Goal: Task Accomplishment & Management: Manage account settings

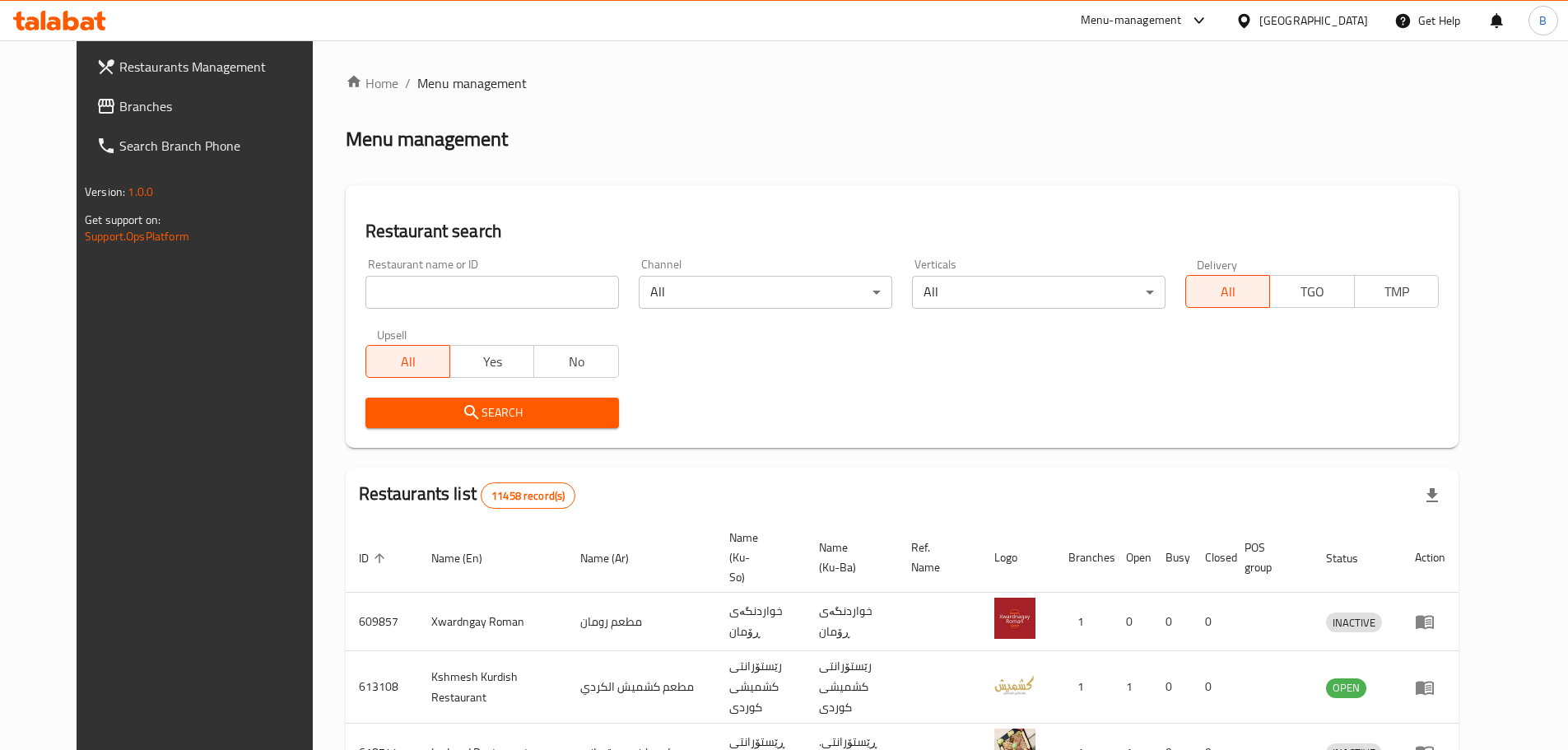
click at [705, 156] on div "Home / Menu management Menu management Restaurant search Restaurant name or ID …" at bounding box center [902, 640] width 1112 height 1134
click at [703, 220] on h2 "Restaurant search" at bounding box center [902, 231] width 1074 height 25
click at [711, 154] on div "Home / Menu management Menu management Restaurant search Restaurant name or ID …" at bounding box center [902, 640] width 1112 height 1134
click at [789, 128] on div "Menu management" at bounding box center [902, 139] width 1112 height 27
click at [749, 207] on div "Restaurant search Restaurant name or ID Restaurant name or ID Channel All ​ Ver…" at bounding box center [902, 317] width 1112 height 262
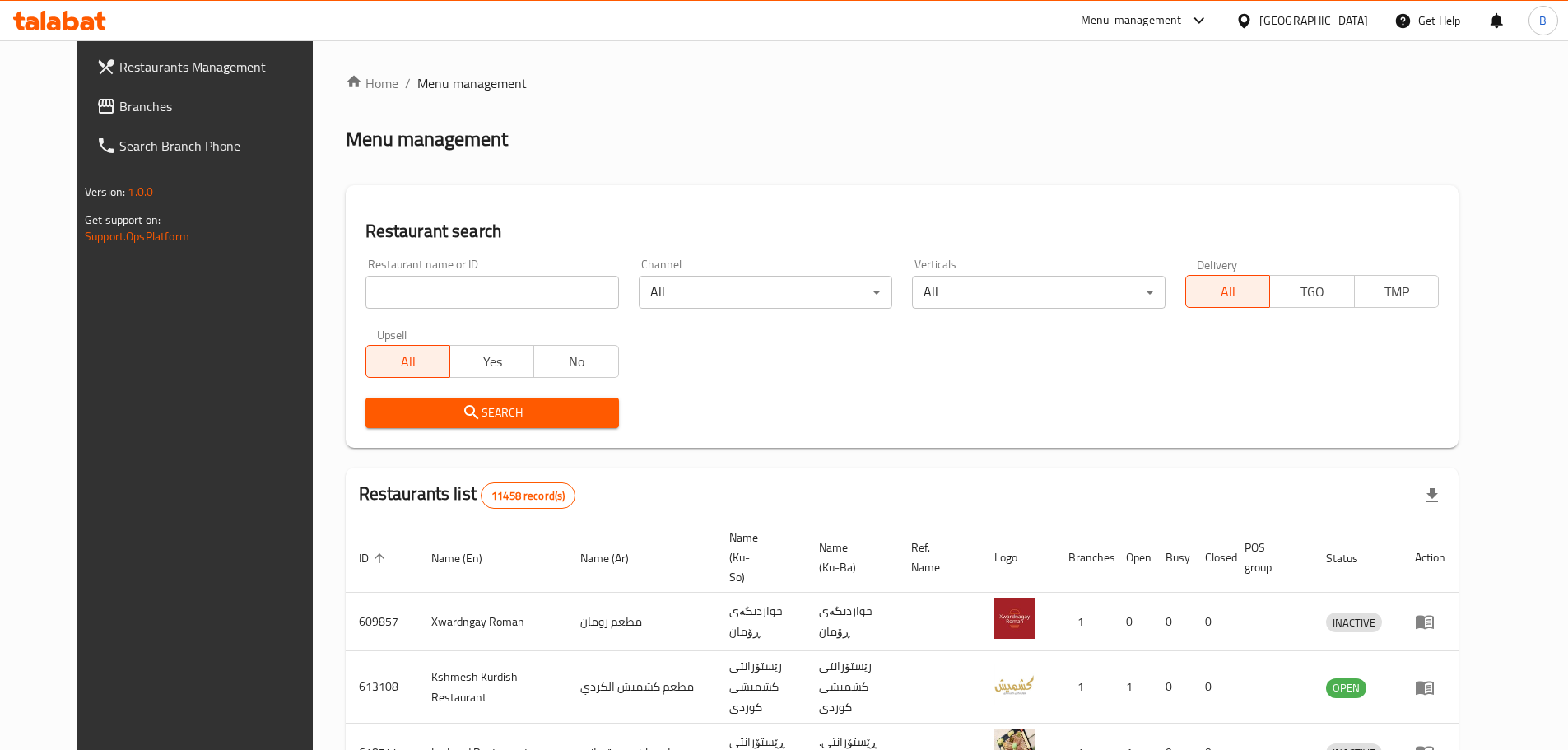
click at [775, 128] on div "Menu management" at bounding box center [902, 139] width 1112 height 27
click at [479, 293] on input "search" at bounding box center [492, 292] width 254 height 33
paste input "RFF Restaurant"
type input "RFF Restaurant"
click button "Search" at bounding box center [492, 413] width 254 height 30
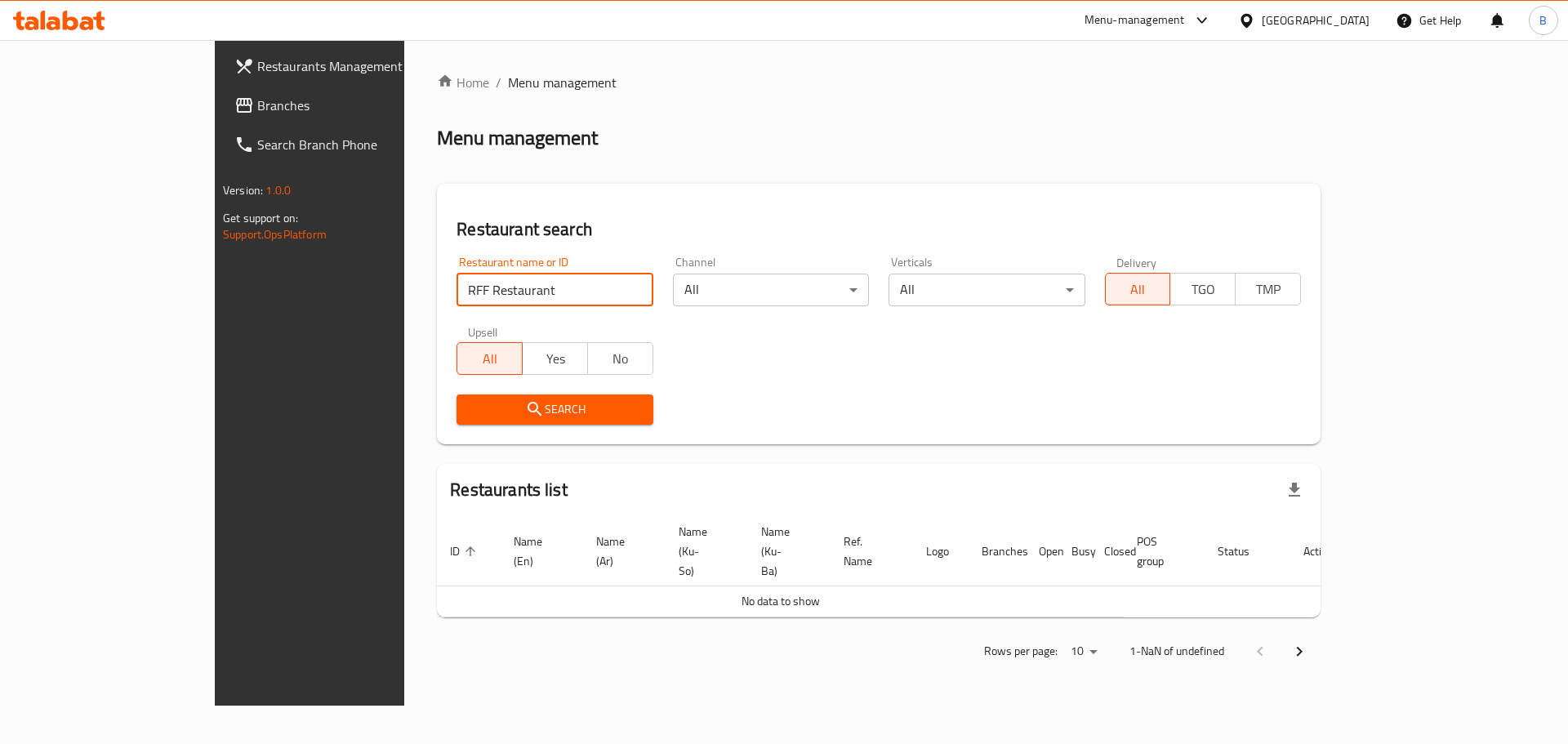
click at [479, 287] on input "RFF Restaurant" at bounding box center [554, 289] width 196 height 33
click at [437, 144] on h2 "Menu management" at bounding box center [517, 138] width 161 height 27
click at [508, 78] on span "Menu management" at bounding box center [562, 82] width 109 height 20
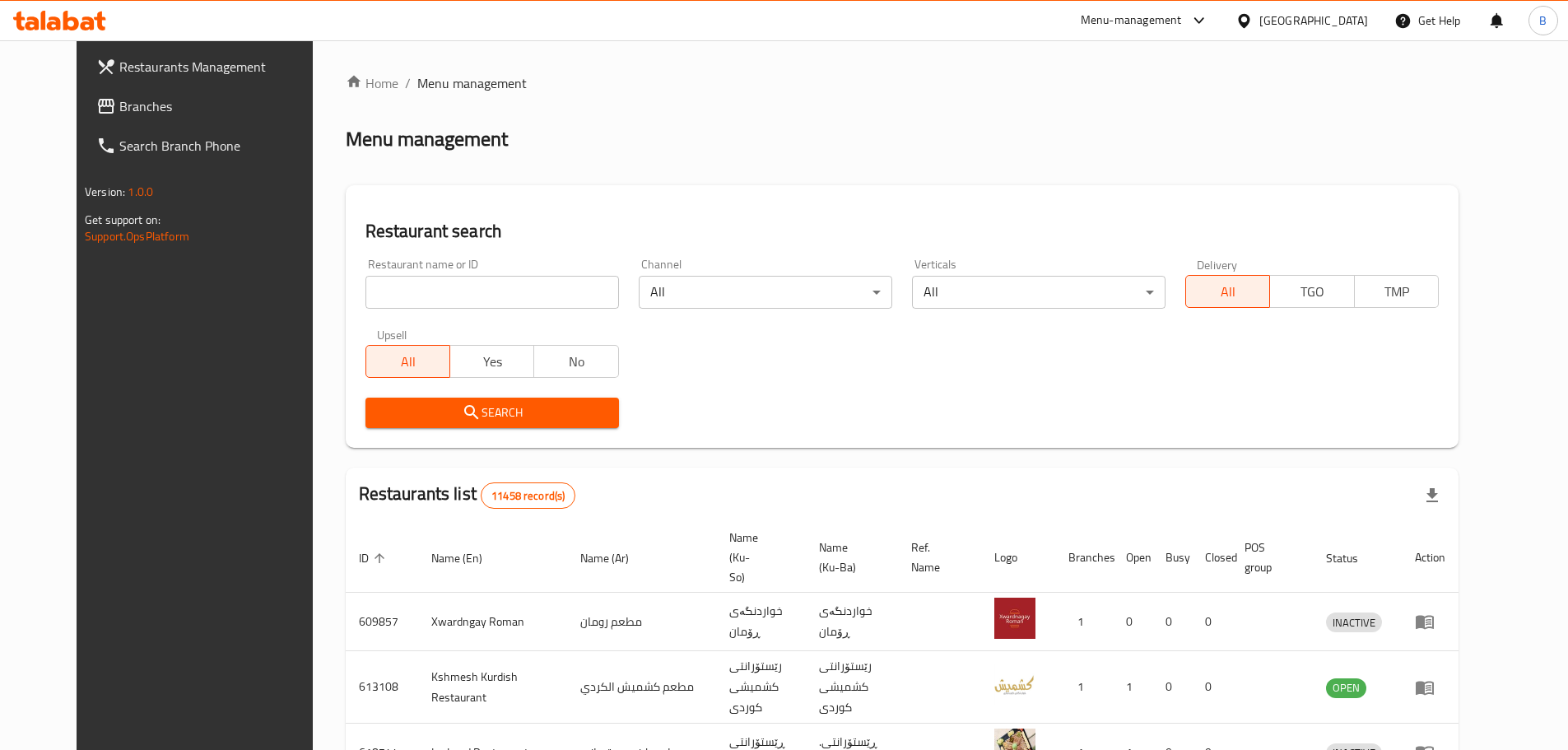
click at [515, 299] on input "search" at bounding box center [492, 292] width 254 height 33
paste input "RFF Restaurant"
type input "RFF Restaurant"
click button "Search" at bounding box center [492, 413] width 254 height 30
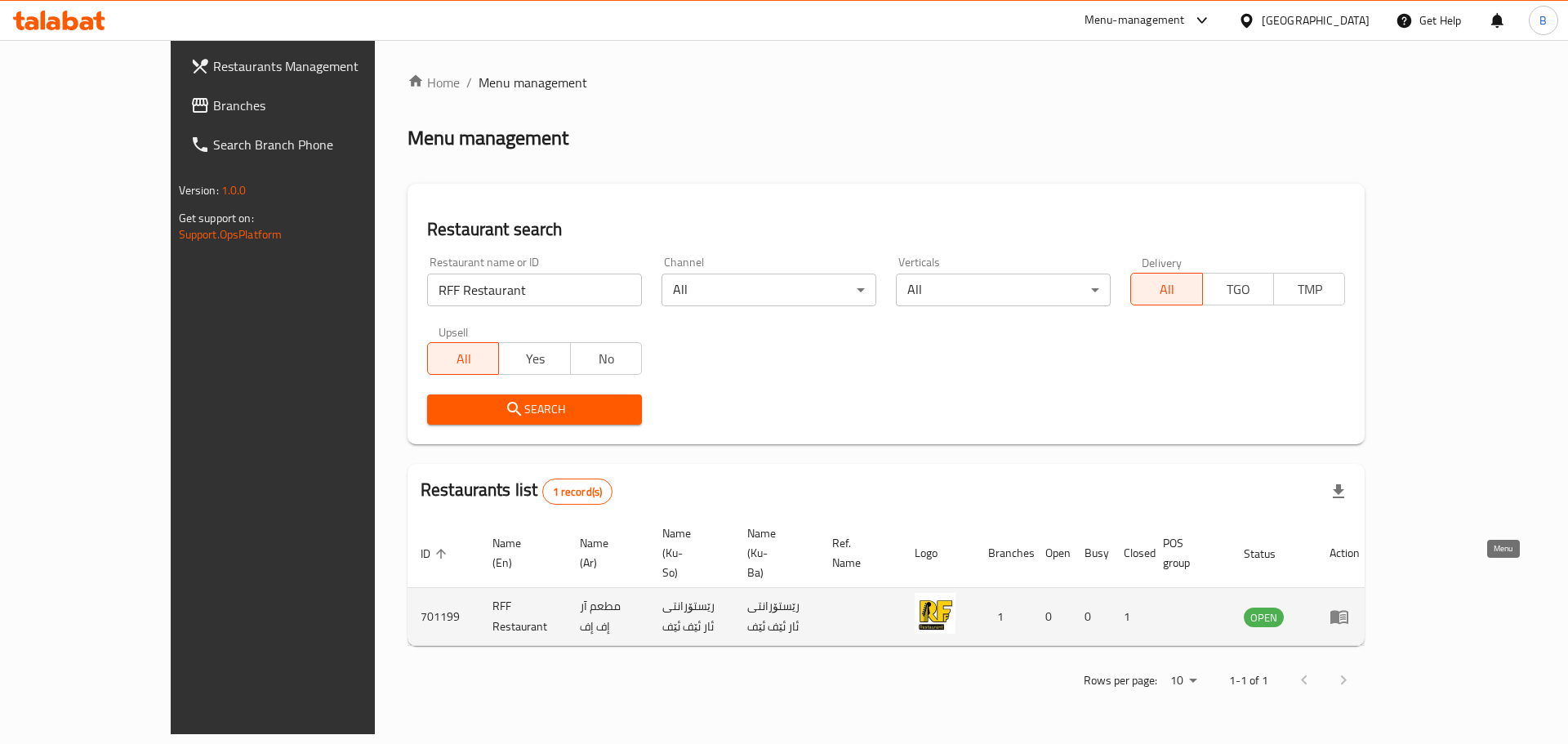
click at [1349, 607] on icon "enhanced table" at bounding box center [1339, 616] width 20 height 20
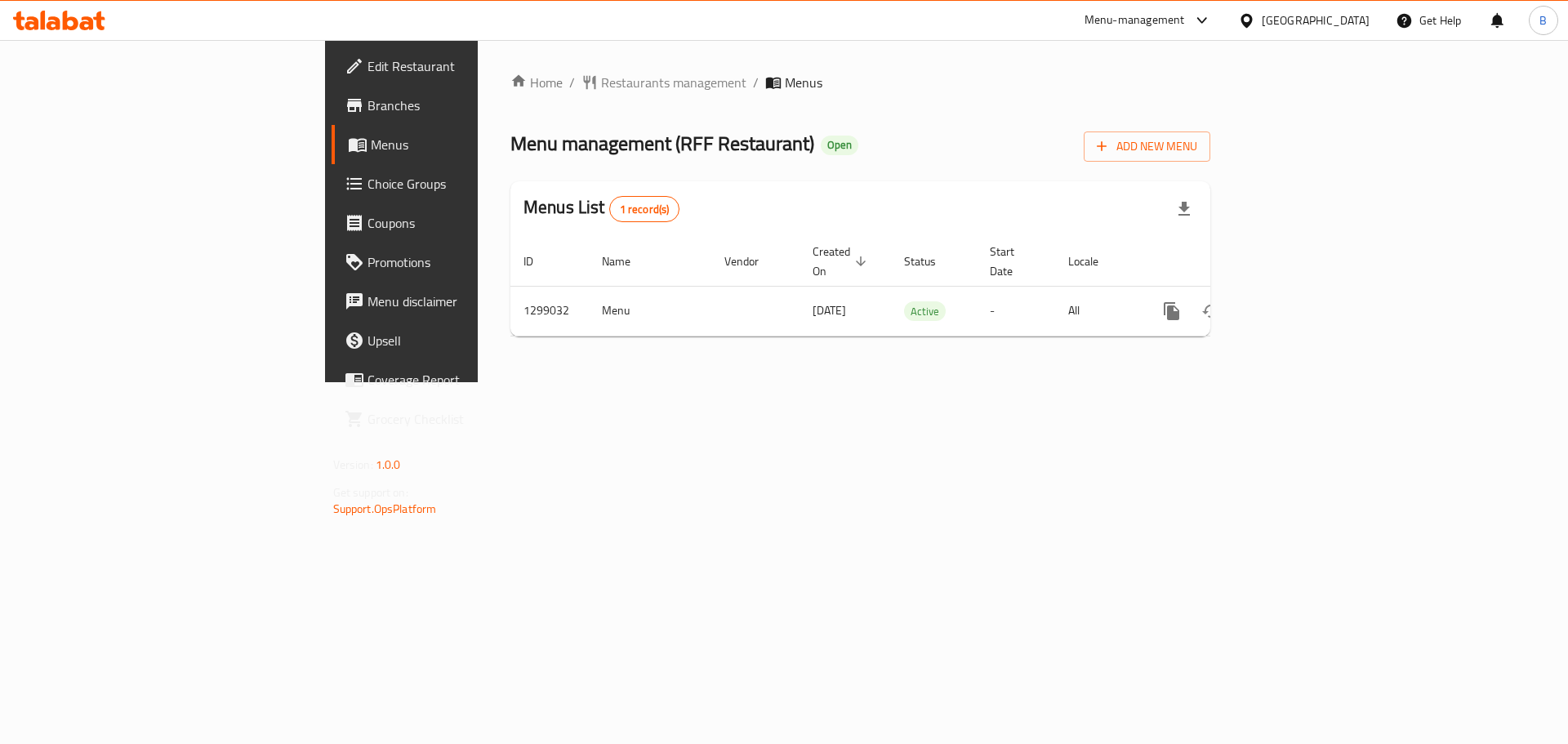
click at [827, 128] on div "Menu management ( RFF Restaurant ) Open Add New Menu" at bounding box center [860, 143] width 700 height 37
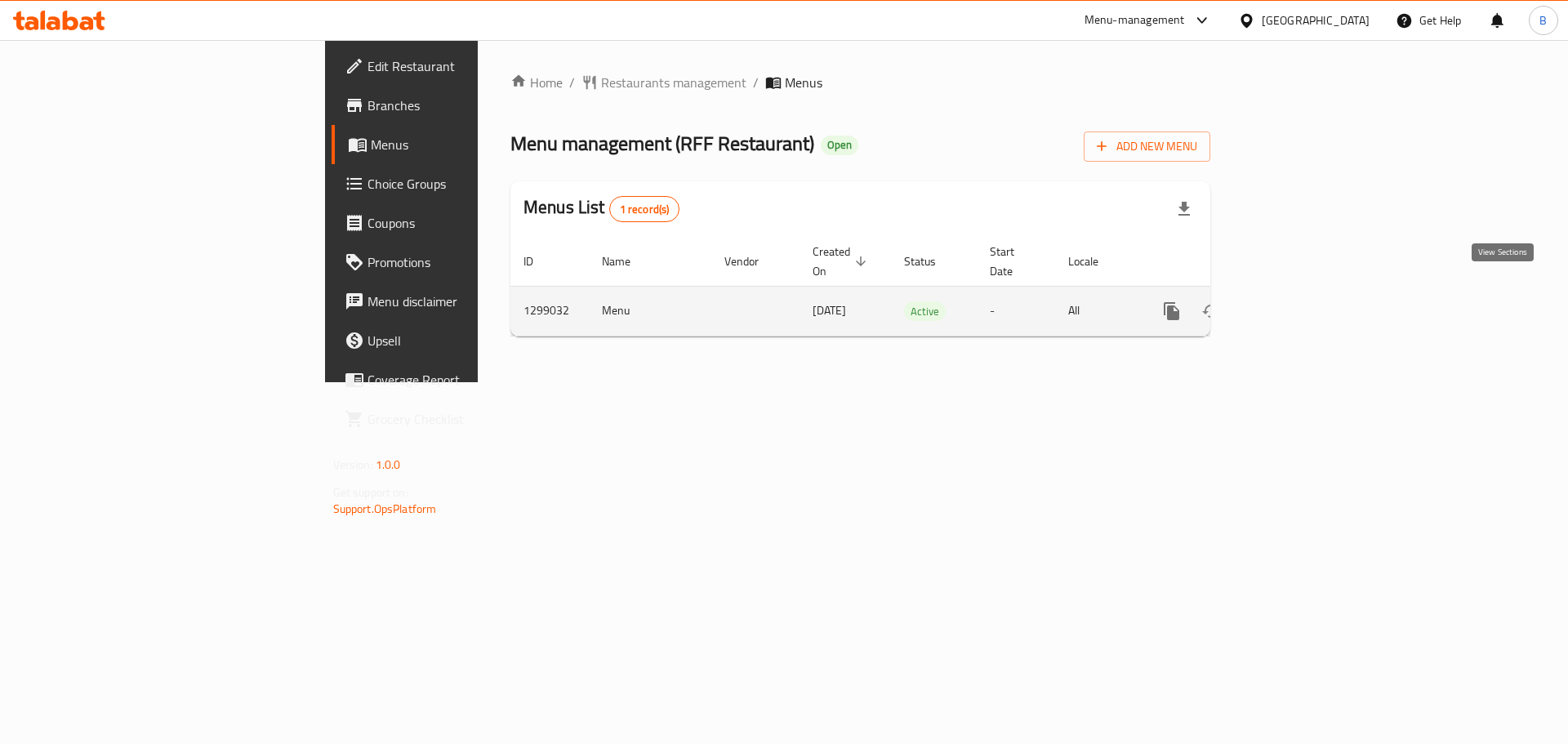
click at [1299, 301] on icon "enhanced table" at bounding box center [1289, 311] width 20 height 20
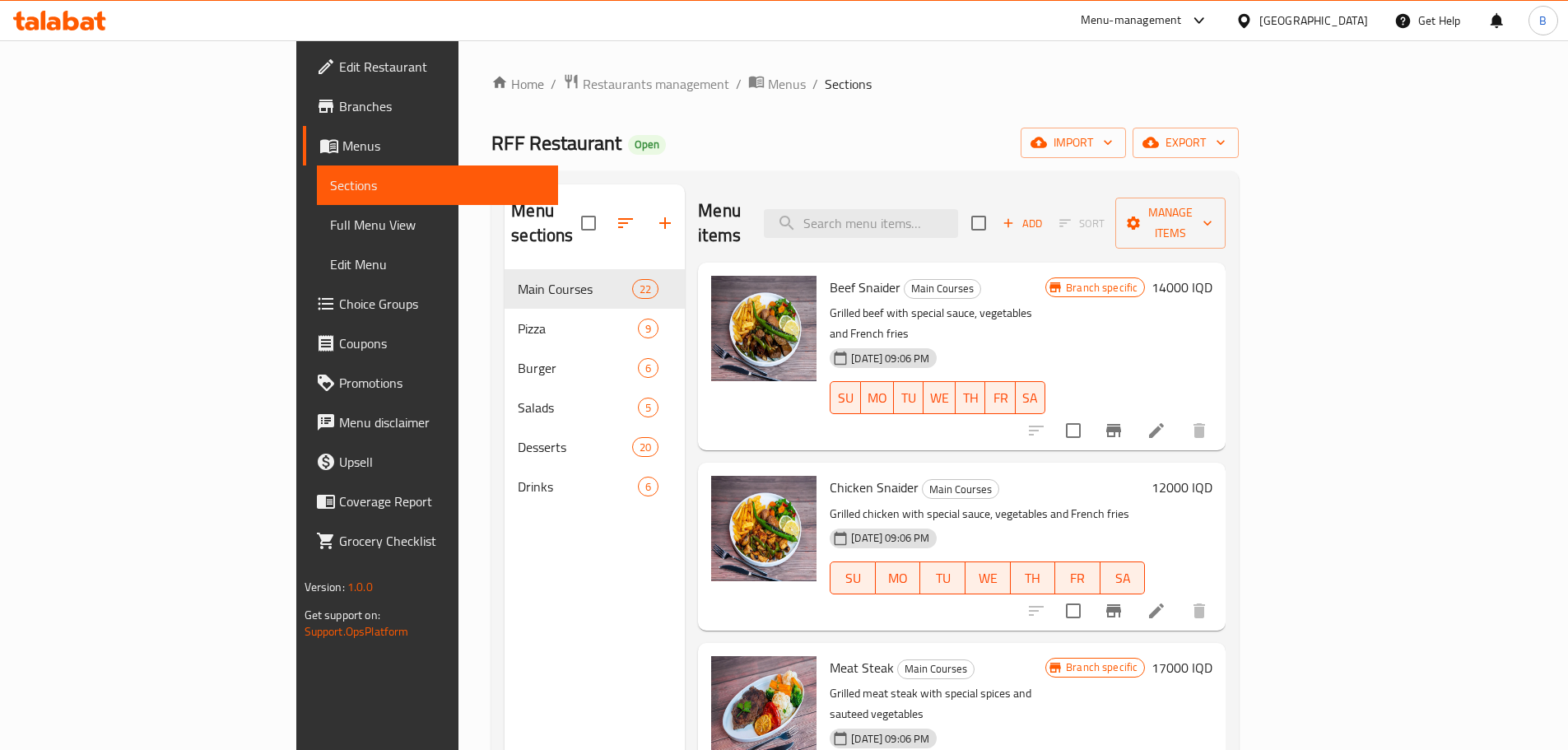
click at [823, 375] on div "SU MO TU WE TH FR SA" at bounding box center [937, 397] width 229 height 46
click at [505, 538] on div "Menu sections Main Courses 22 Pizza 9 Burger 6 Salads 5 Desserts 20 Drinks 6" at bounding box center [595, 559] width 180 height 750
click at [735, 110] on div "Home / Restaurants management / Menus / Sections RFF Restaurant Open import exp…" at bounding box center [865, 510] width 747 height 874
click at [825, 87] on span "Sections" at bounding box center [848, 84] width 47 height 20
click at [672, 117] on div "Home / Restaurants management / Menus / Sections RFF Restaurant Open import exp…" at bounding box center [865, 510] width 747 height 874
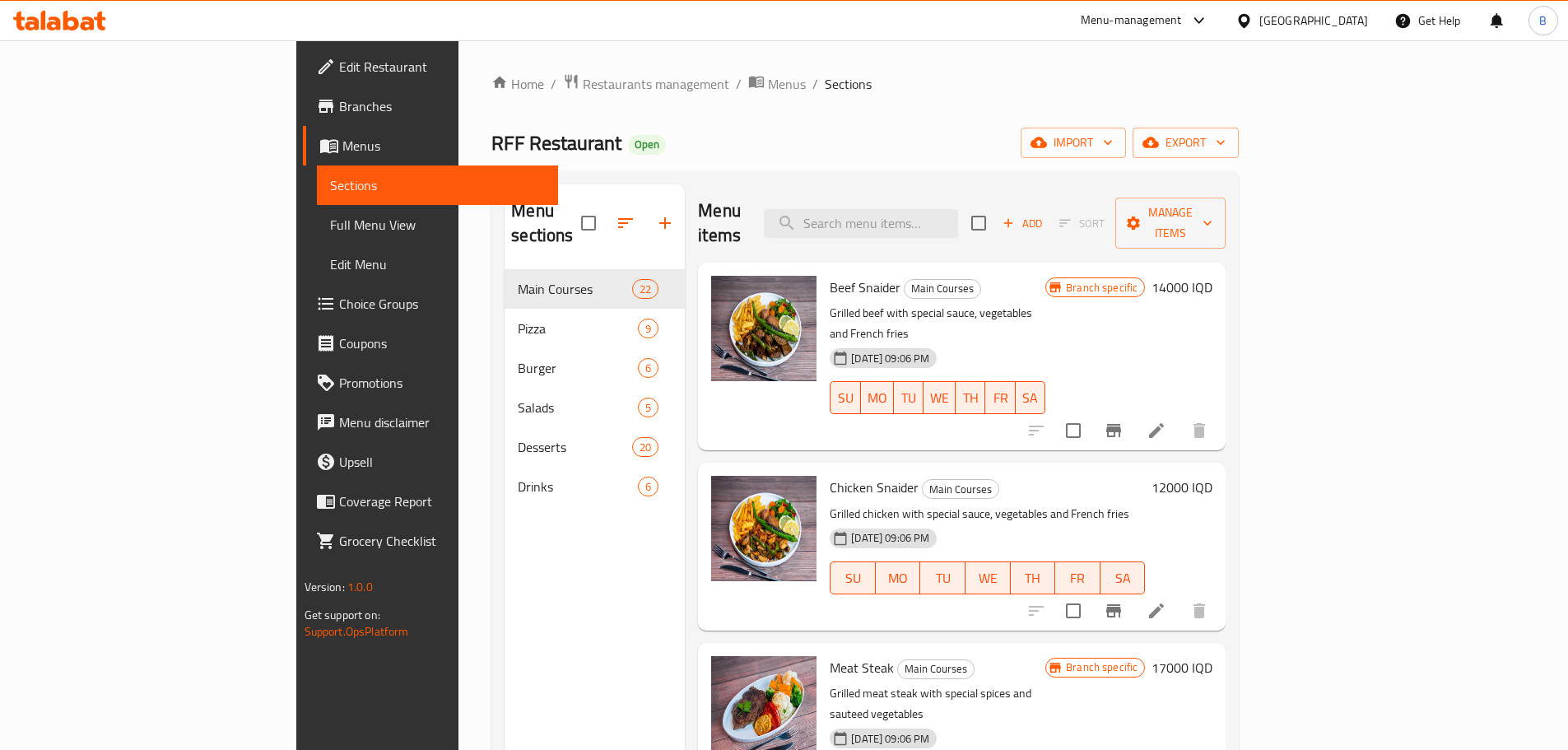
click at [505, 529] on div "Menu sections Main Courses 22 Pizza 9 Burger 6 Salads 5 Desserts 20 Drinks 6" at bounding box center [595, 559] width 180 height 750
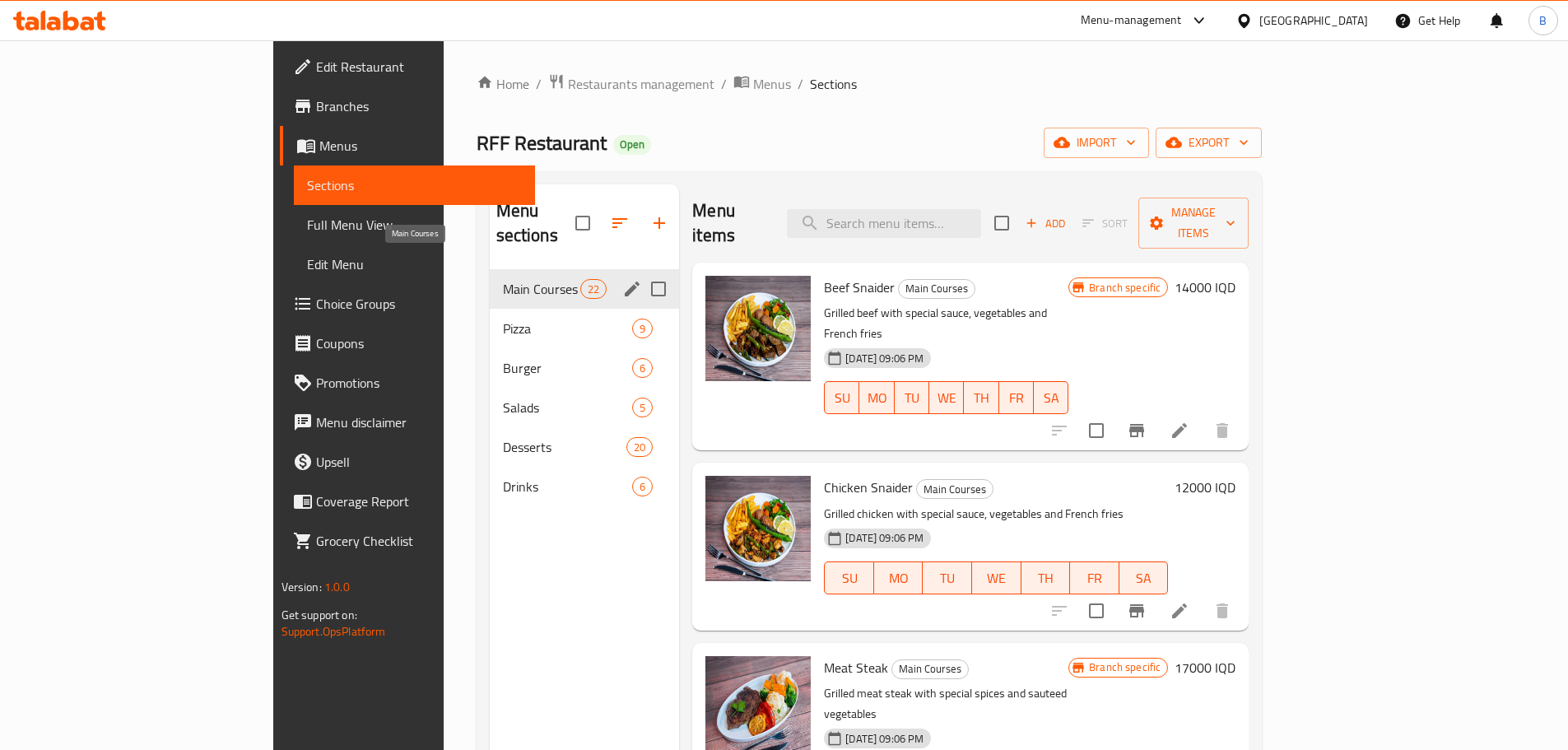
click at [503, 279] on span "Main Courses" at bounding box center [542, 288] width 78 height 20
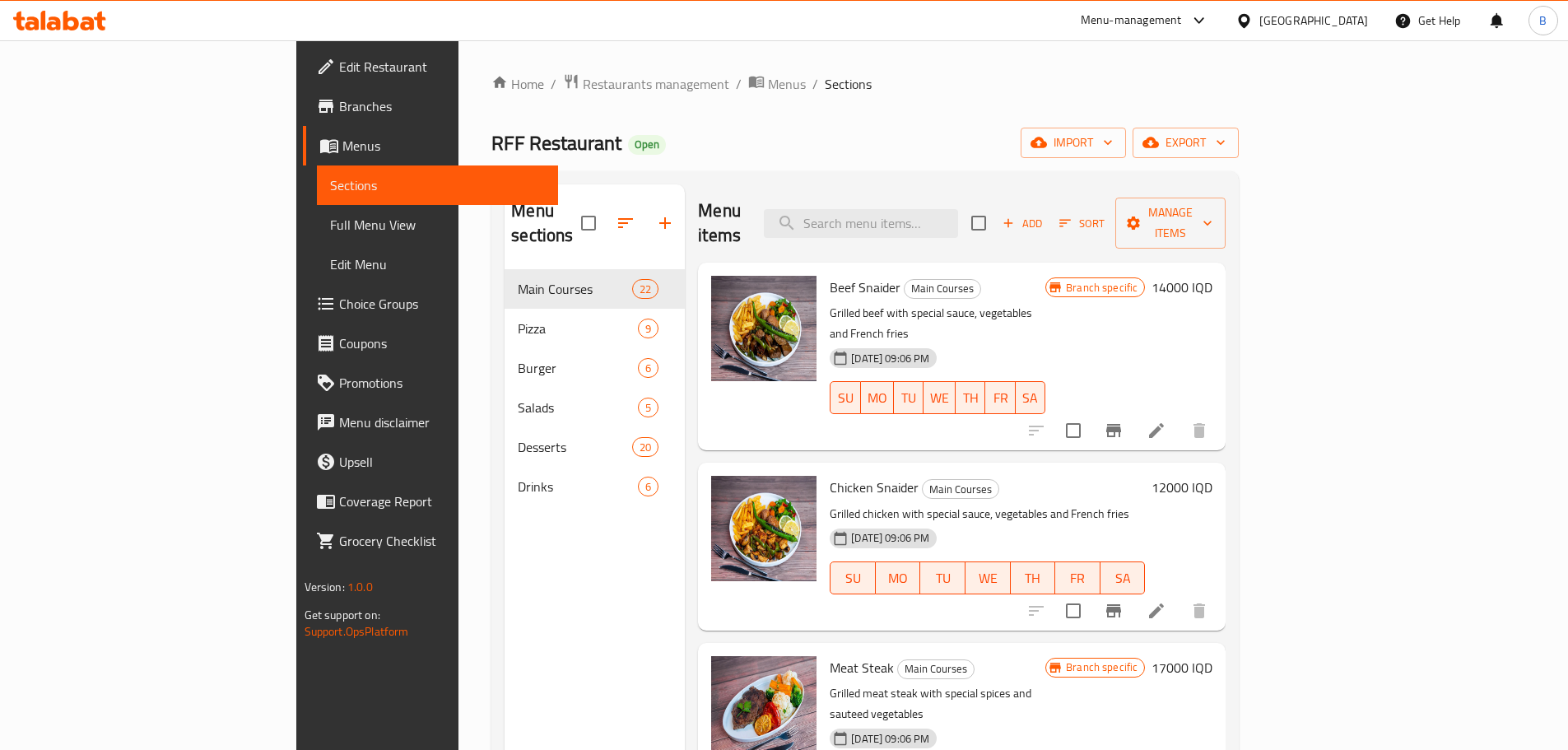
click at [825, 79] on span "Sections" at bounding box center [848, 84] width 47 height 20
click at [698, 214] on h2 "Menu items" at bounding box center [721, 223] width 46 height 49
click at [698, 212] on h2 "Menu items" at bounding box center [721, 223] width 46 height 49
click at [740, 113] on div "Home / Restaurants management / Menus / Sections RFF Restaurant Open import exp…" at bounding box center [865, 510] width 747 height 874
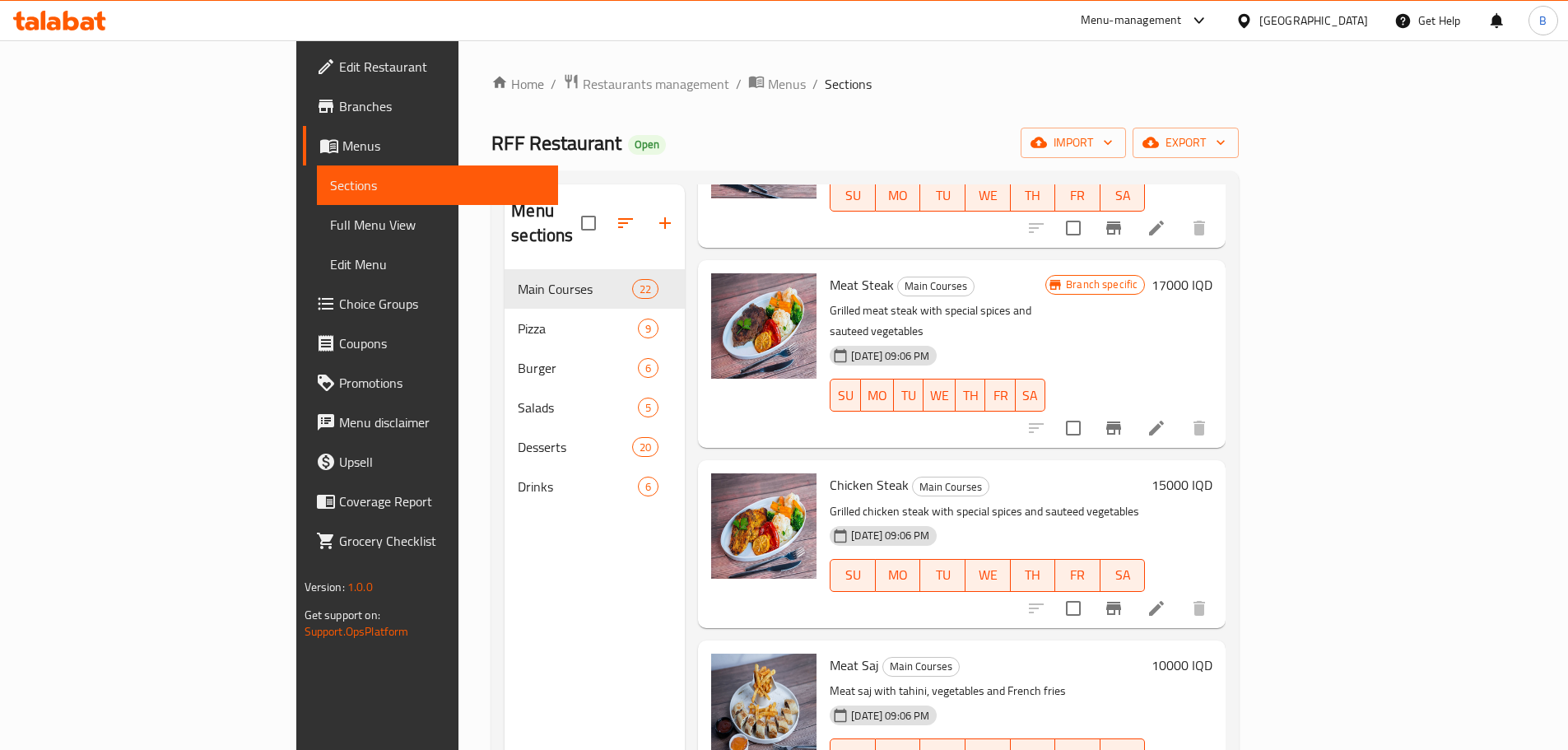
scroll to position [412, 0]
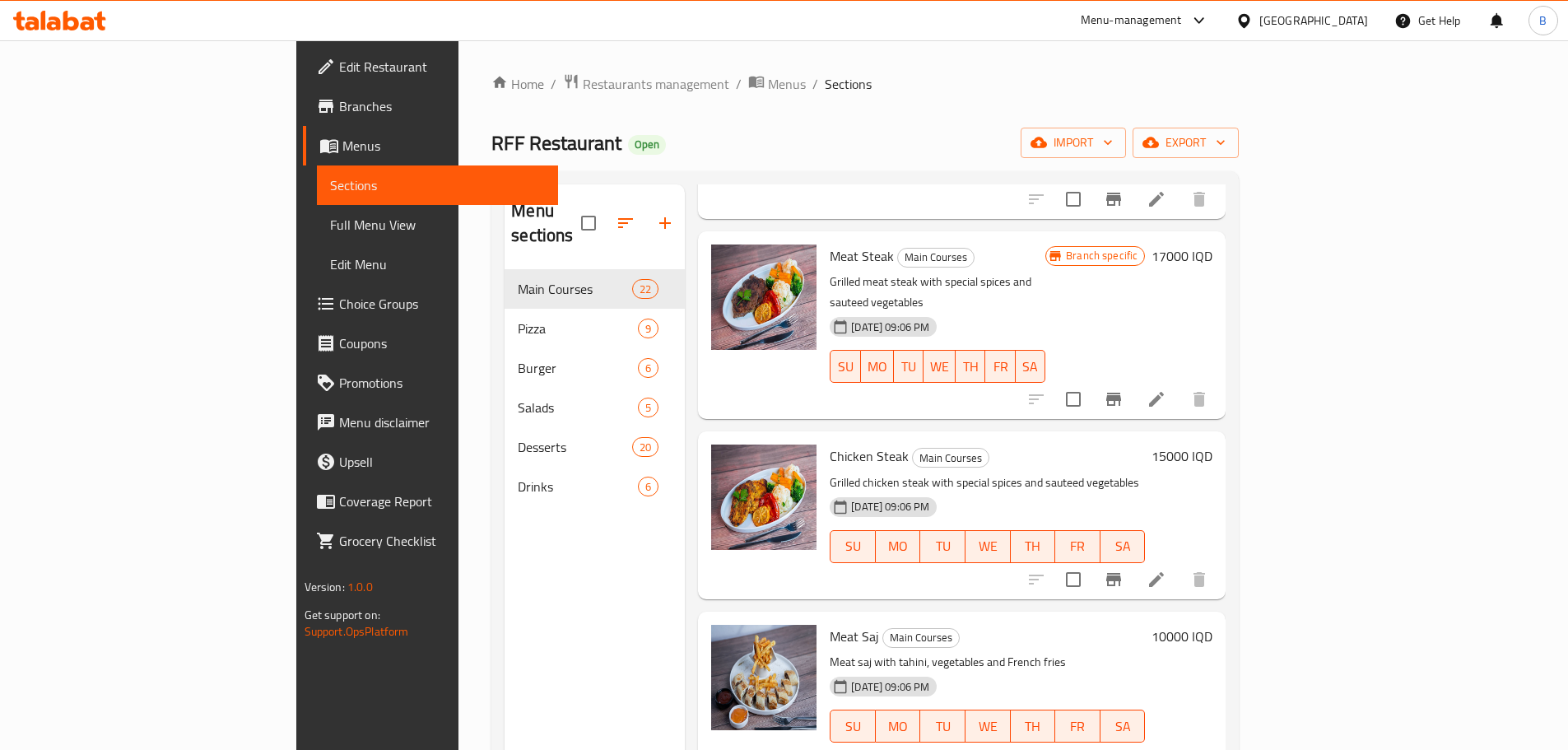
click at [1012, 472] on p "Grilled chicken steak with special spices and sauteed vegetables" at bounding box center [986, 482] width 315 height 21
click at [1212, 444] on h6 "15000 IQD" at bounding box center [1181, 456] width 61 height 23
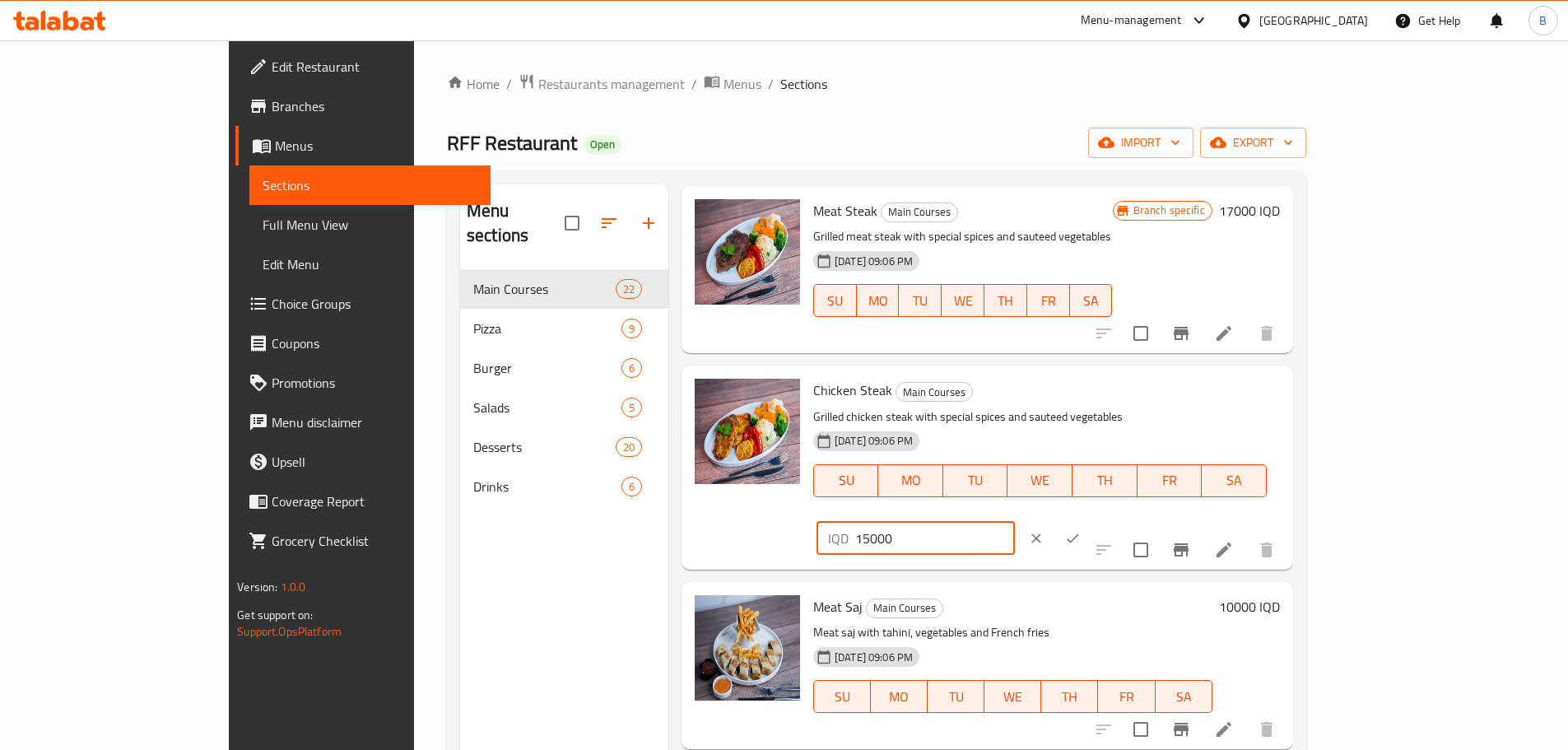
click at [1015, 522] on input "15000" at bounding box center [935, 539] width 160 height 33
type input "10000"
click at [1080, 530] on icon "ok" at bounding box center [1072, 538] width 16 height 16
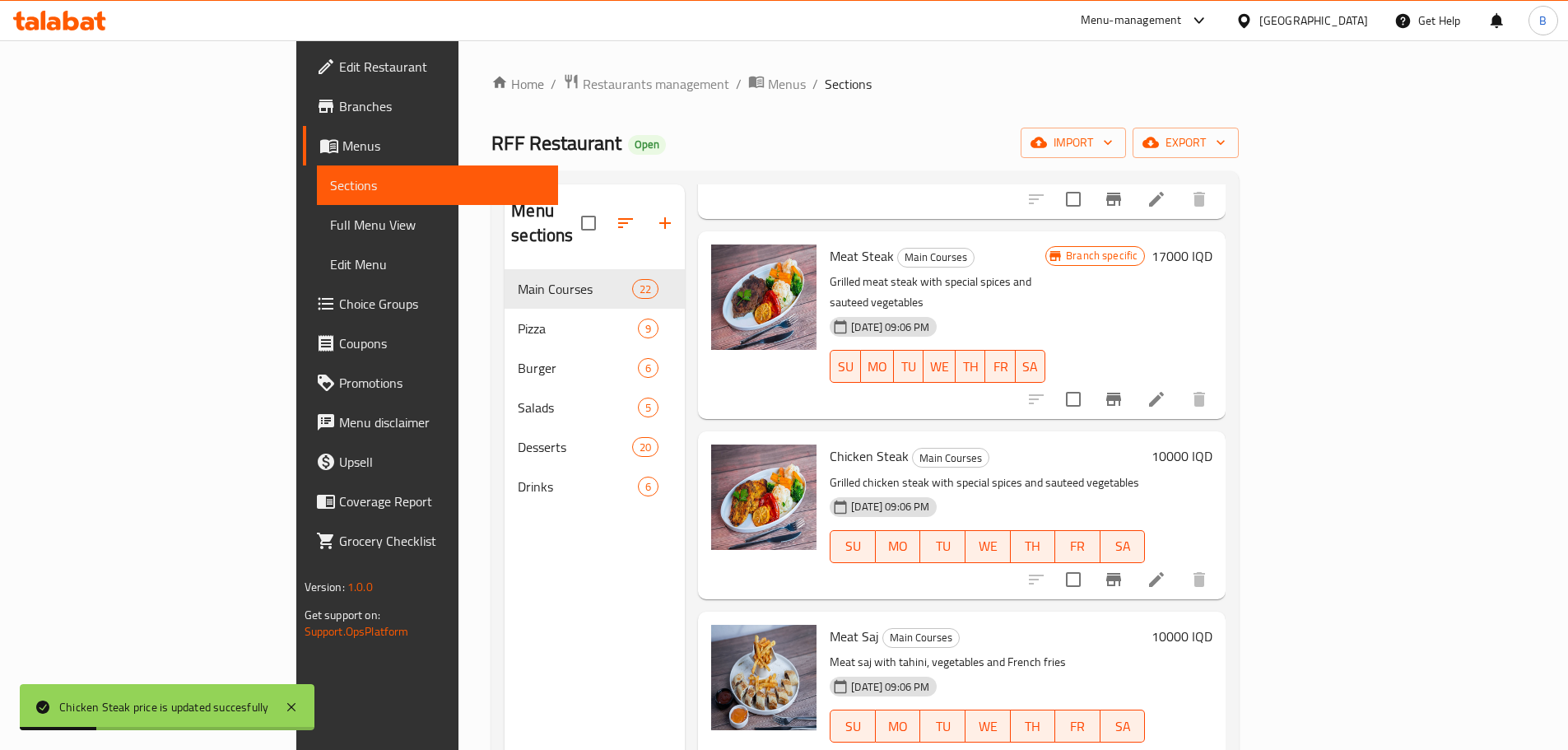
click at [1121, 573] on icon "Branch-specific-item" at bounding box center [1113, 579] width 15 height 13
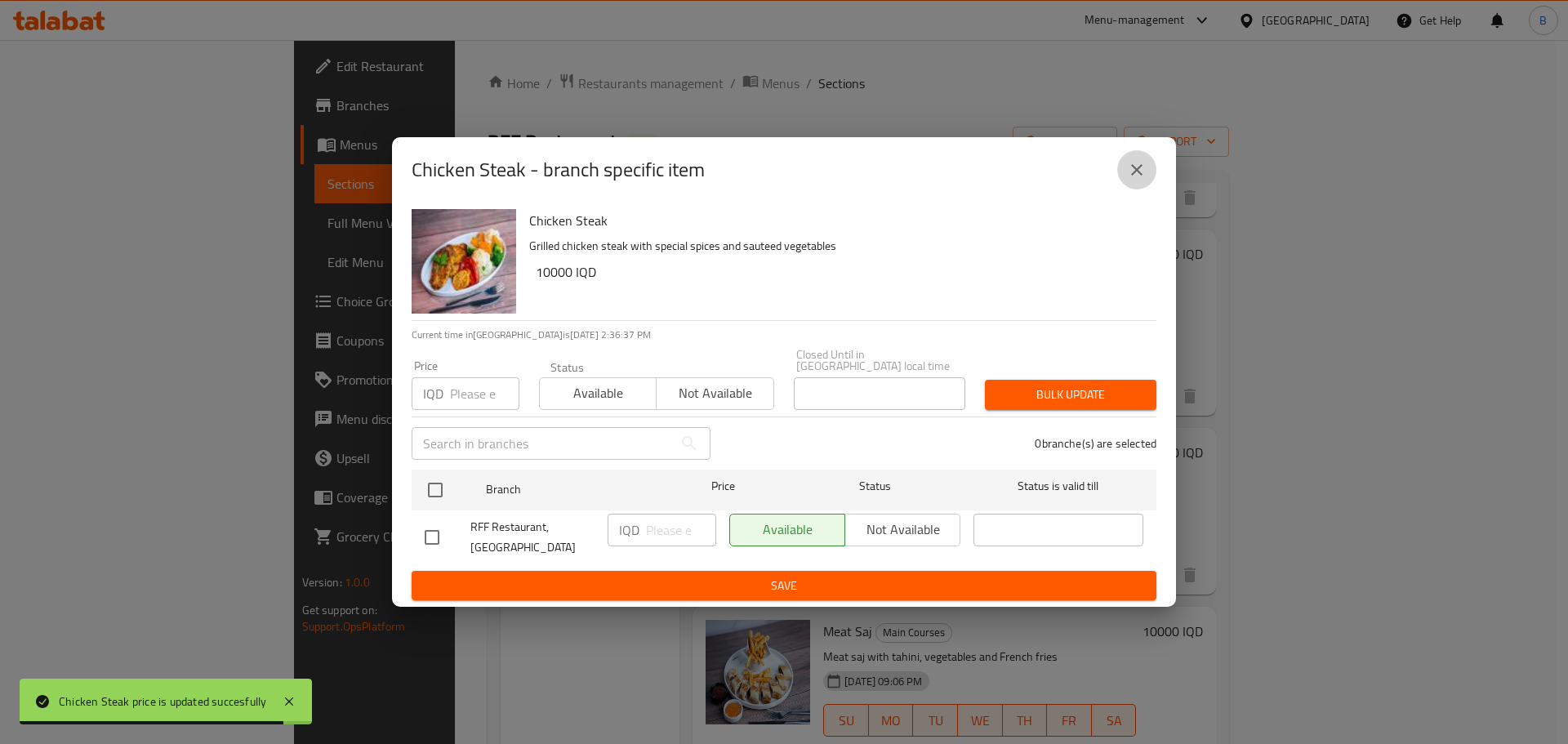
click at [1133, 176] on icon "close" at bounding box center [1136, 170] width 20 height 20
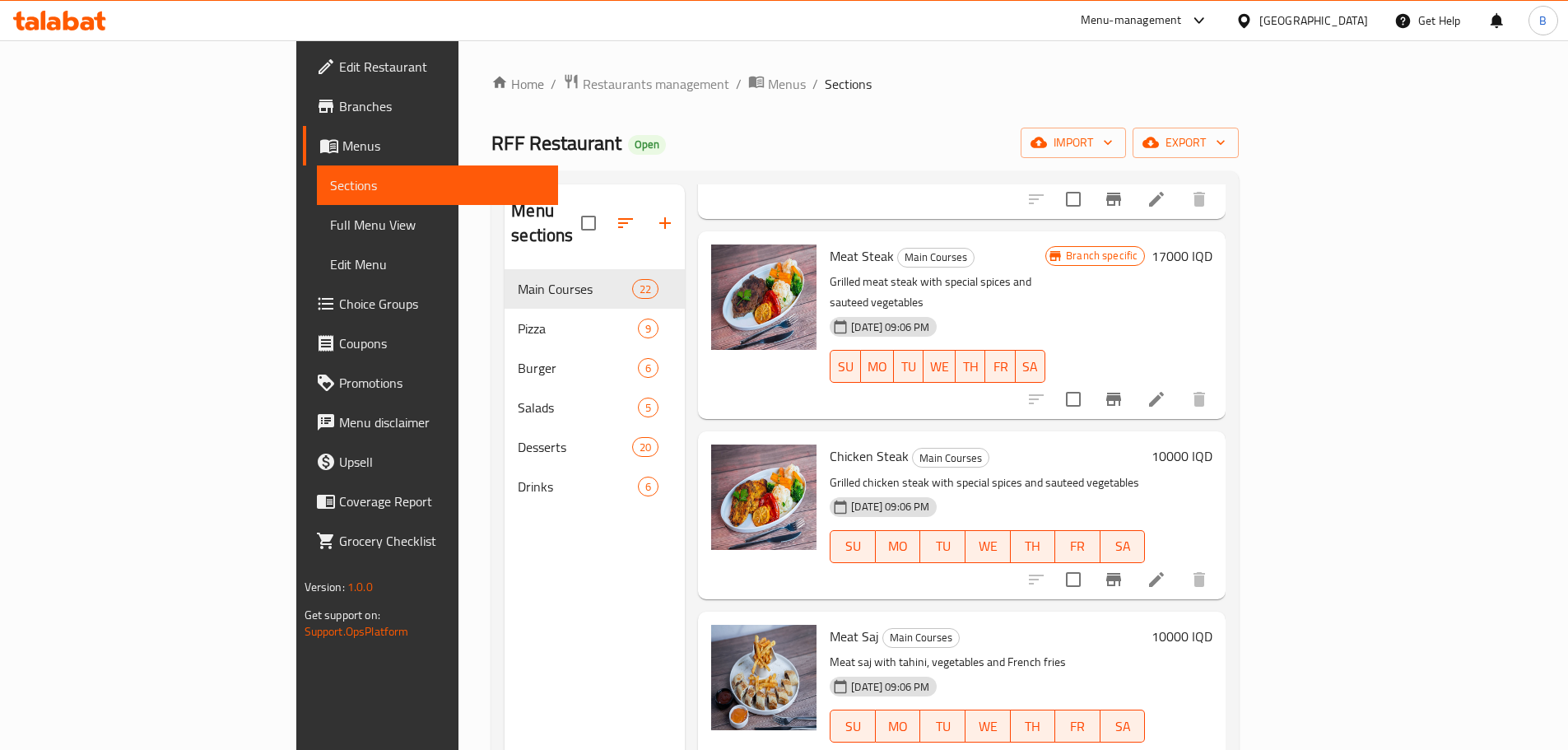
click at [829, 444] on span "Chicken Steak" at bounding box center [869, 456] width 79 height 25
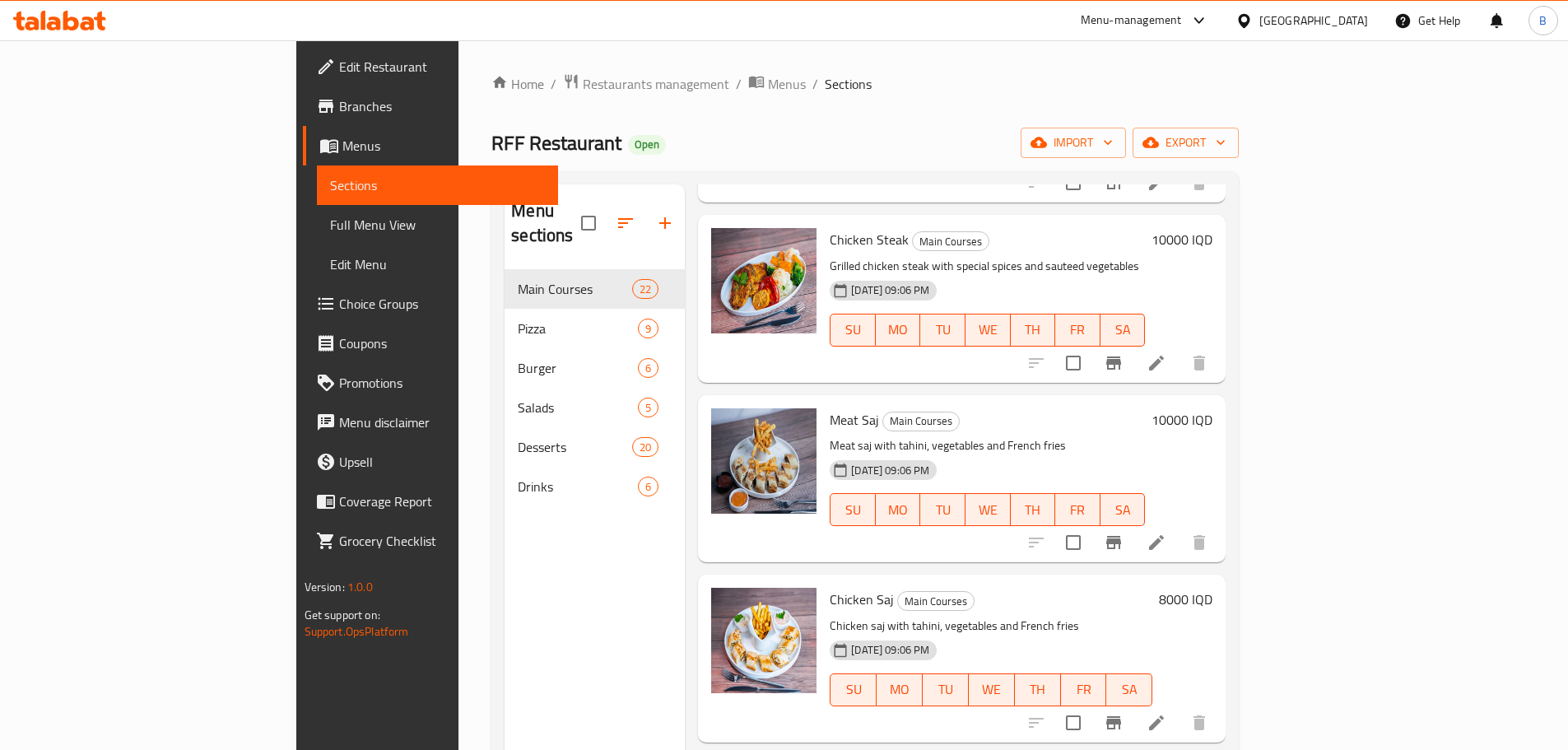
scroll to position [659, 0]
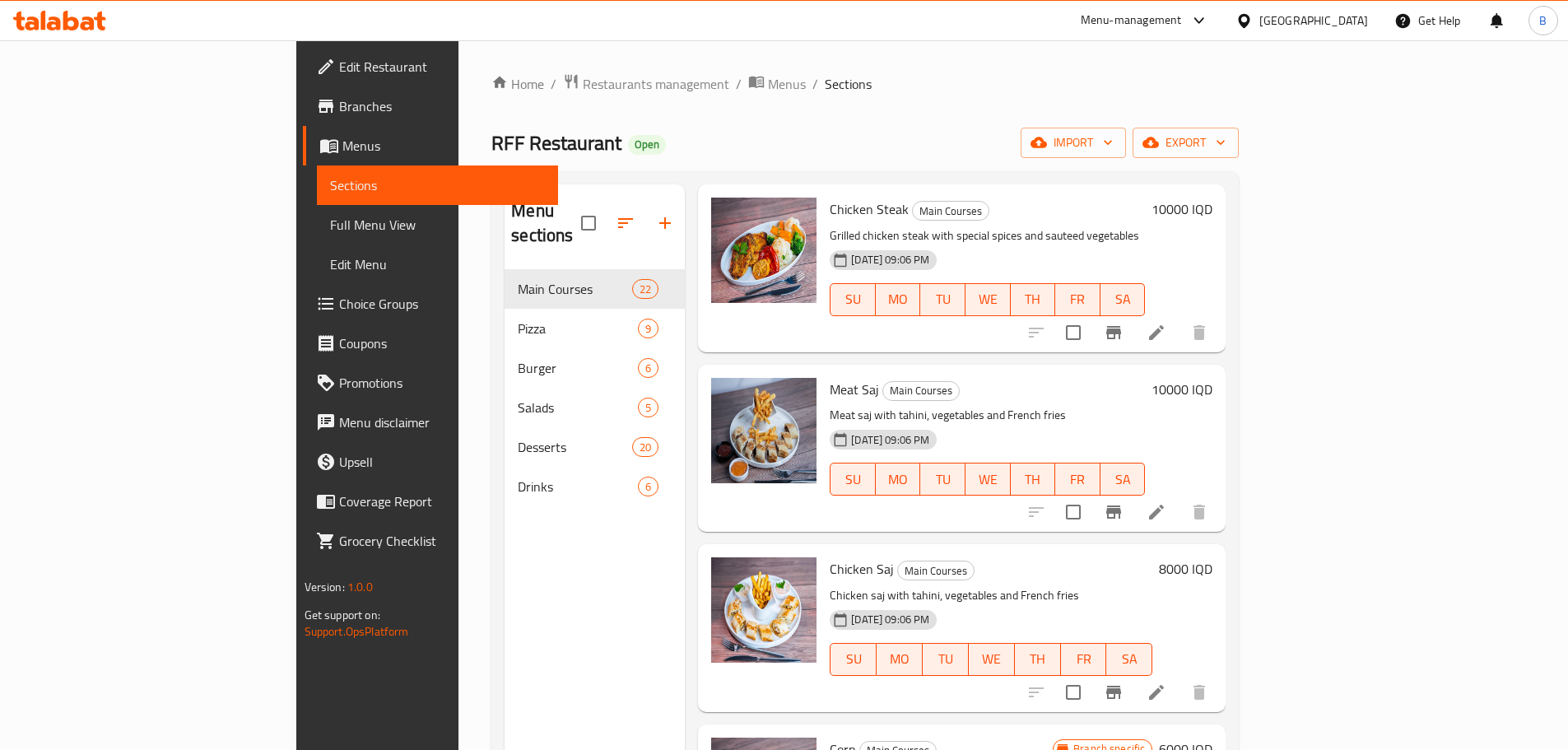
click at [1212, 378] on h6 "10000 IQD" at bounding box center [1181, 389] width 61 height 23
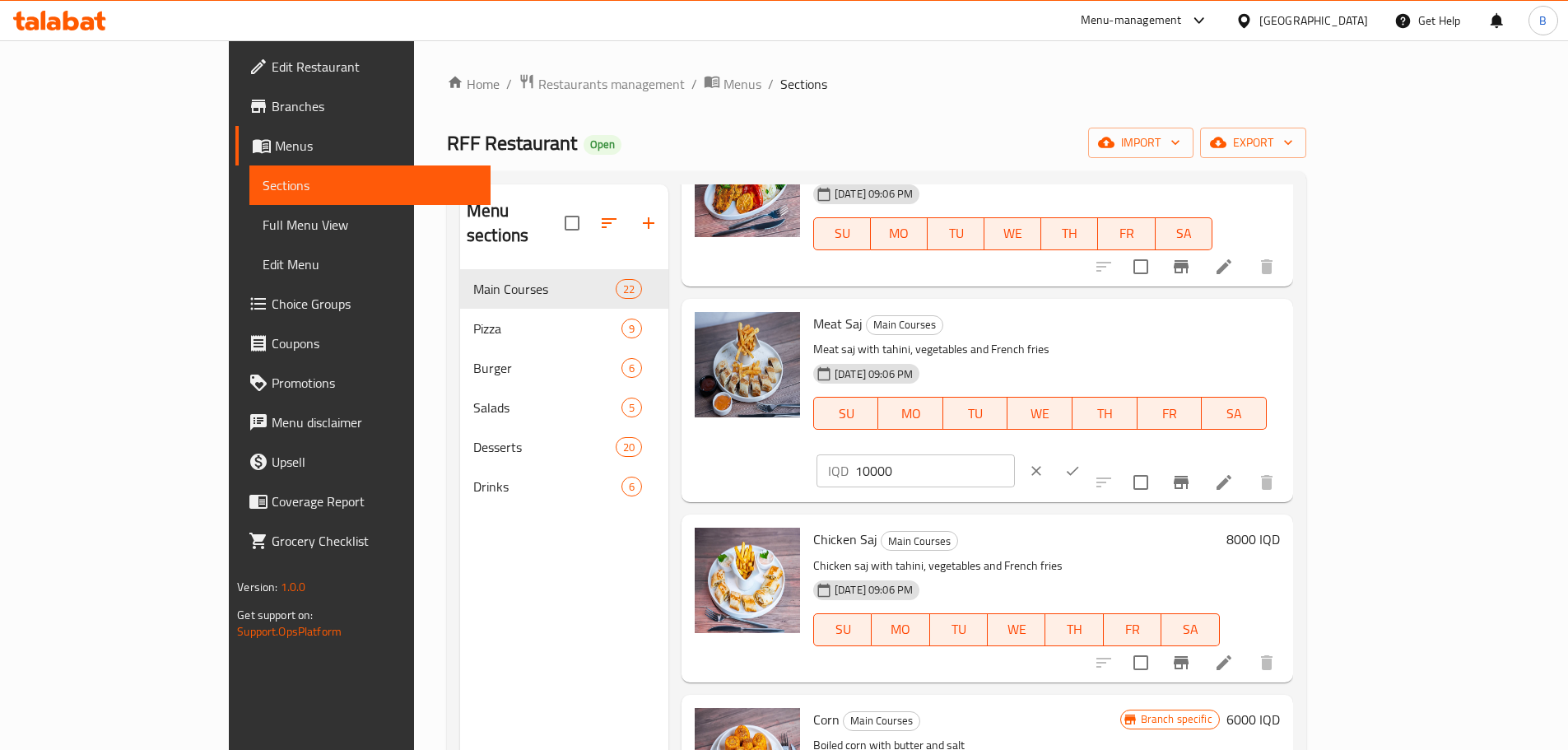
click at [1015, 454] on input "10000" at bounding box center [935, 470] width 160 height 33
type input "6000"
click at [1079, 467] on icon "ok" at bounding box center [1073, 471] width 12 height 9
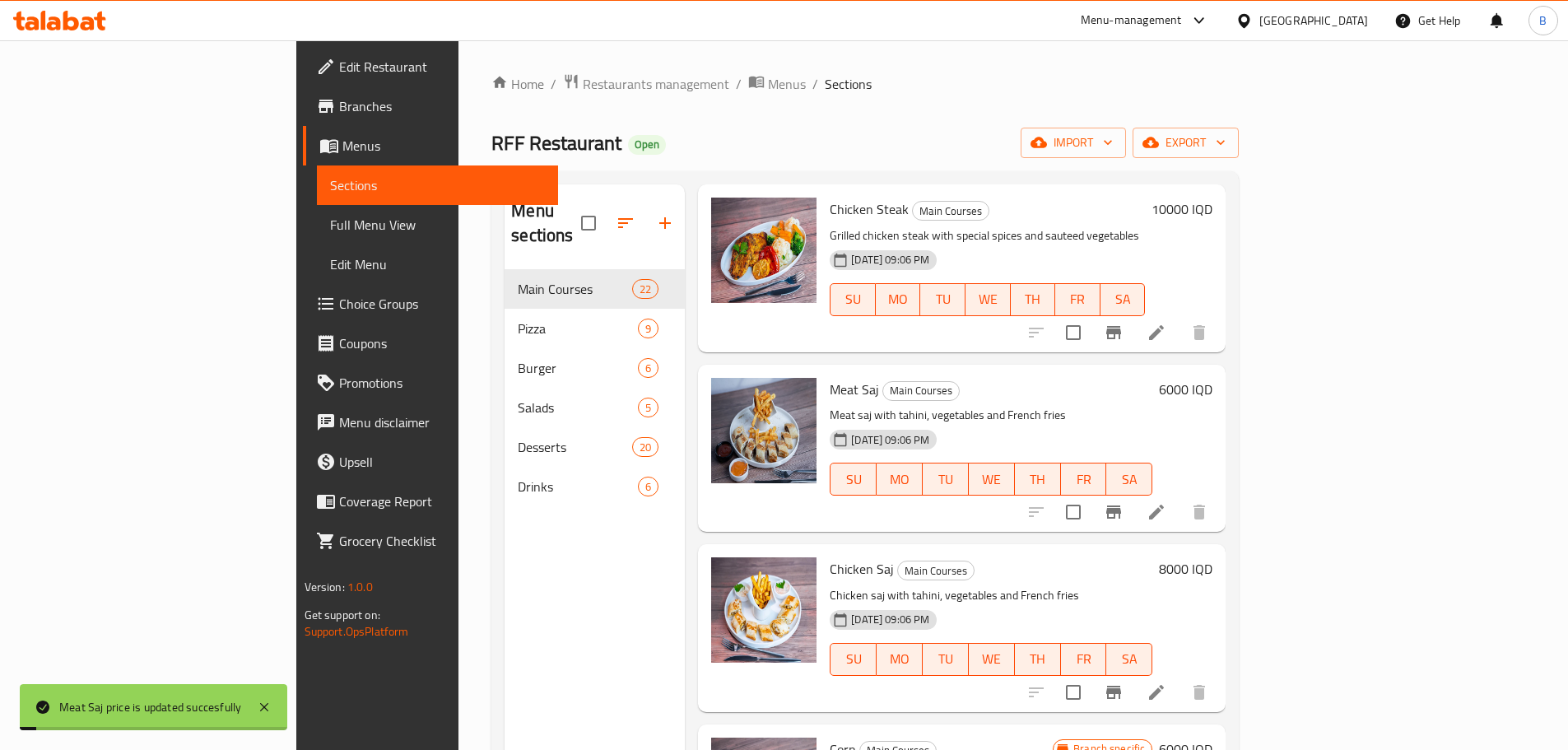
click at [1212, 558] on h6 "8000 IQD" at bounding box center [1186, 569] width 54 height 23
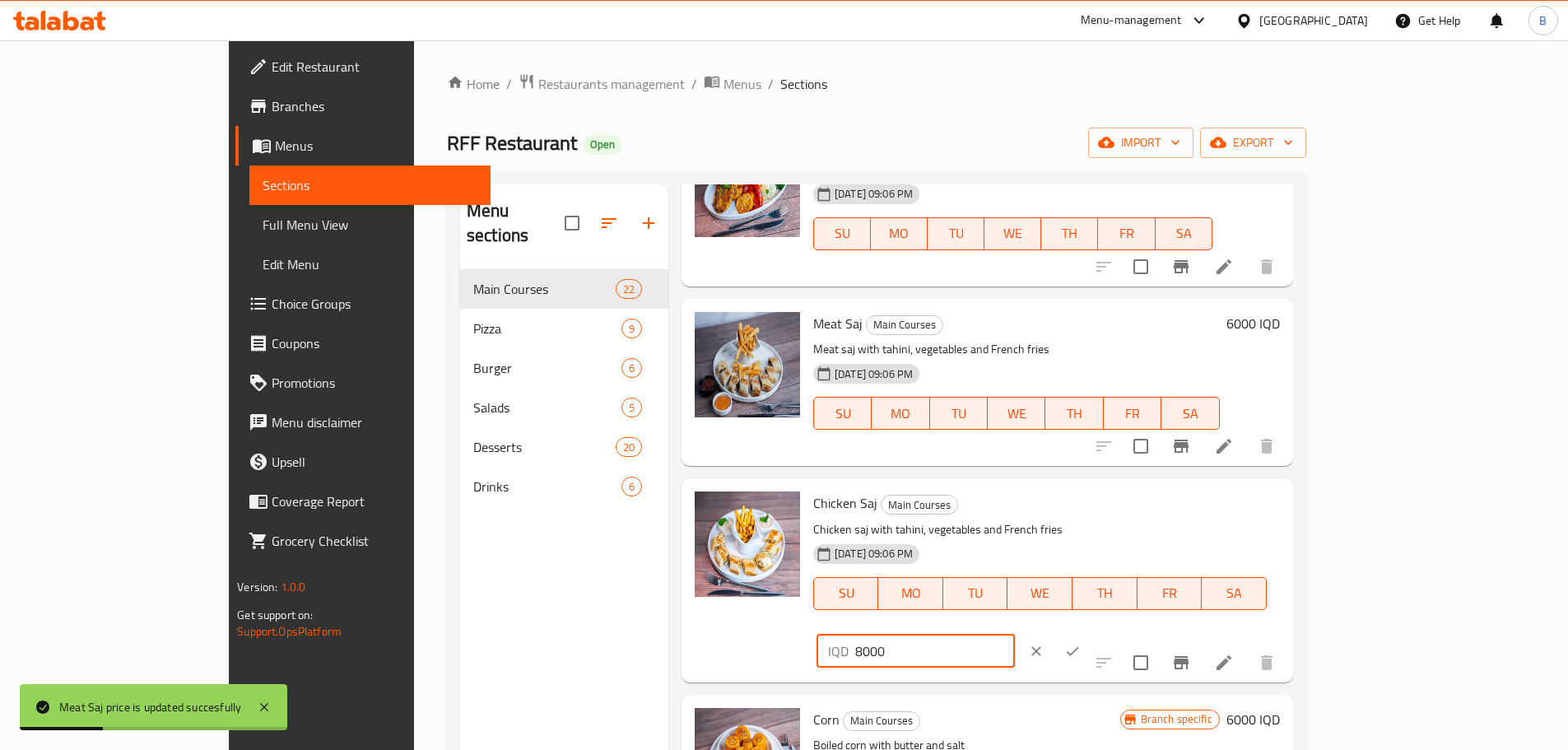
click at [1015, 634] on input "8000" at bounding box center [935, 651] width 160 height 33
type input "5000"
click at [1080, 643] on icon "ok" at bounding box center [1072, 651] width 16 height 16
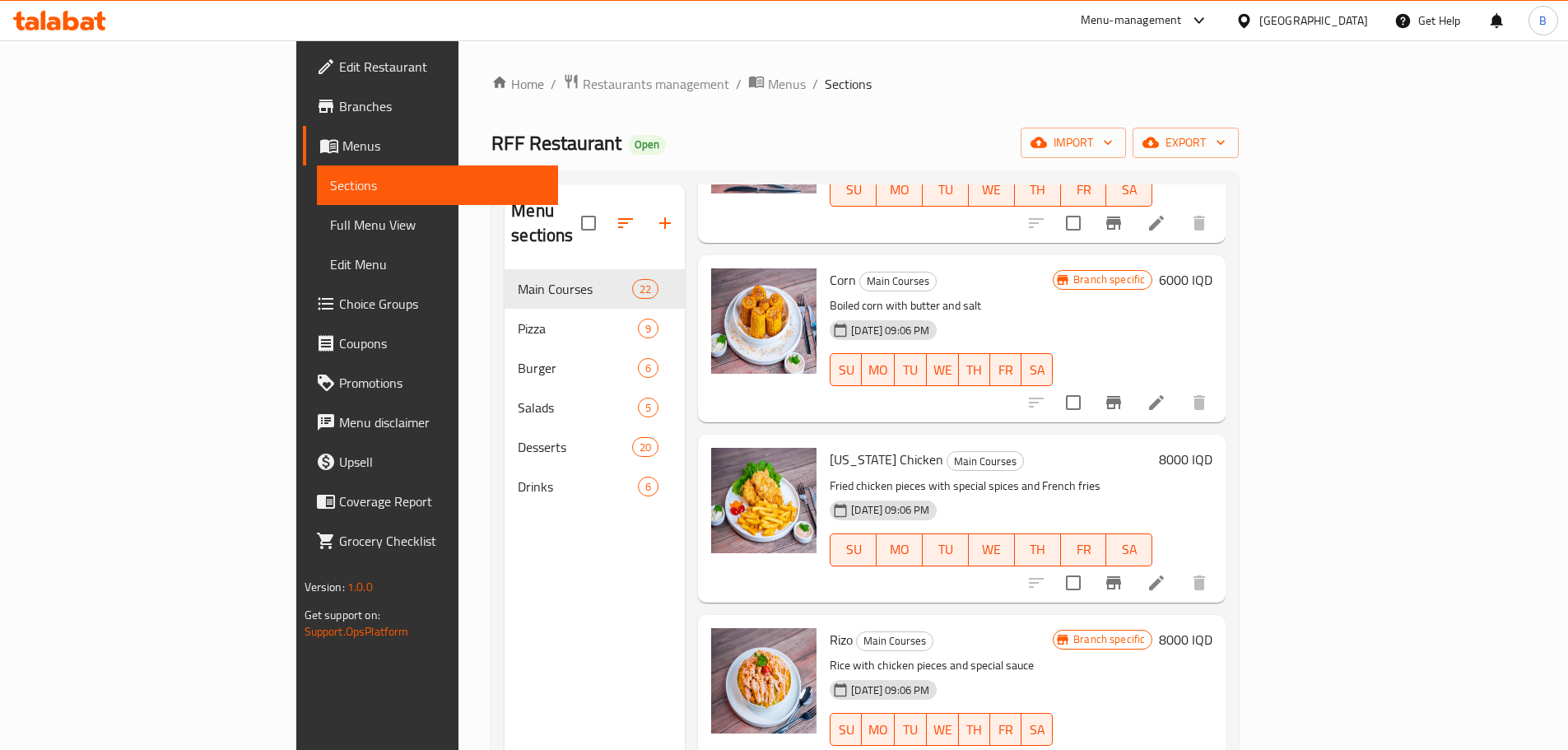
scroll to position [1152, 0]
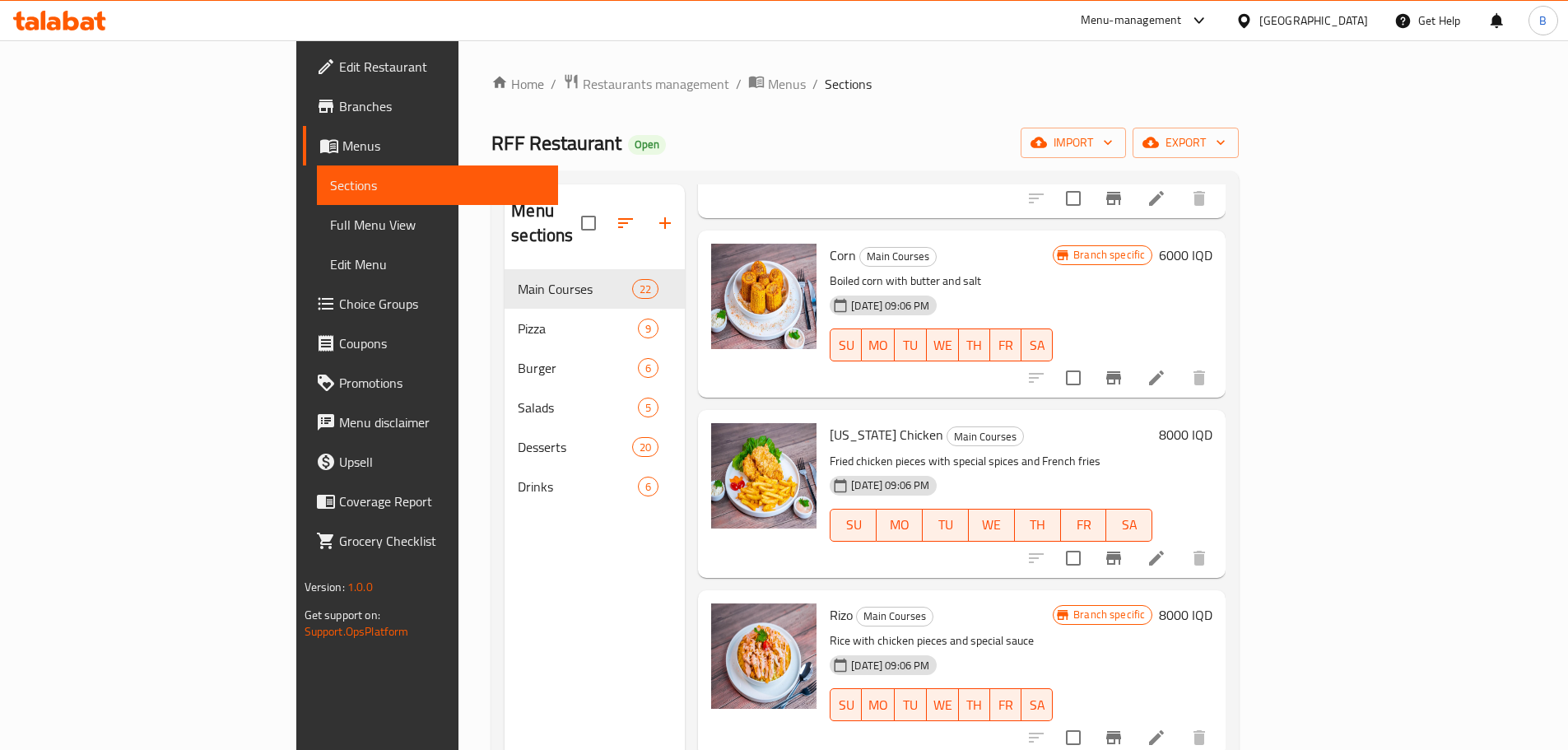
click at [1212, 423] on h6 "8000 IQD" at bounding box center [1186, 434] width 54 height 23
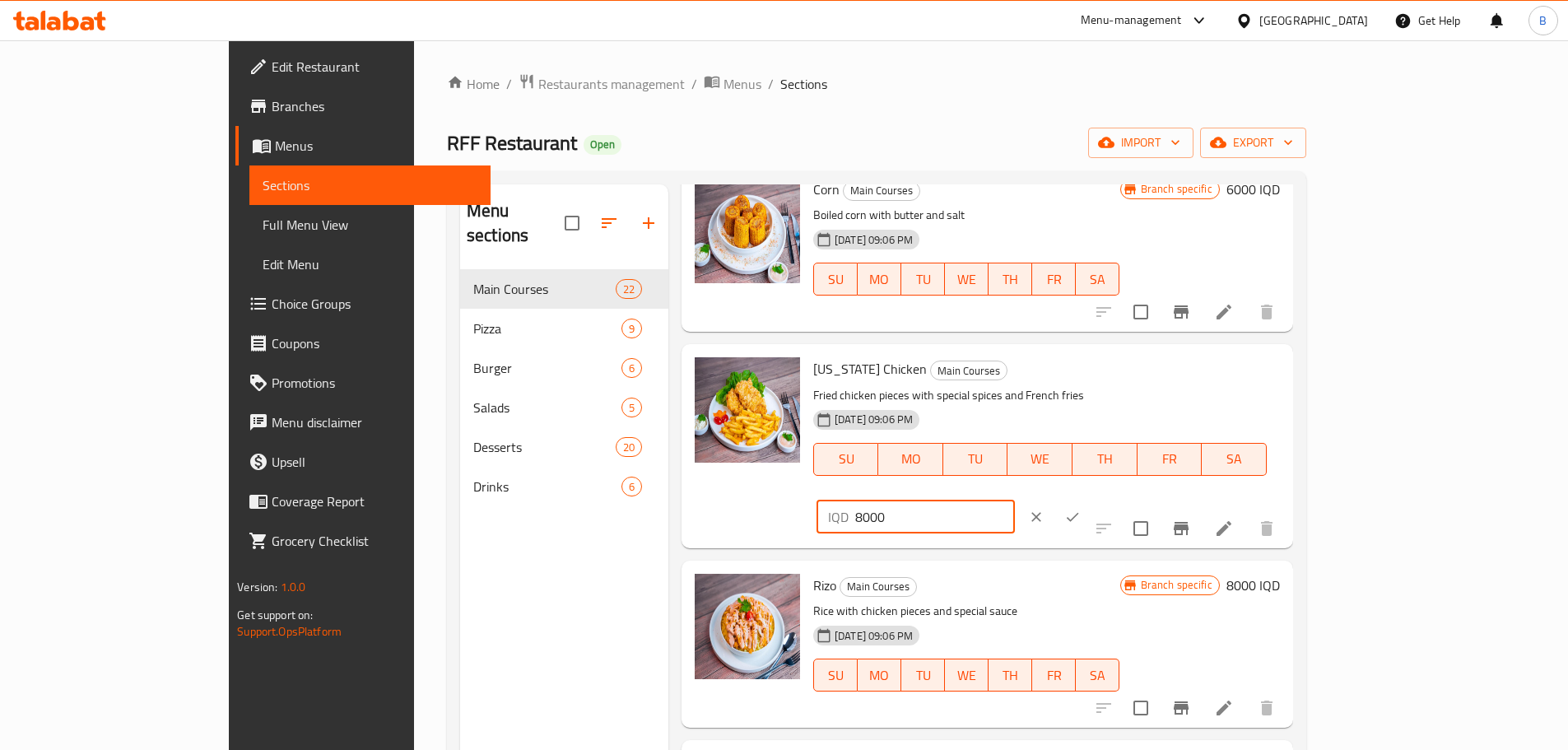
click at [1015, 501] on input "8000" at bounding box center [935, 517] width 160 height 33
type input "7000"
click at [1080, 508] on icon "ok" at bounding box center [1072, 516] width 16 height 16
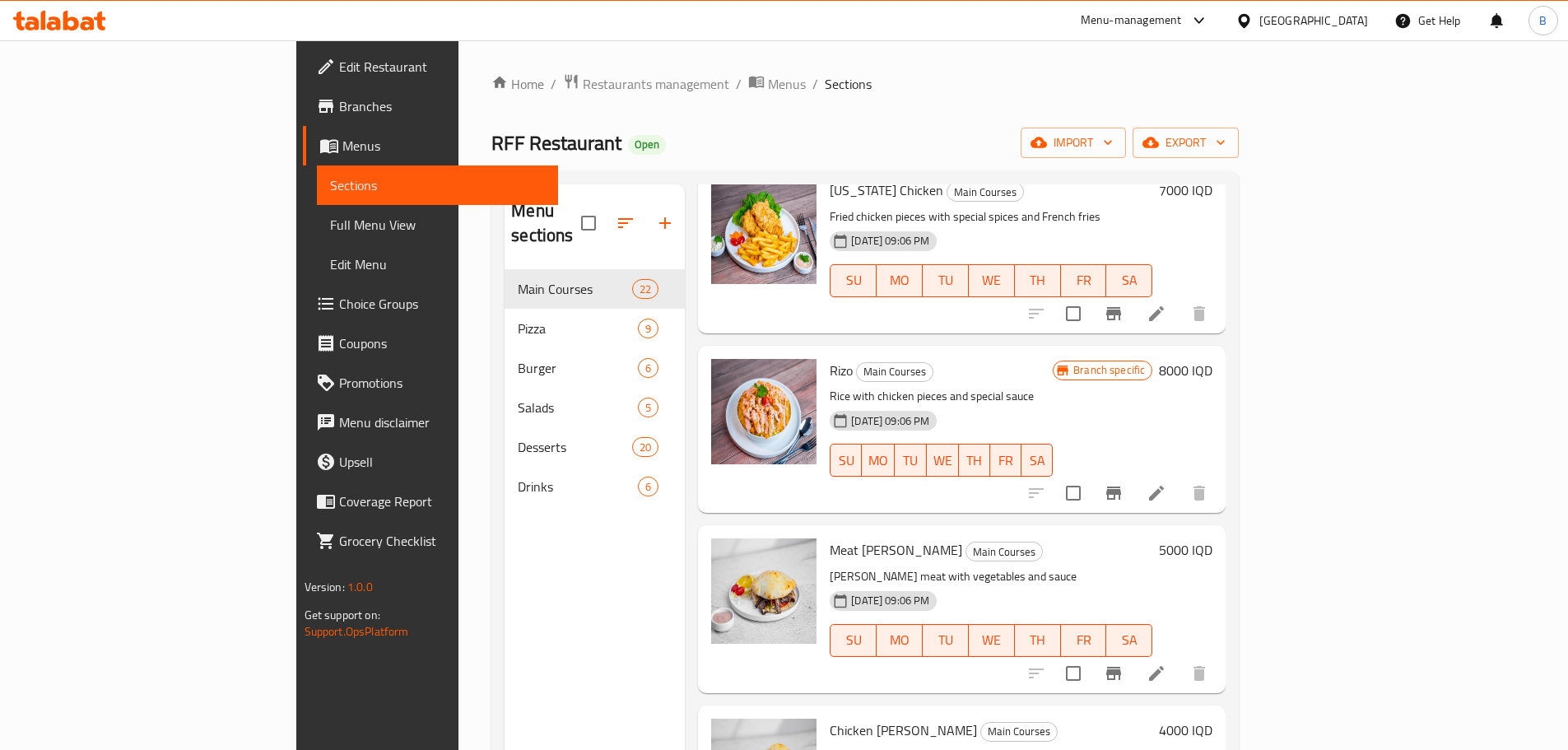
scroll to position [1399, 0]
click at [1212, 356] on h6 "8000 IQD" at bounding box center [1186, 368] width 54 height 23
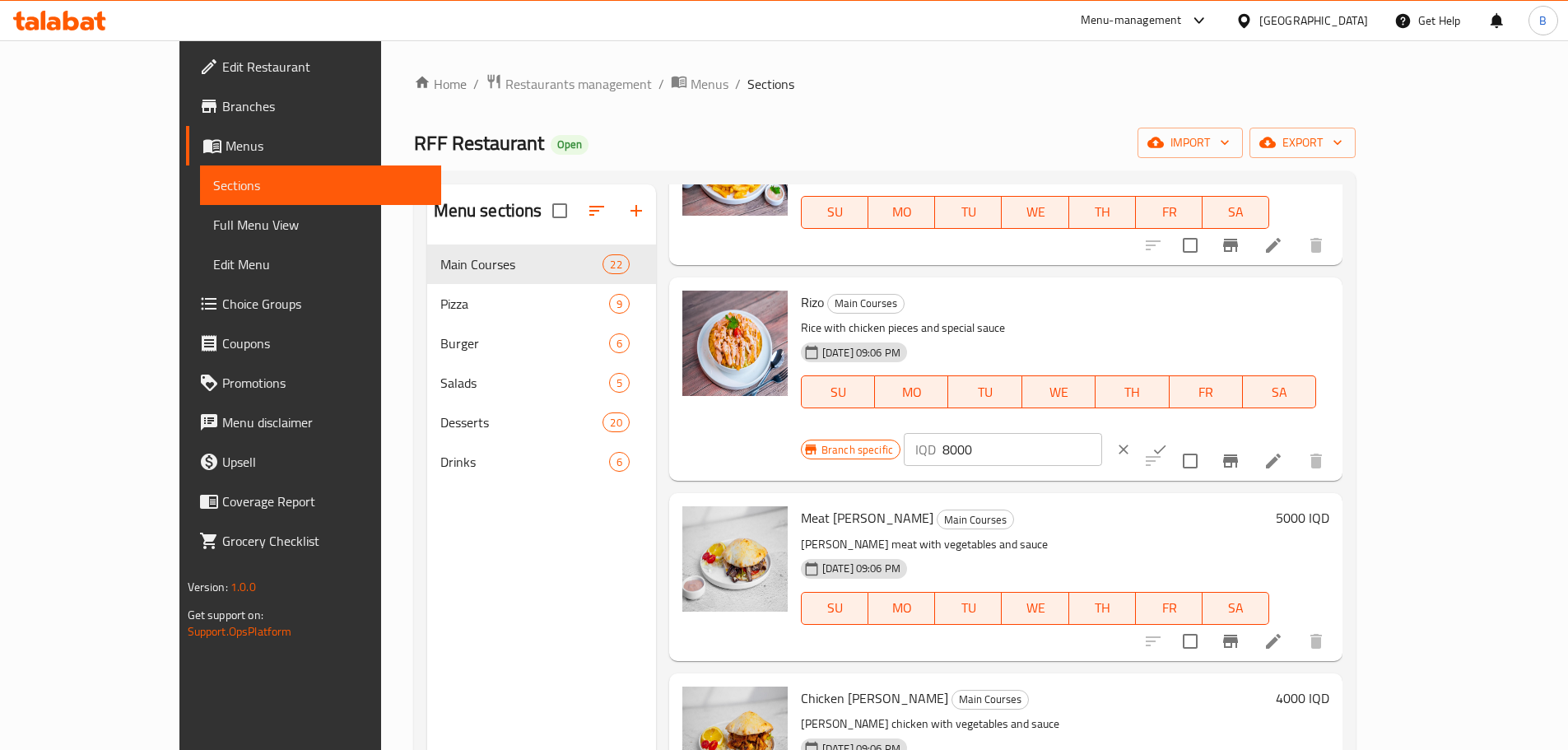
click at [1102, 433] on input "8000" at bounding box center [1022, 450] width 160 height 33
type input "6000"
click at [1178, 432] on button "ok" at bounding box center [1160, 450] width 36 height 36
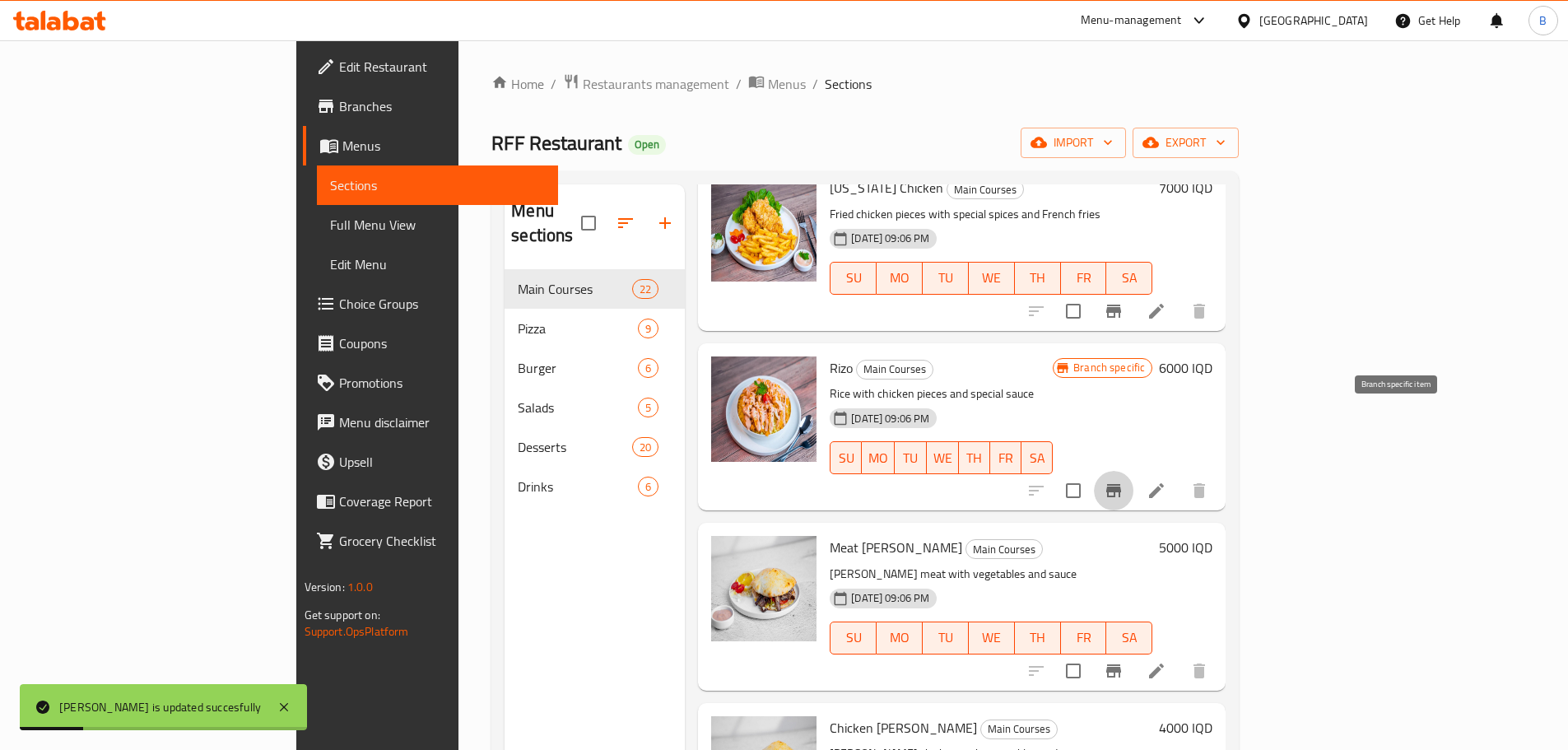
click at [1121, 484] on icon "Branch-specific-item" at bounding box center [1113, 490] width 15 height 13
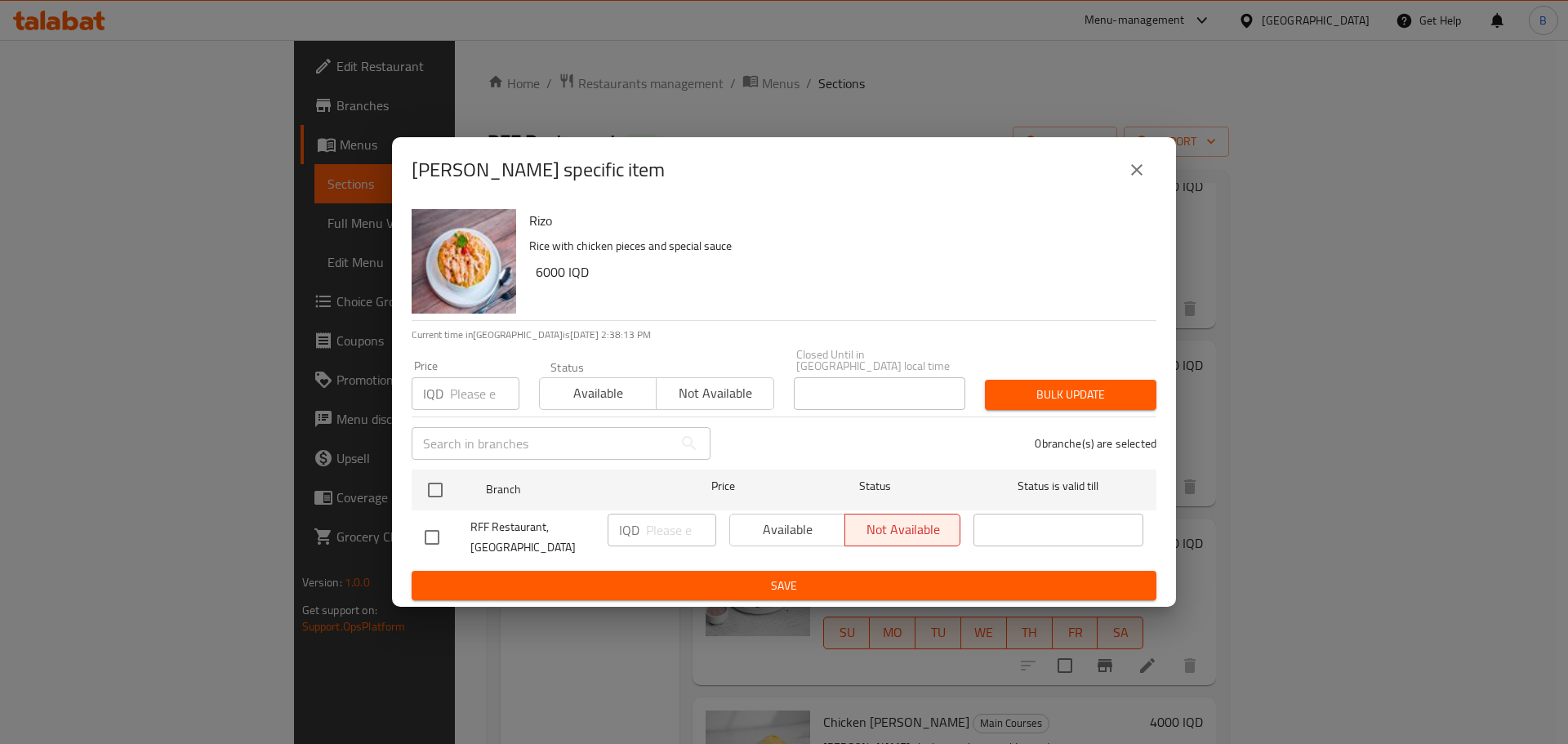
click at [1292, 158] on div "[PERSON_NAME] specific item [PERSON_NAME] with chicken pieces and special sauce…" at bounding box center [784, 372] width 1568 height 744
click at [1265, 181] on div "[PERSON_NAME] specific item [PERSON_NAME] with chicken pieces and special sauce…" at bounding box center [784, 372] width 1568 height 744
drag, startPoint x: 1136, startPoint y: 174, endPoint x: 1197, endPoint y: 148, distance: 66.3
click at [1138, 174] on icon "close" at bounding box center [1136, 170] width 20 height 20
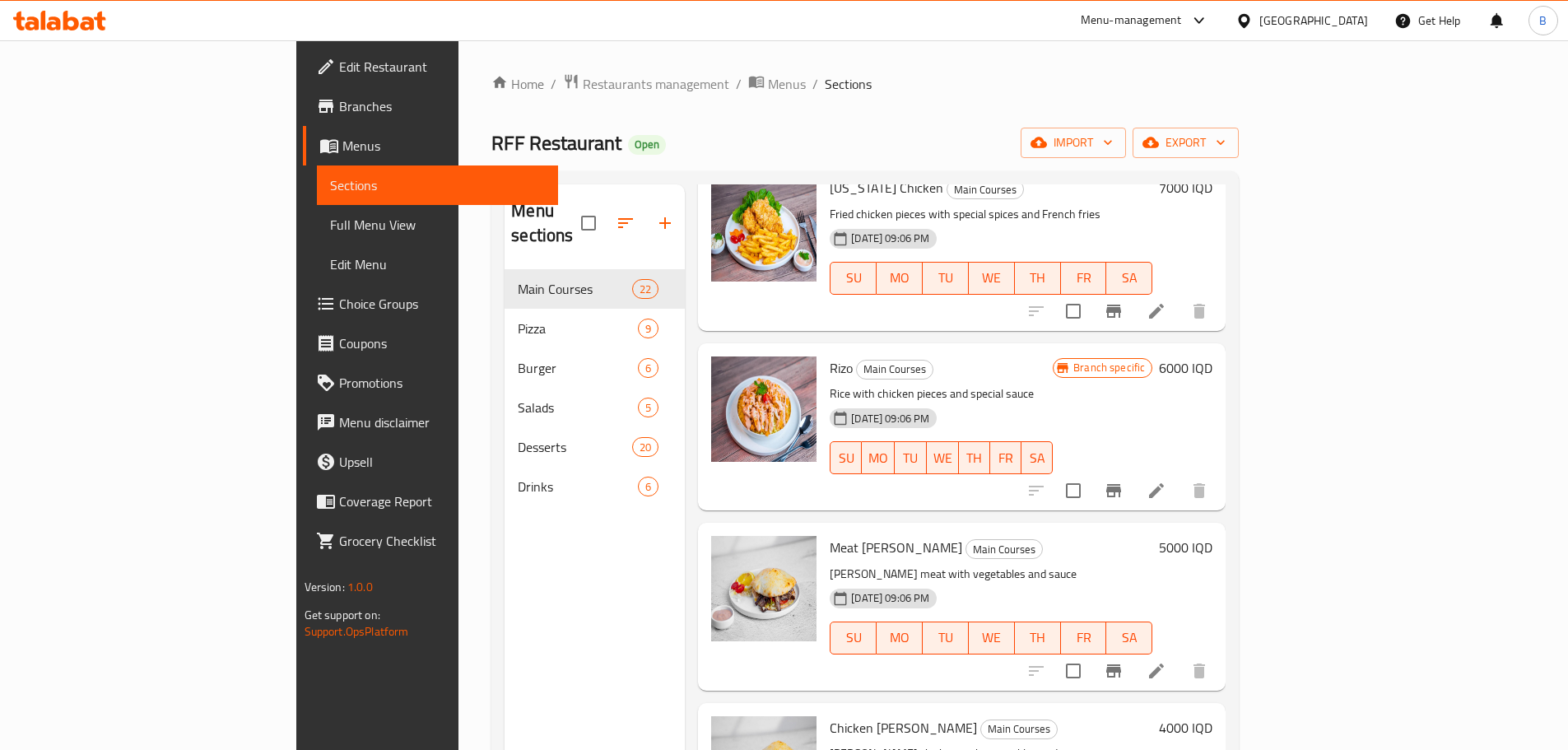
click at [1152, 564] on p "[PERSON_NAME] meat with vegetables and sauce" at bounding box center [991, 574] width 323 height 21
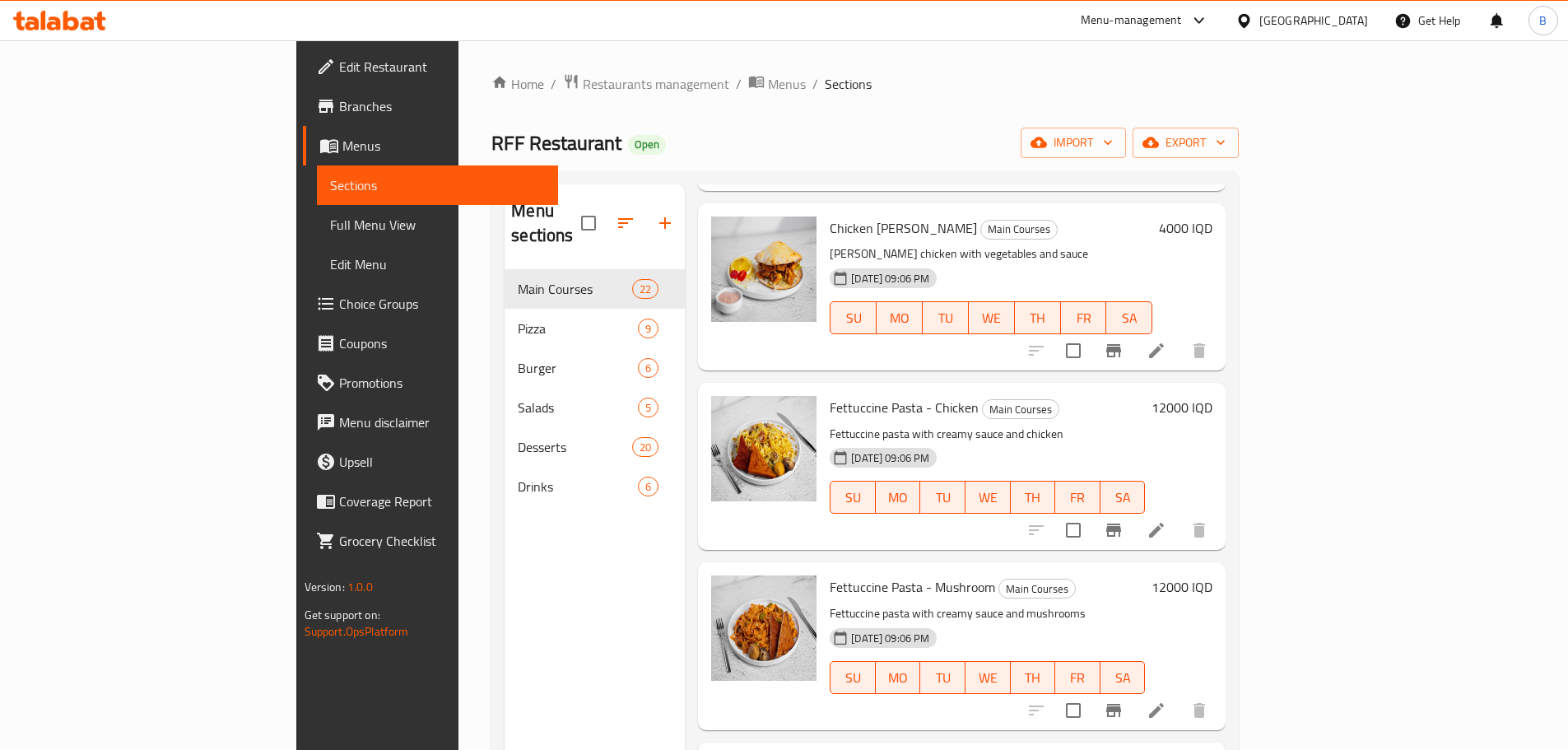
scroll to position [1976, 0]
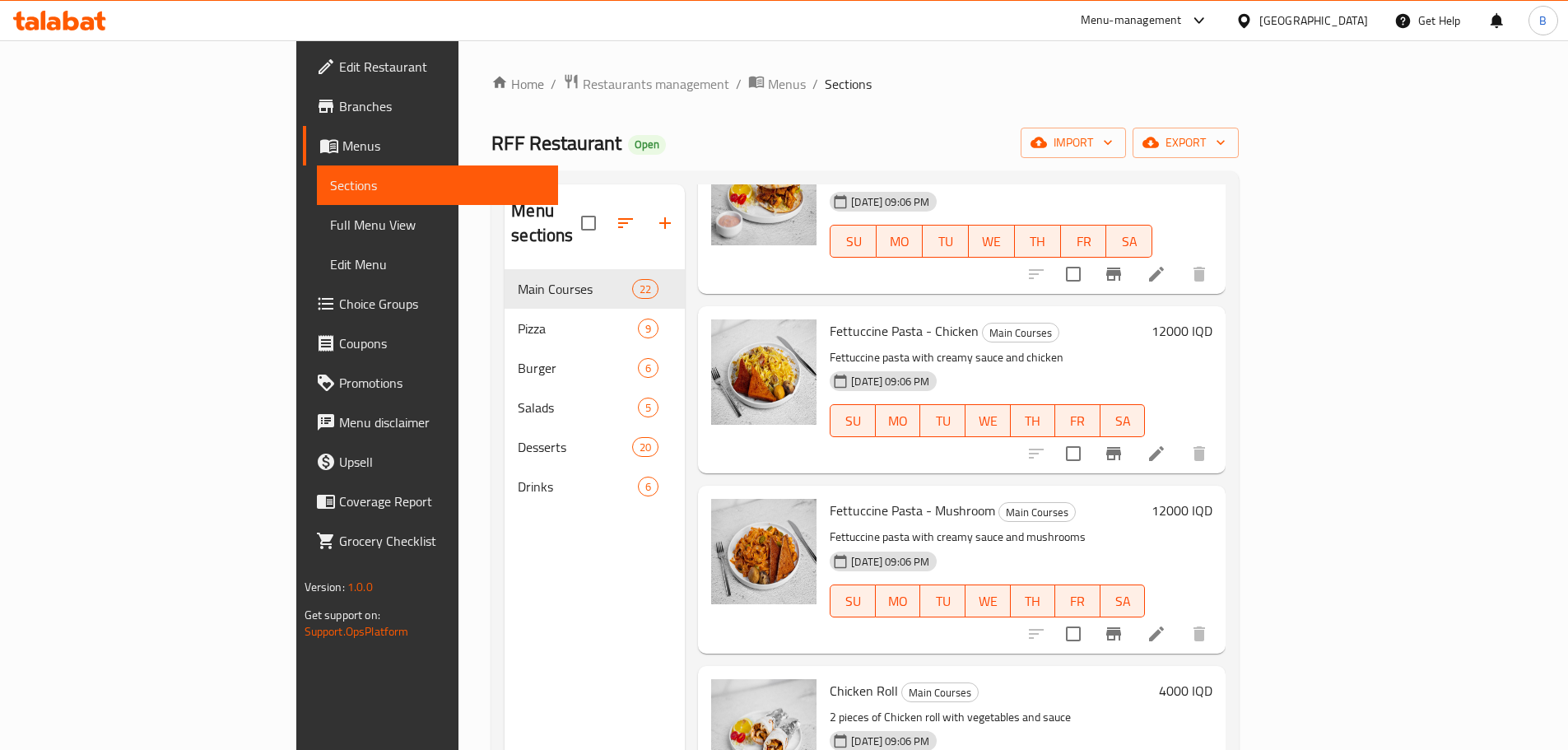
click at [1111, 347] on p "Fettuccine pasta with creamy sauce and chicken" at bounding box center [986, 357] width 315 height 21
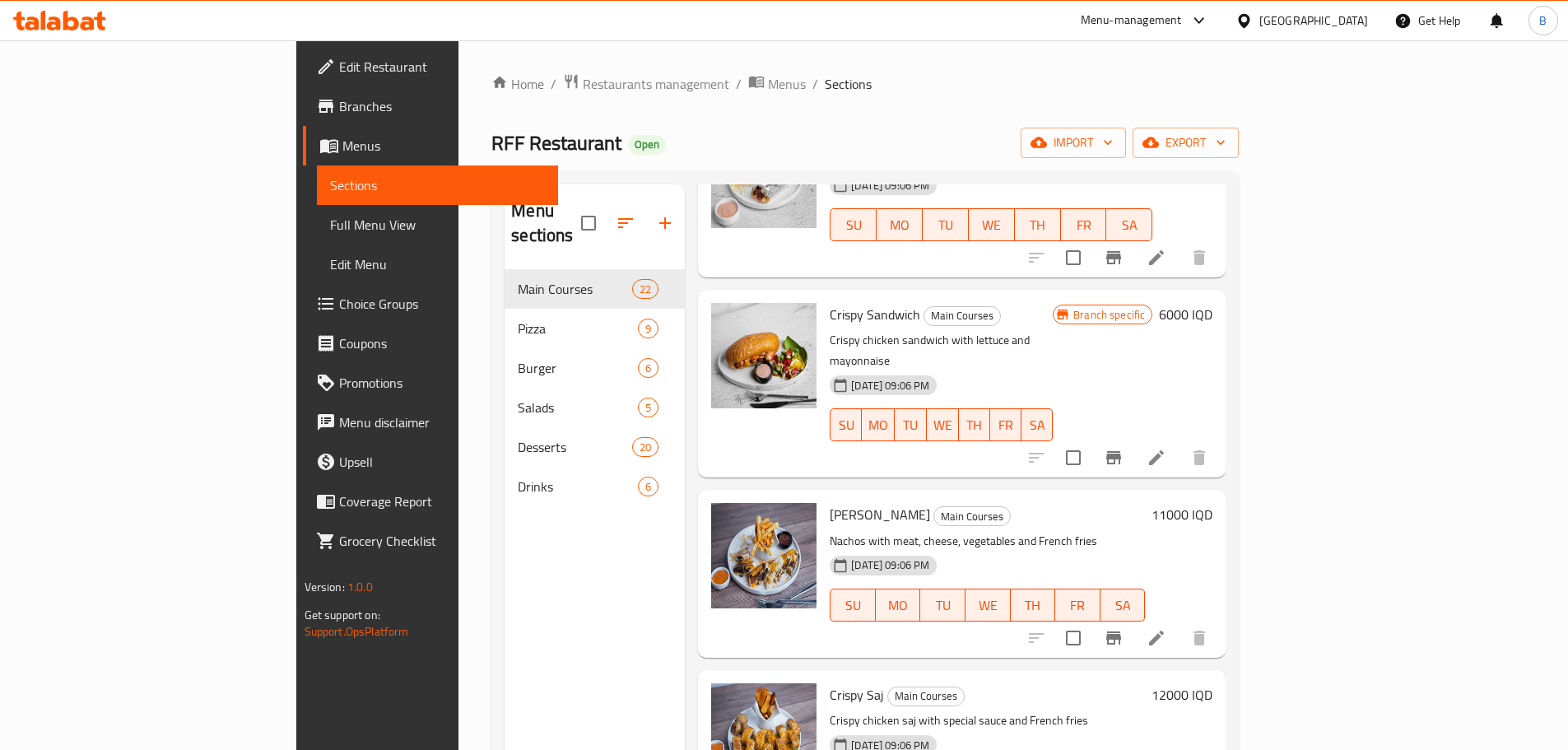
scroll to position [2716, 0]
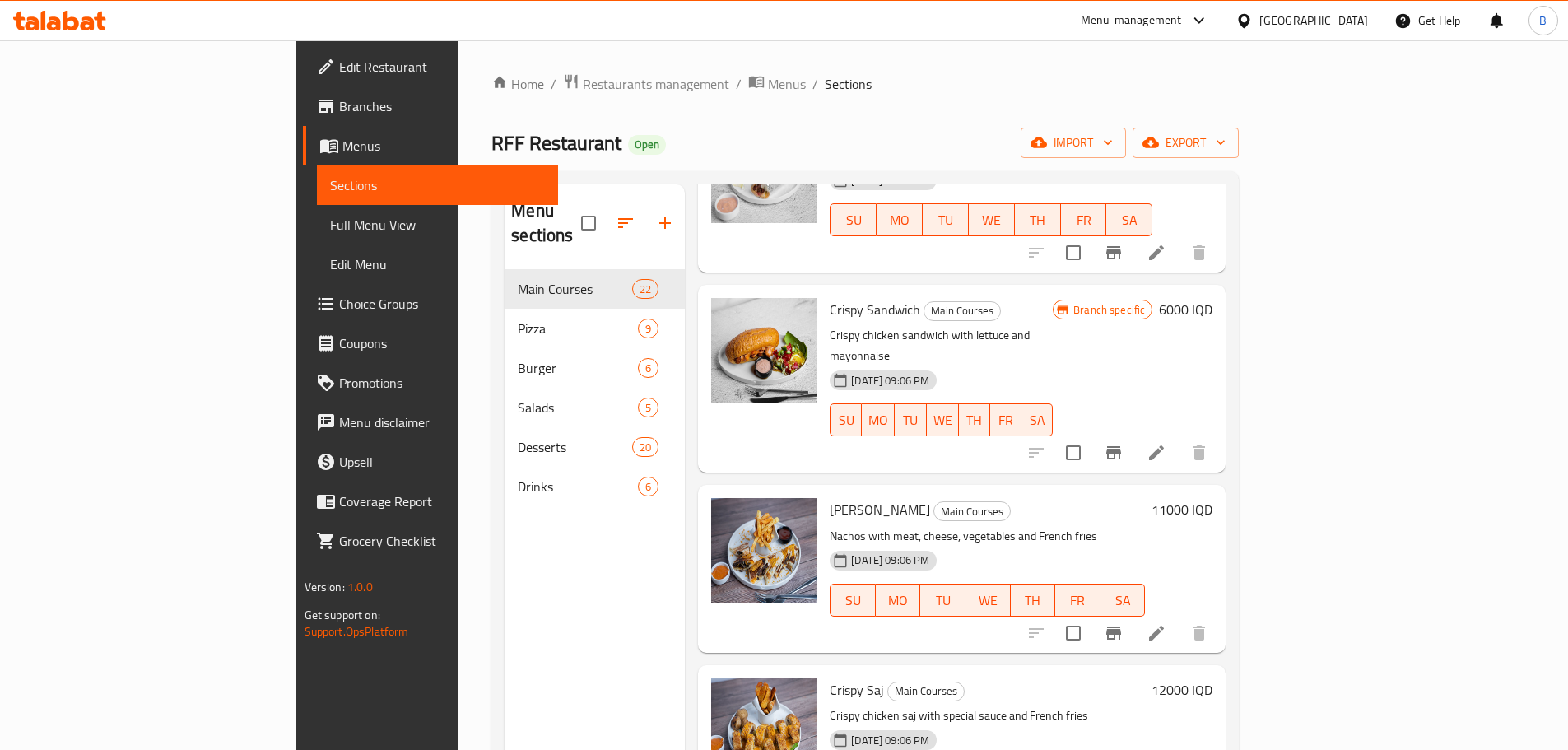
click at [1212, 298] on h6 "6000 IQD" at bounding box center [1186, 309] width 54 height 23
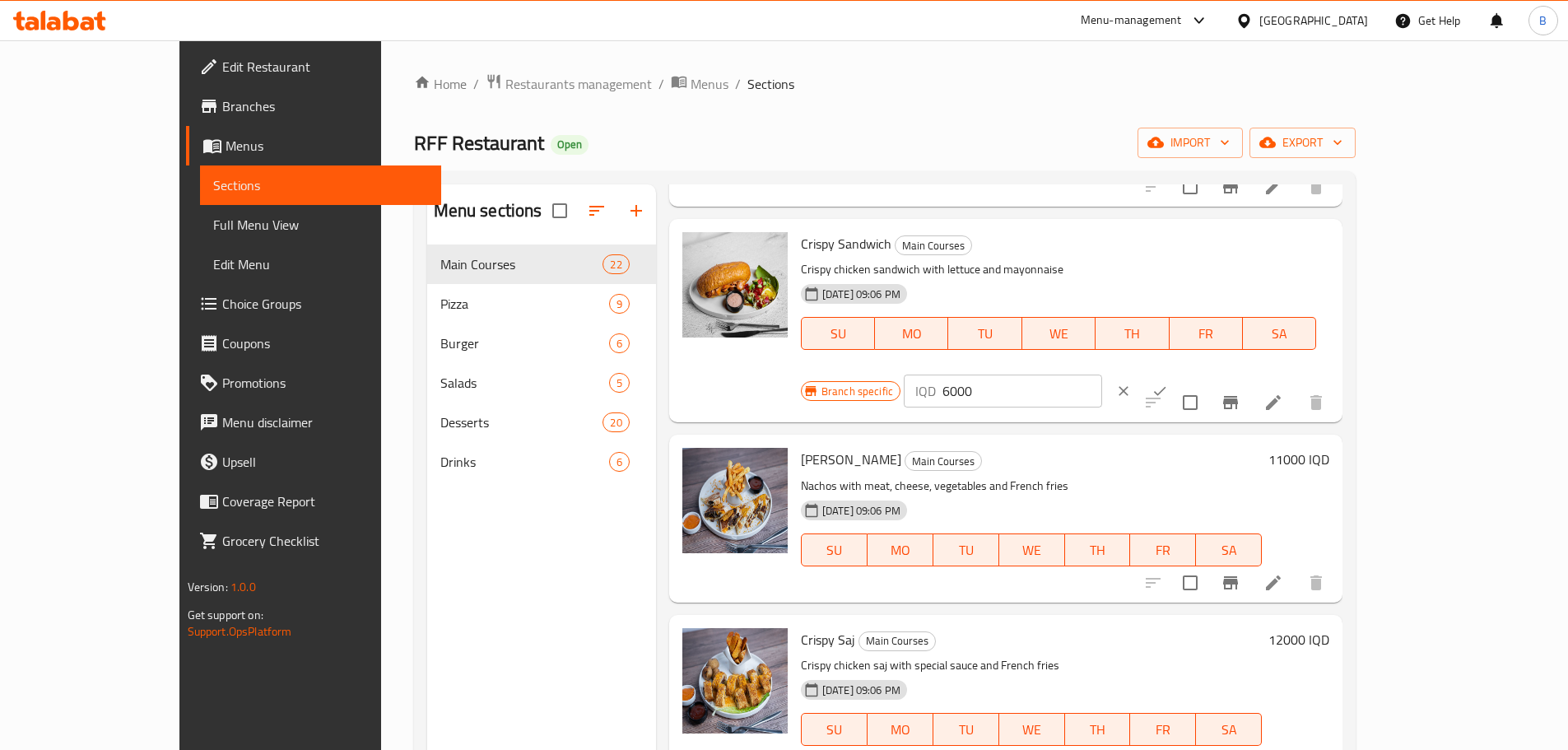
click at [1102, 375] on input "6000" at bounding box center [1022, 391] width 160 height 33
type input "4000"
click at [1168, 382] on icon "ok" at bounding box center [1159, 390] width 16 height 16
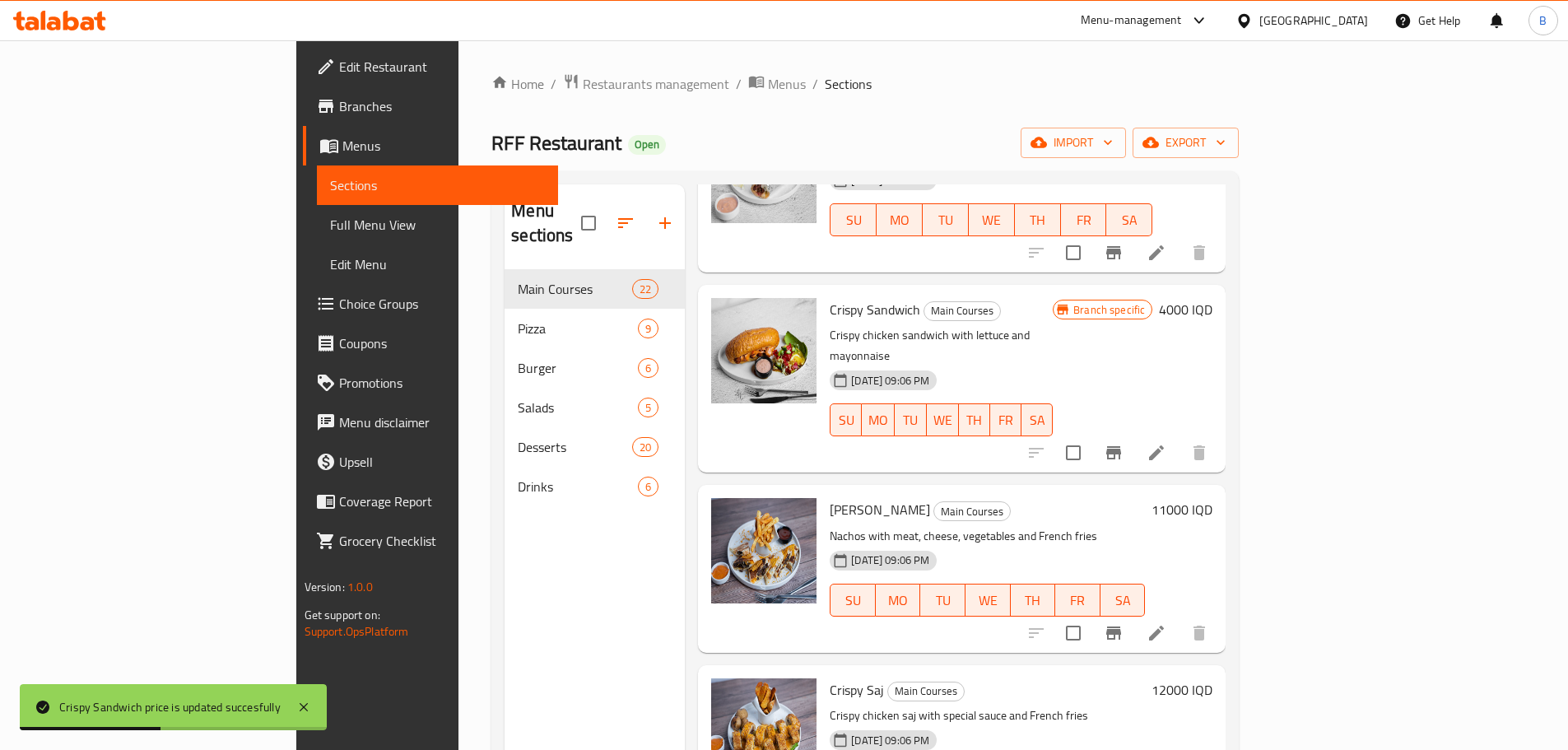
click at [1212, 498] on h6 "11000 IQD" at bounding box center [1181, 509] width 61 height 23
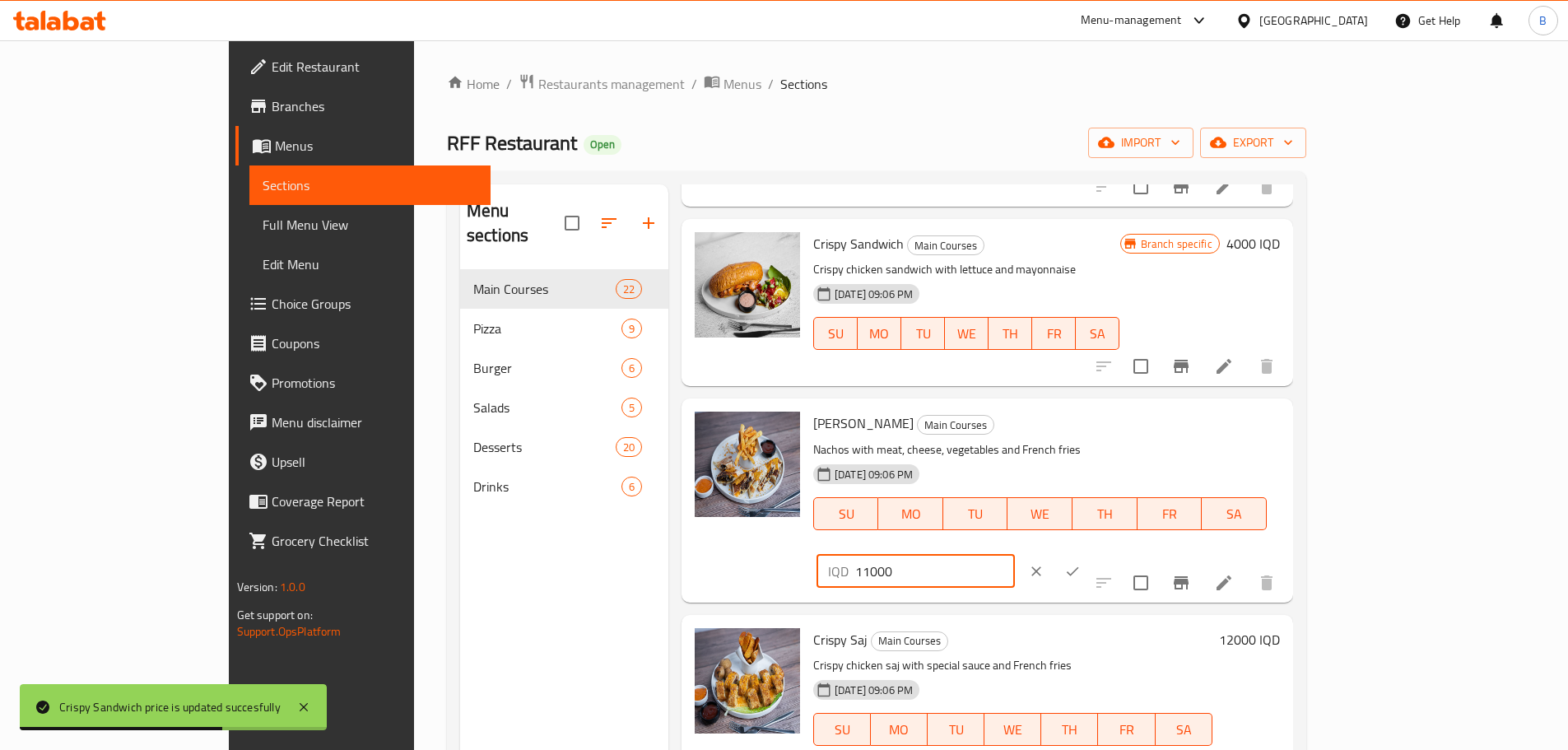
click at [1015, 555] on input "11000" at bounding box center [935, 571] width 160 height 33
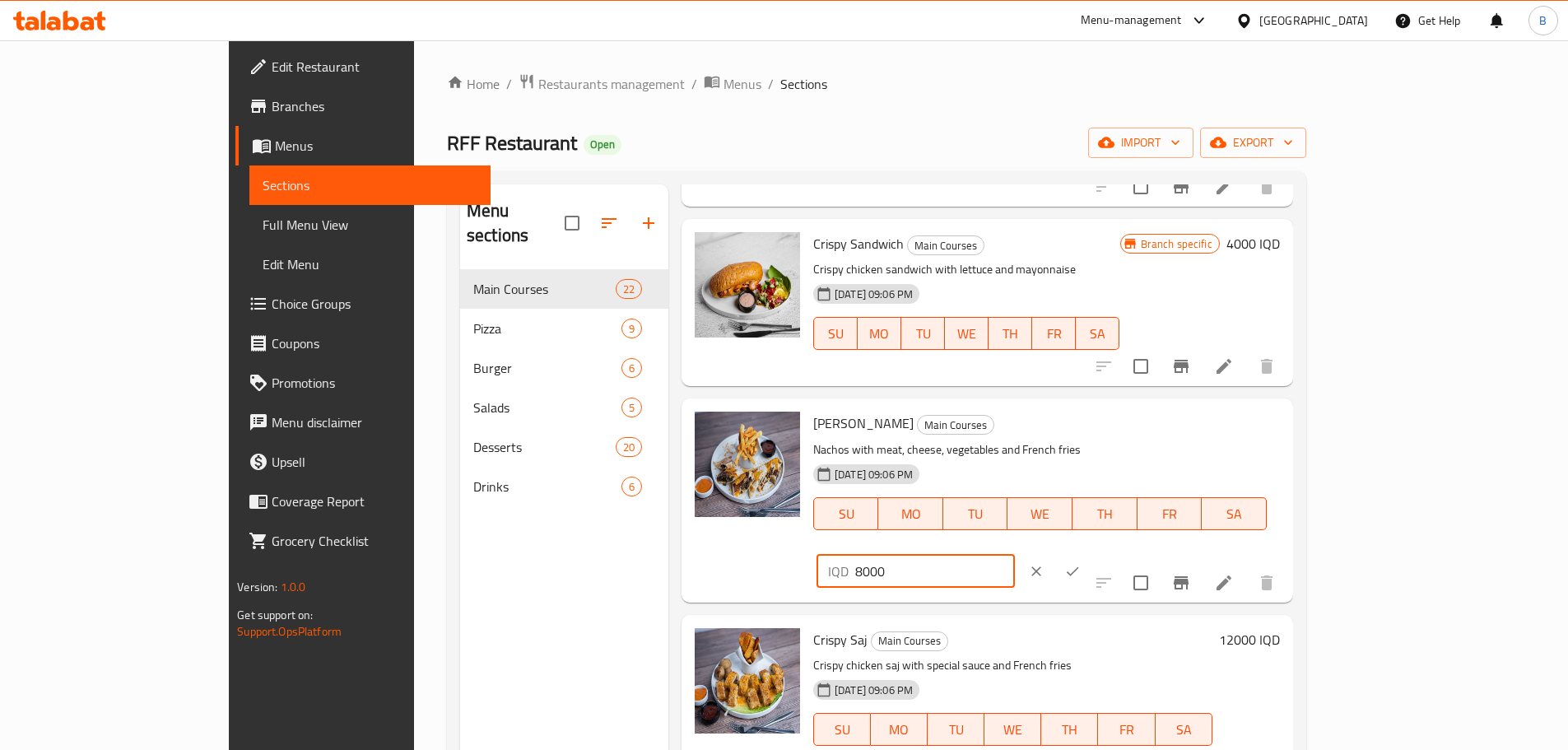
type input "8000"
click at [1080, 563] on icon "ok" at bounding box center [1072, 570] width 16 height 16
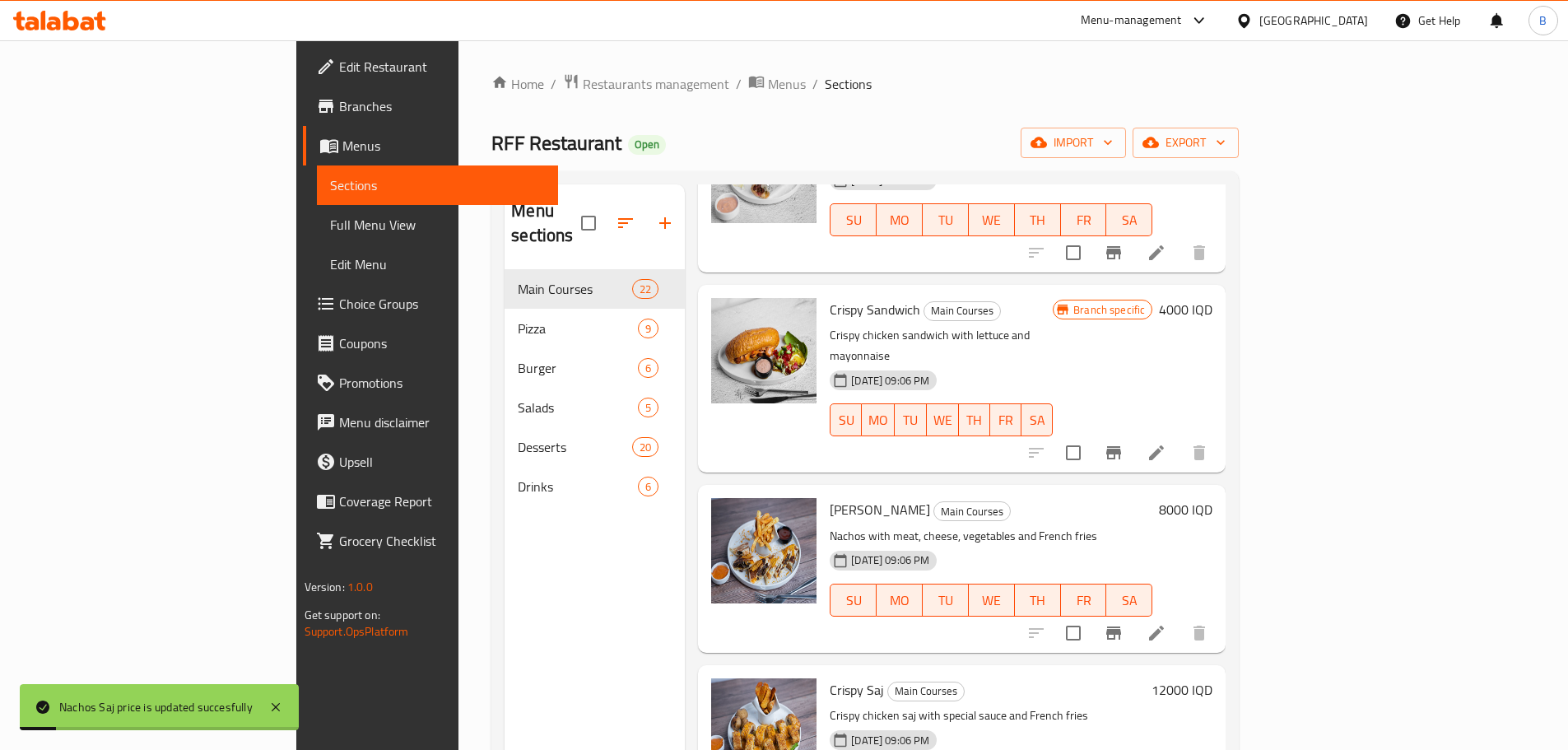
click at [1113, 526] on p "Nachos with meat, cheese, vegetables and French fries" at bounding box center [991, 536] width 323 height 21
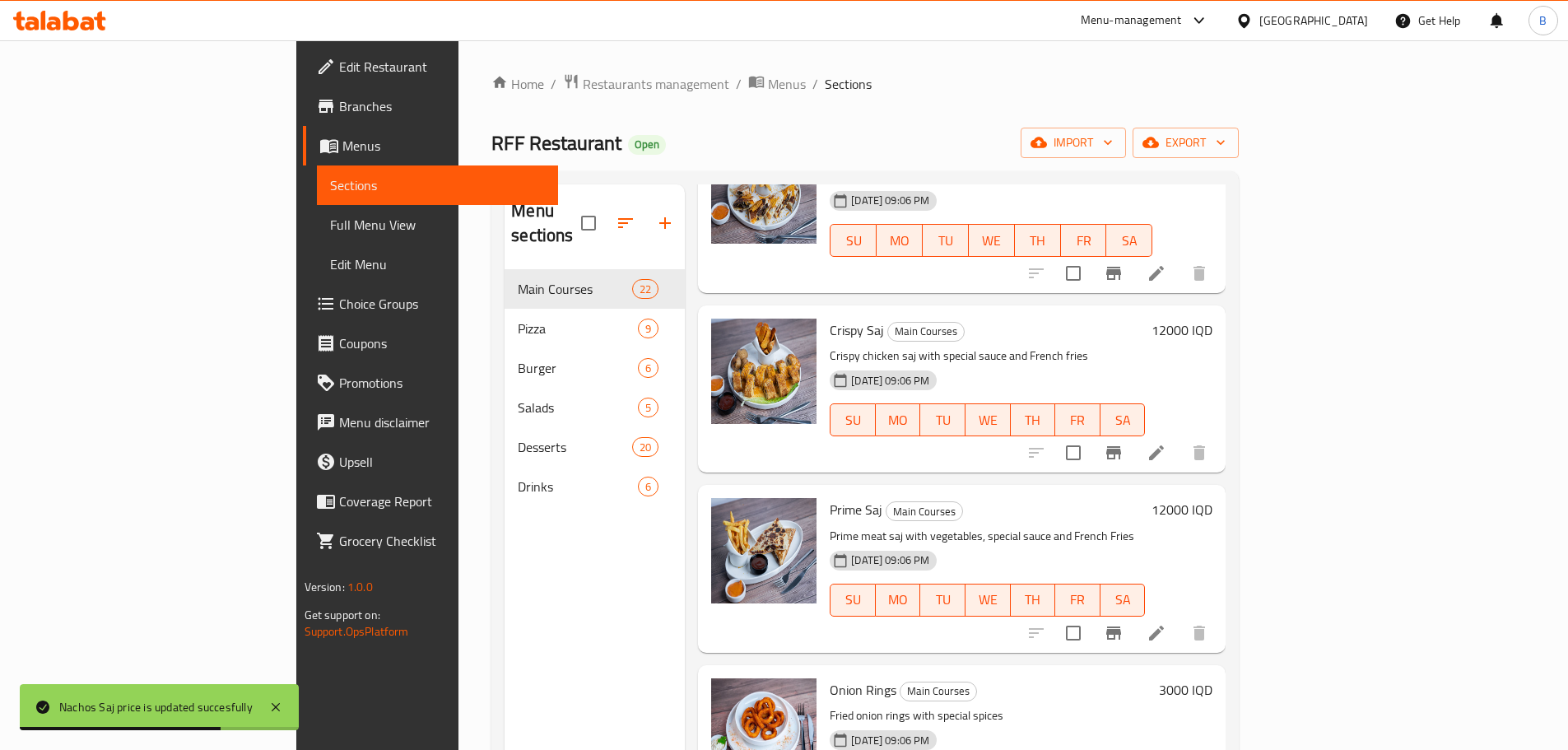
scroll to position [3128, 0]
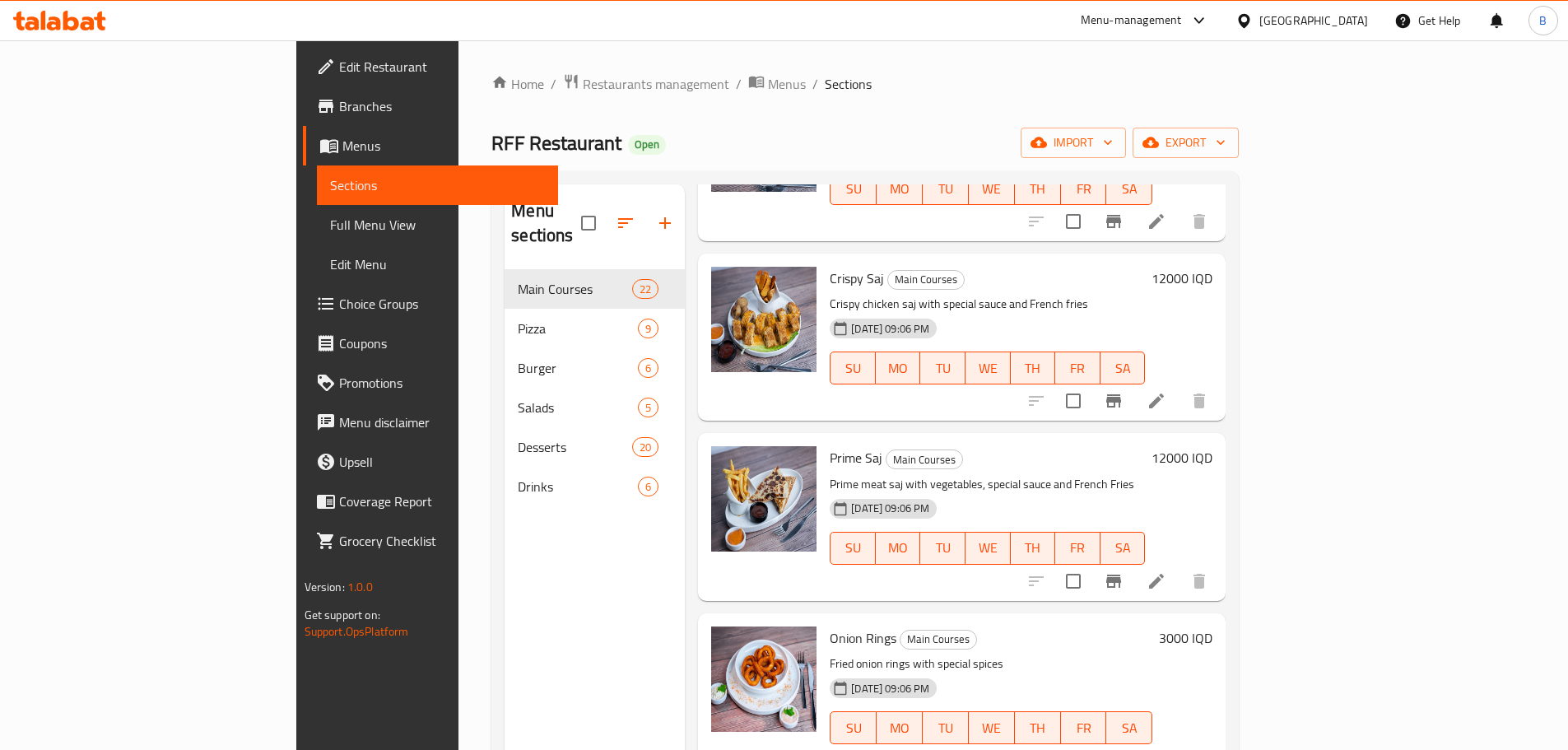
click at [1212, 267] on h6 "12000 IQD" at bounding box center [1181, 278] width 61 height 23
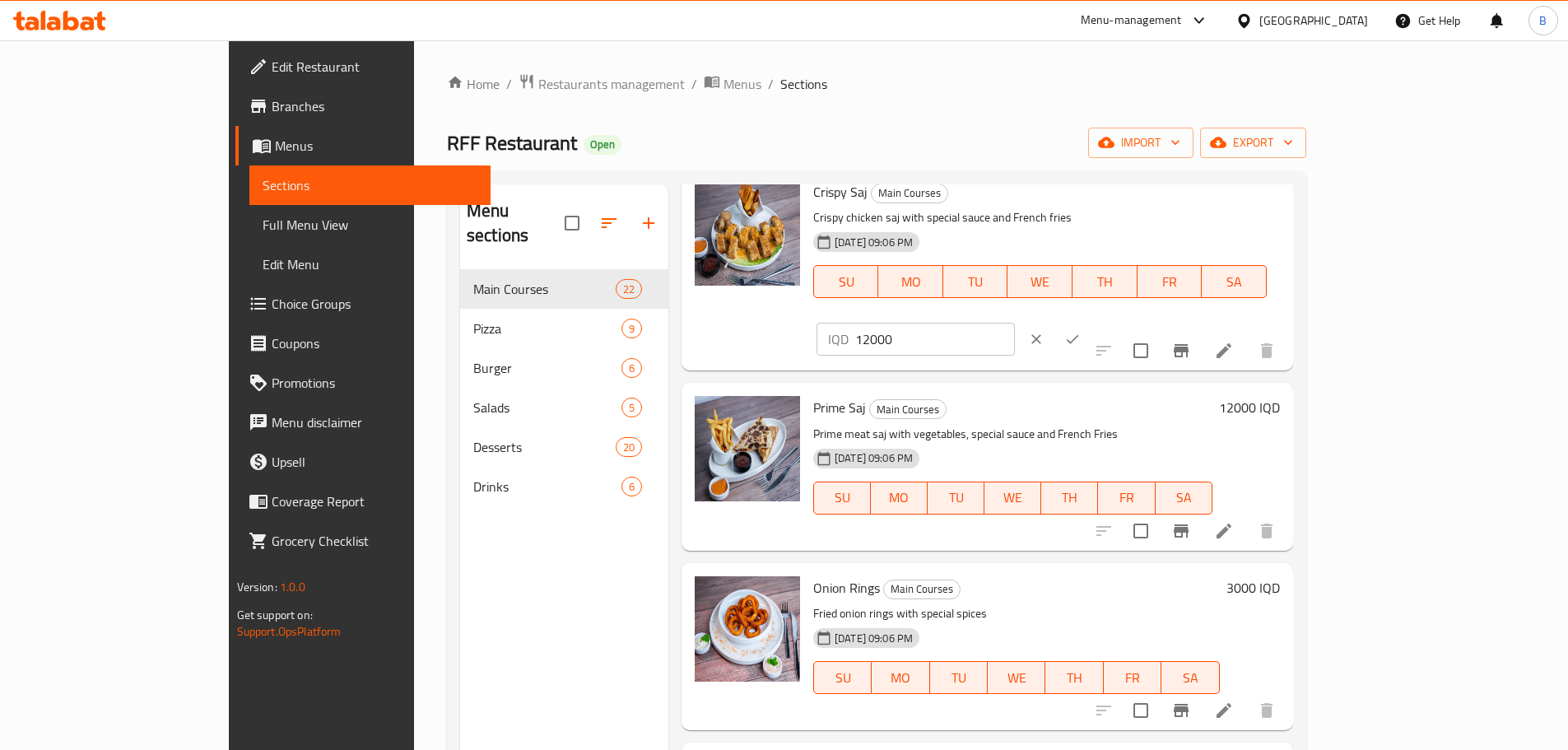
click at [1015, 323] on input "12000" at bounding box center [935, 339] width 160 height 33
type input "9000"
click at [1080, 331] on icon "ok" at bounding box center [1072, 338] width 16 height 16
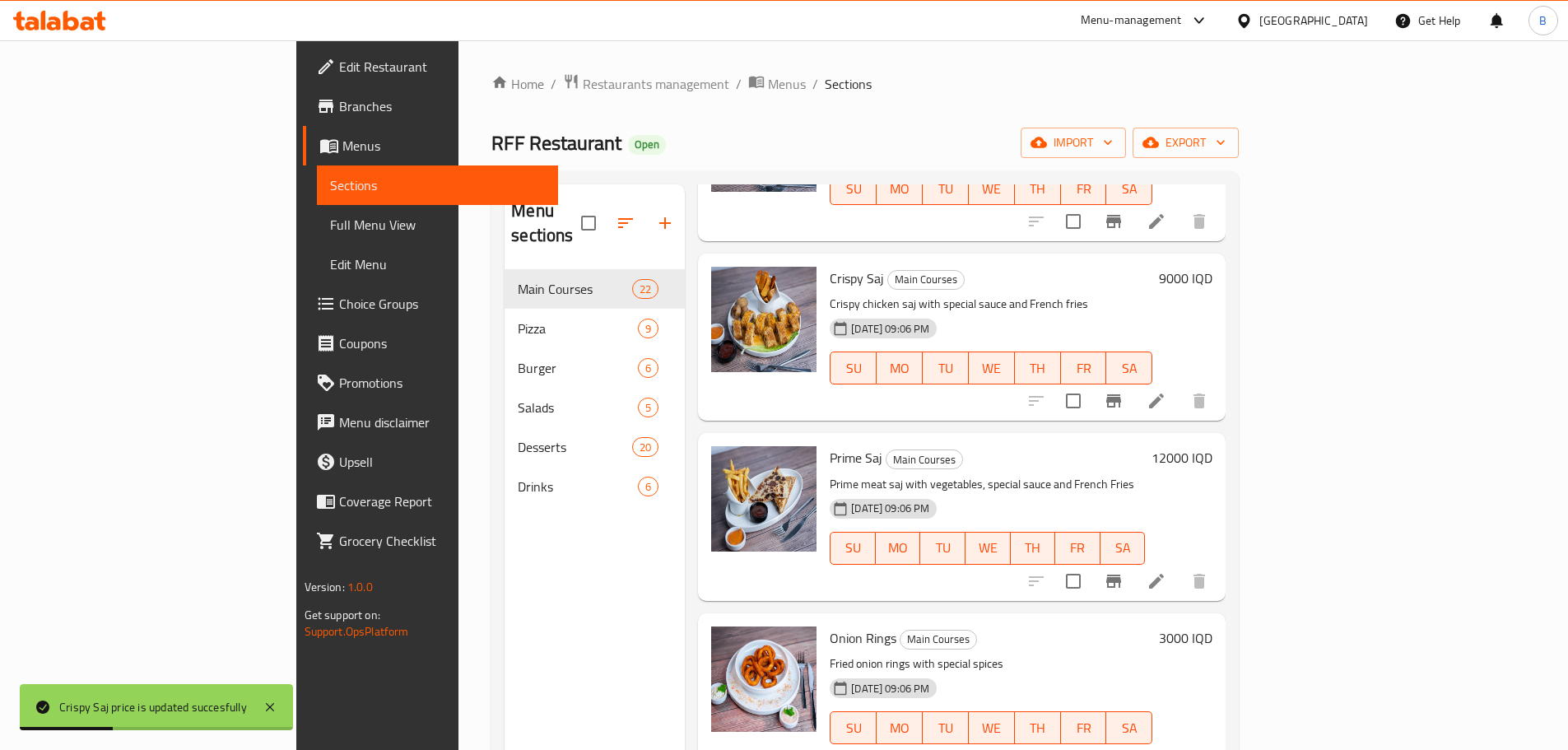
click at [1212, 446] on h6 "12000 IQD" at bounding box center [1181, 457] width 61 height 23
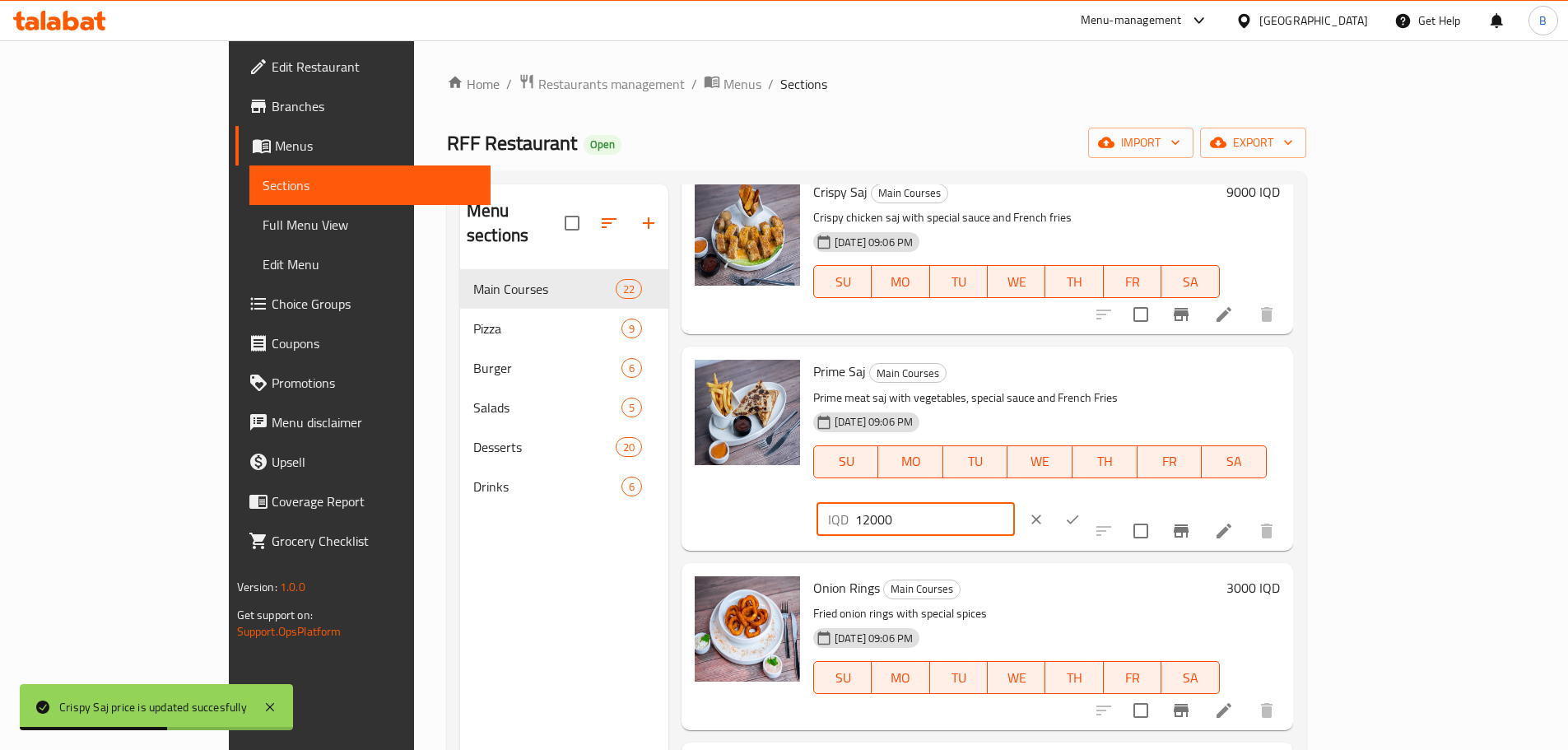
click at [1015, 503] on input "12000" at bounding box center [935, 520] width 160 height 33
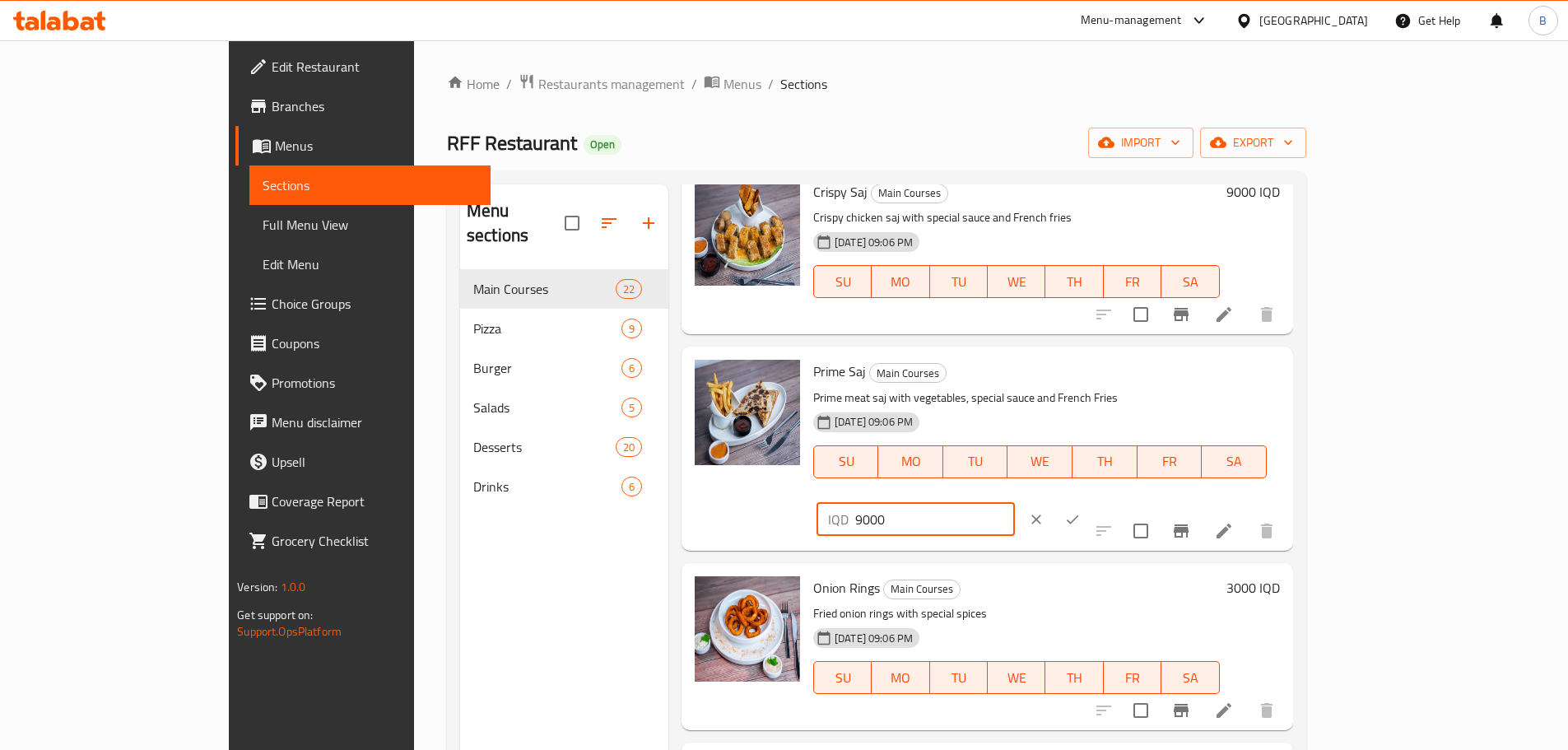
type input "9000"
click at [1079, 514] on icon "ok" at bounding box center [1073, 519] width 12 height 9
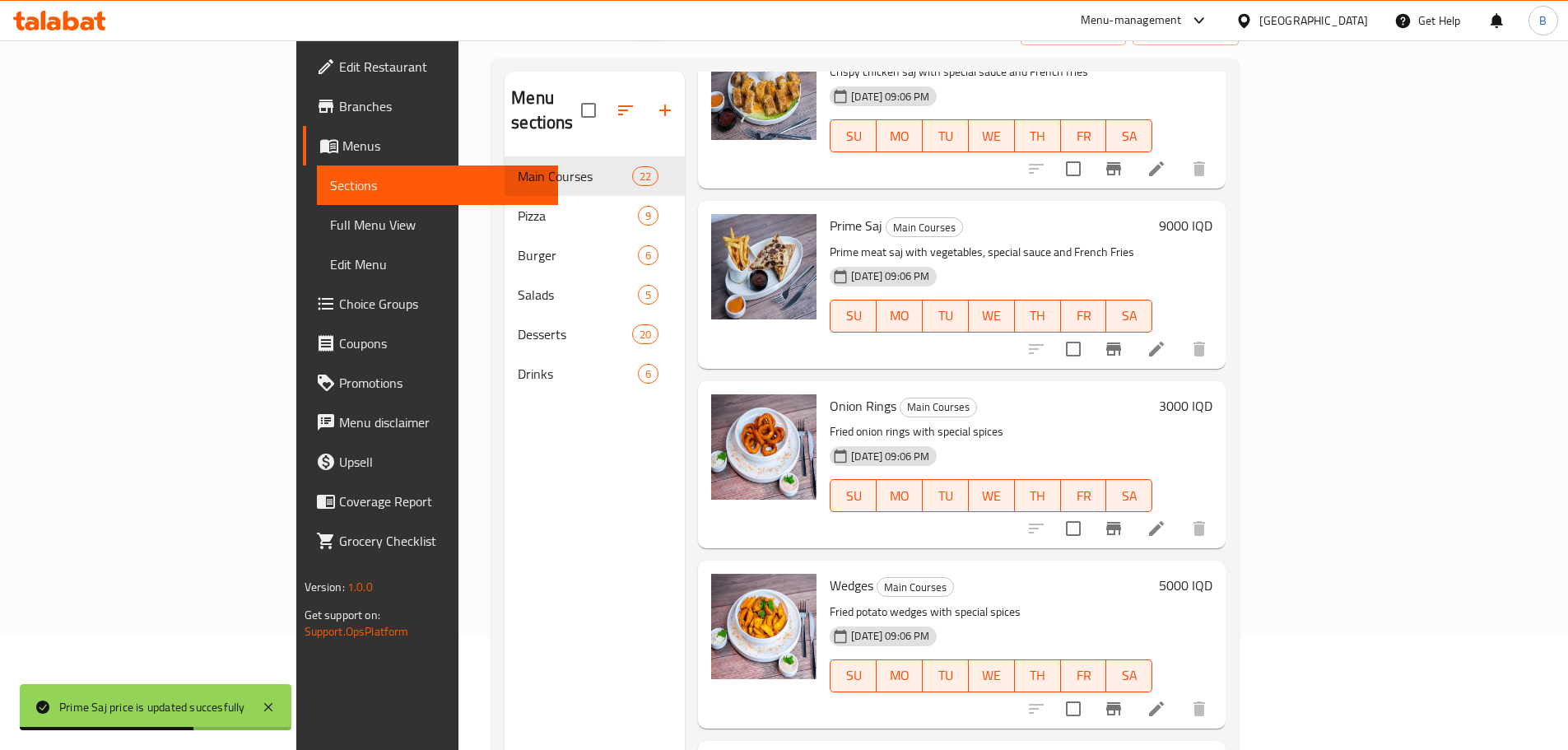
scroll to position [165, 0]
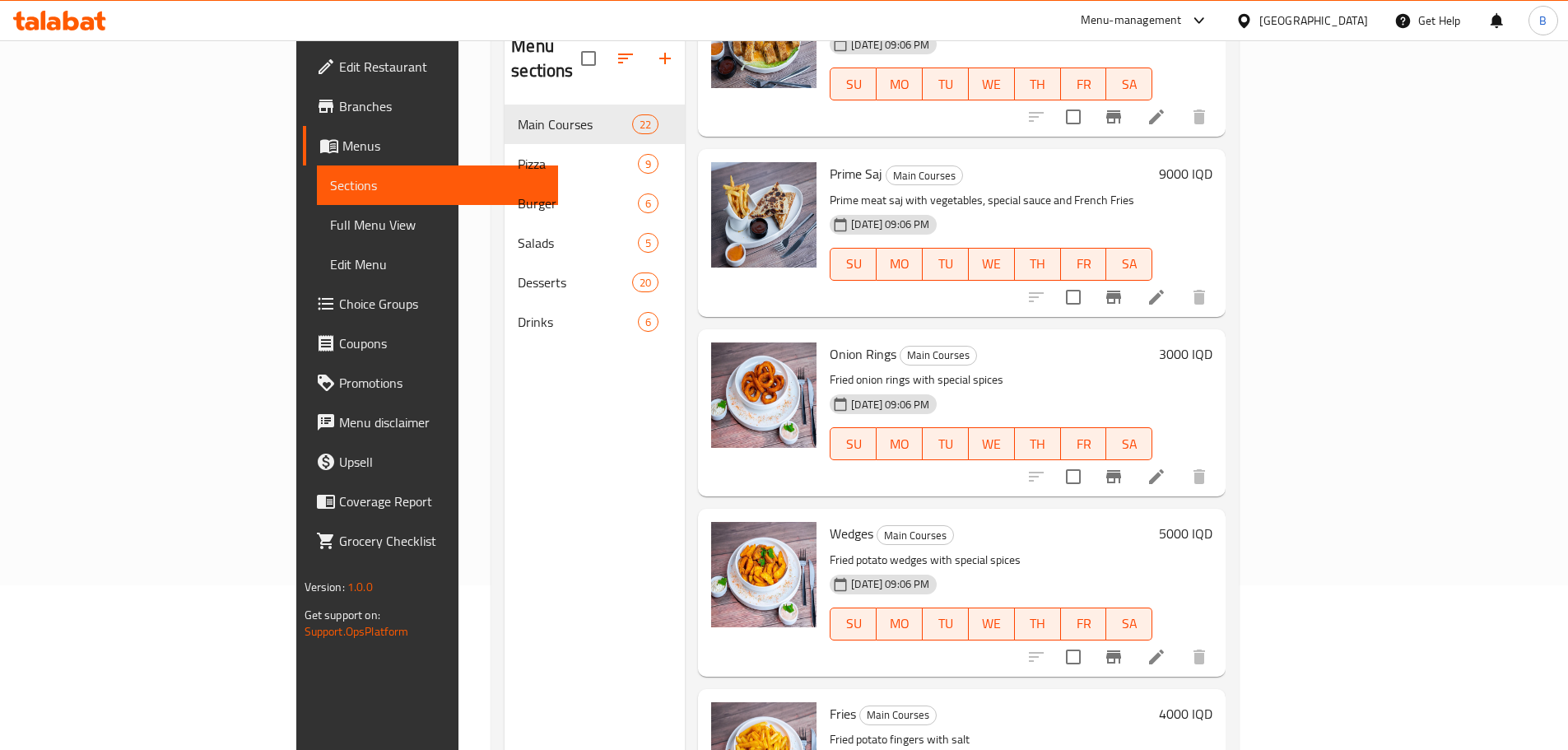
click at [829, 342] on span "Onion Rings" at bounding box center [862, 354] width 66 height 25
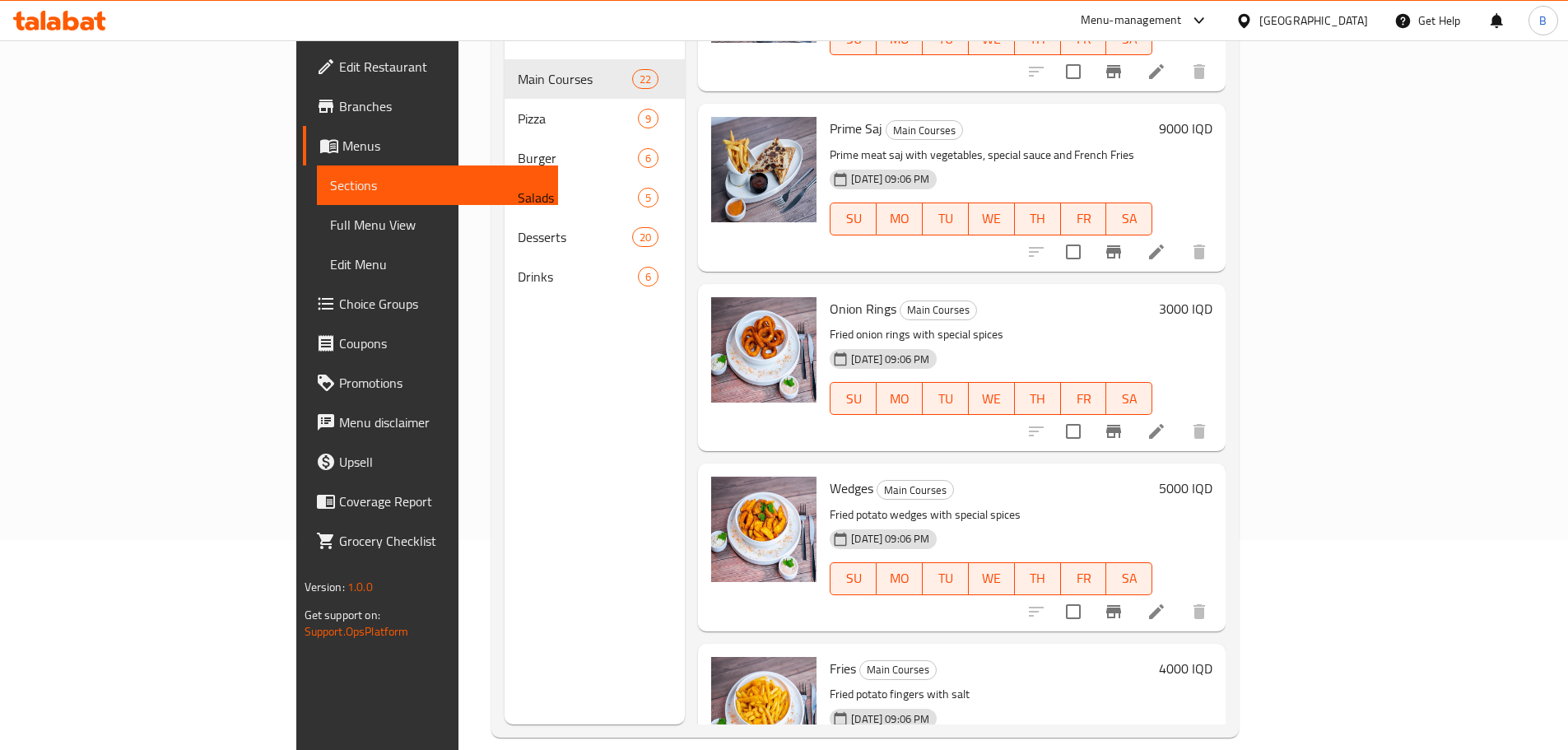
scroll to position [230, 0]
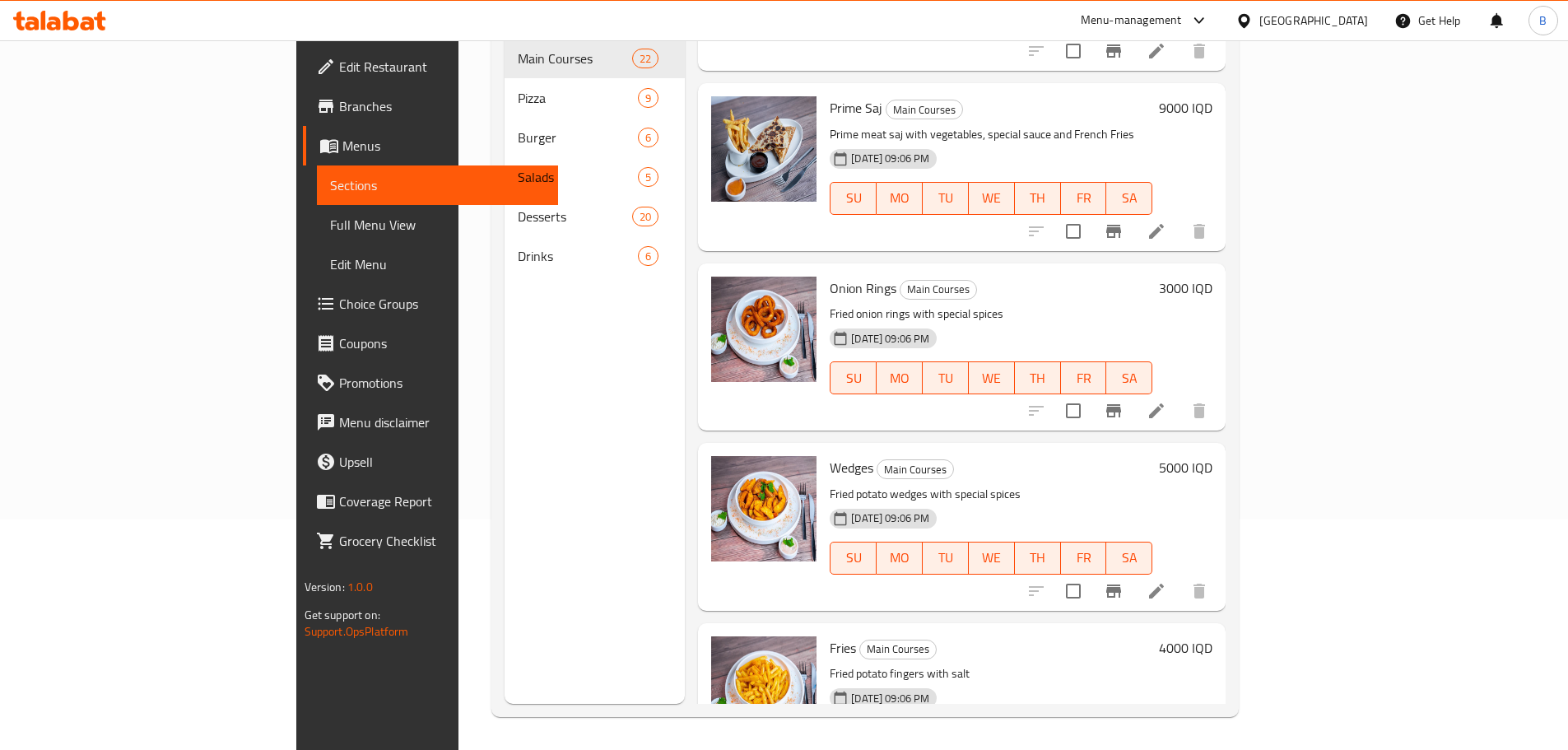
click at [1212, 636] on h6 "4000 IQD" at bounding box center [1186, 647] width 54 height 23
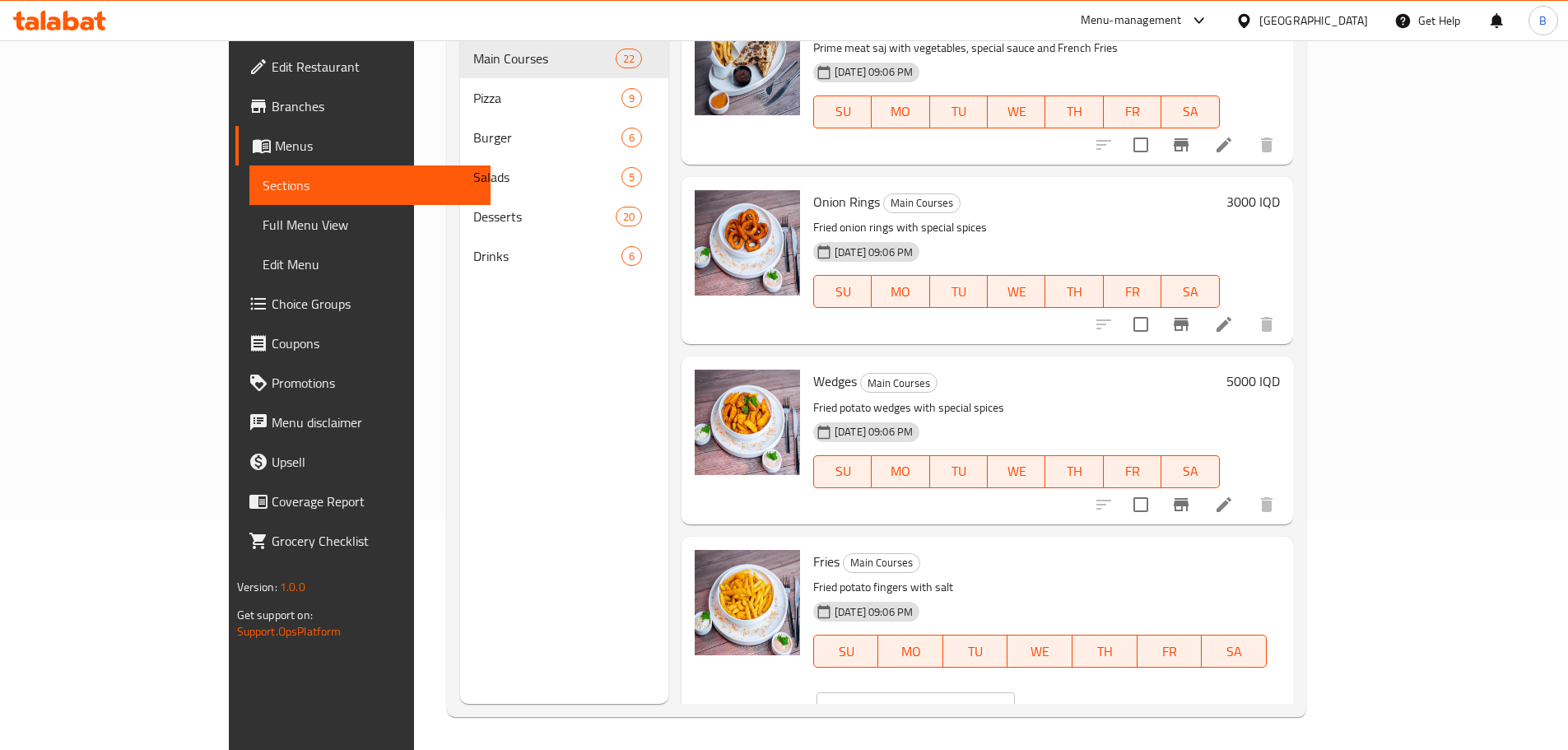
click at [1015, 692] on input "4000" at bounding box center [935, 709] width 160 height 33
type input "3000"
click at [1080, 701] on icon "ok" at bounding box center [1072, 709] width 16 height 16
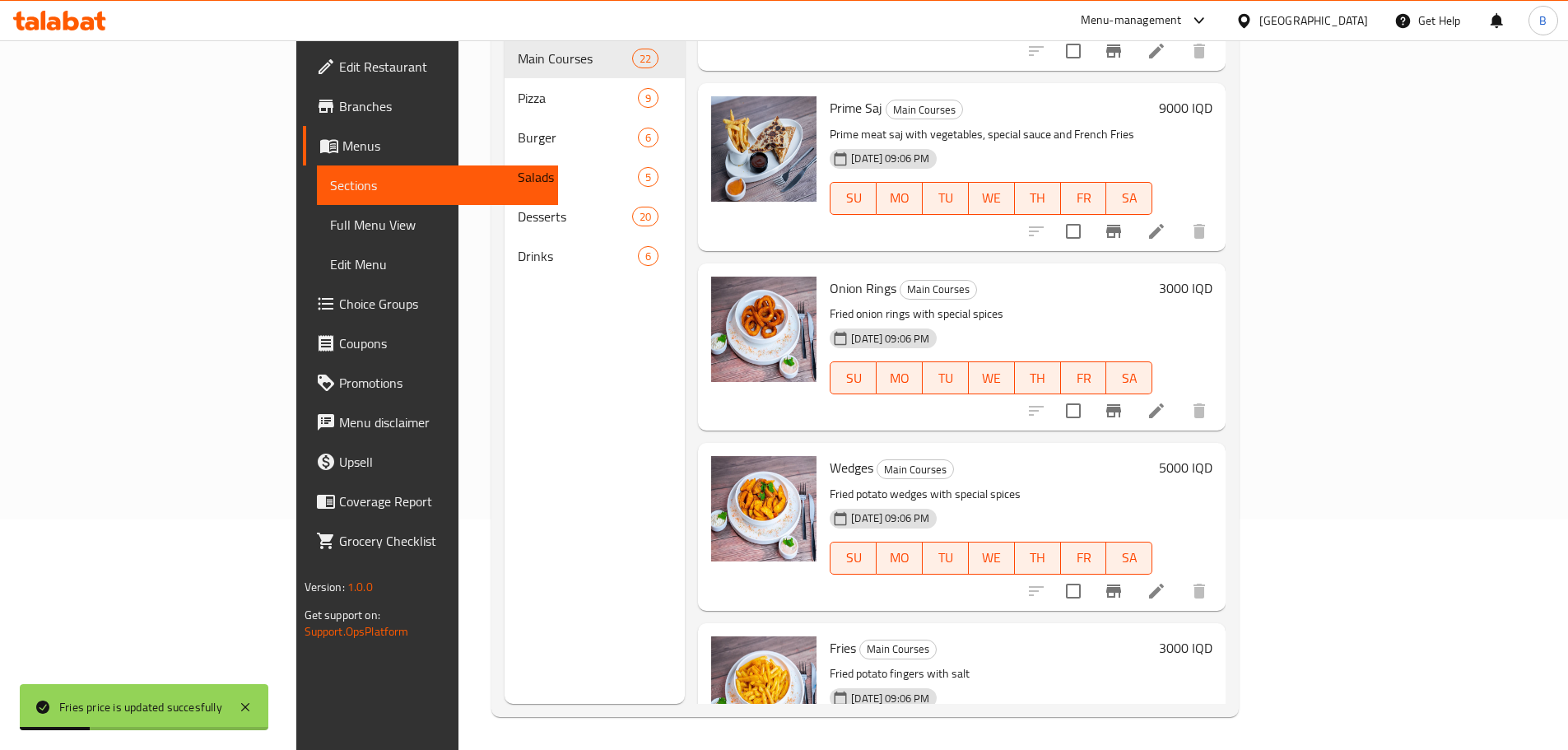
click at [829, 664] on p "Fried potato fingers with salt" at bounding box center [991, 674] width 323 height 21
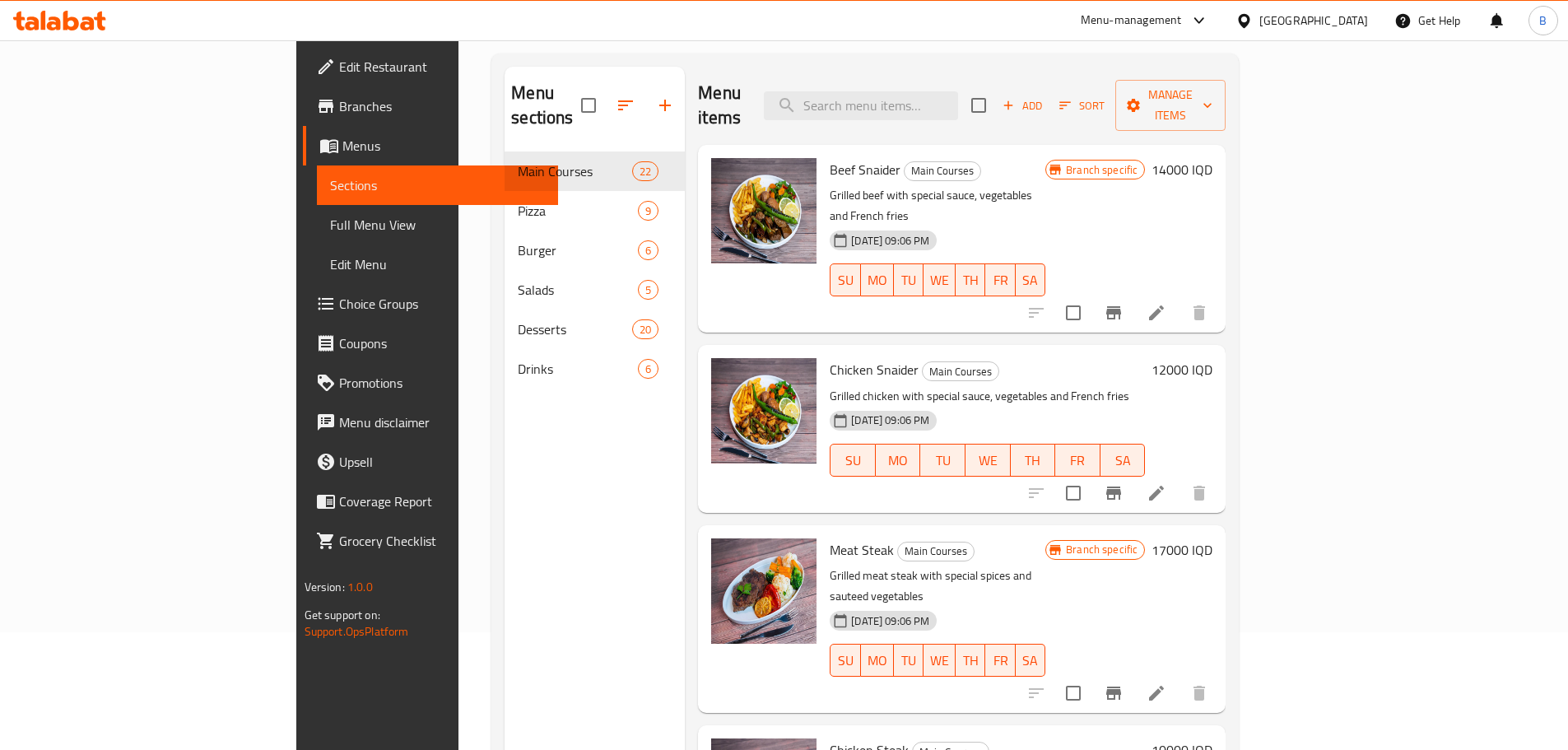
scroll to position [0, 0]
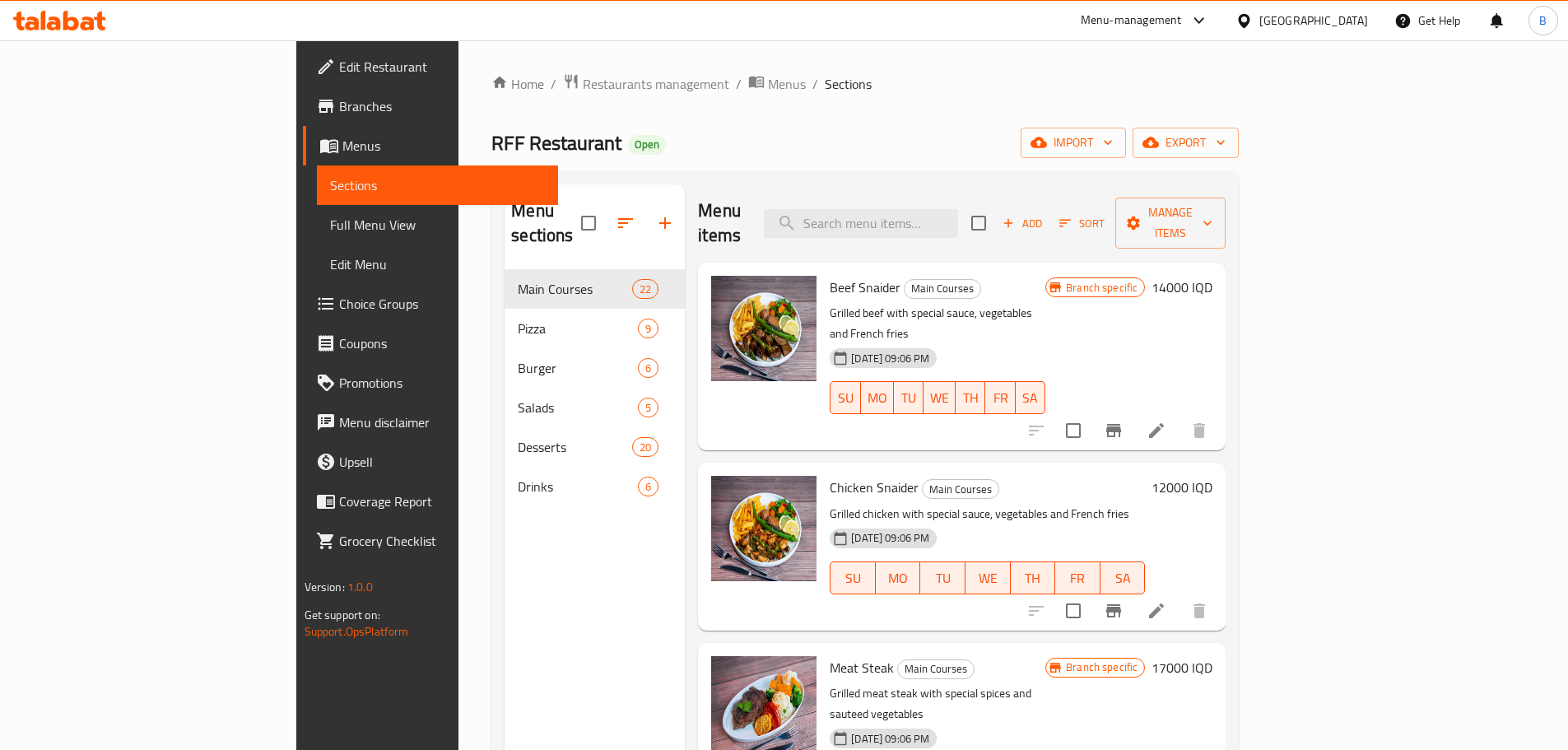
click at [829, 275] on span "Beef Snaider" at bounding box center [865, 287] width 71 height 25
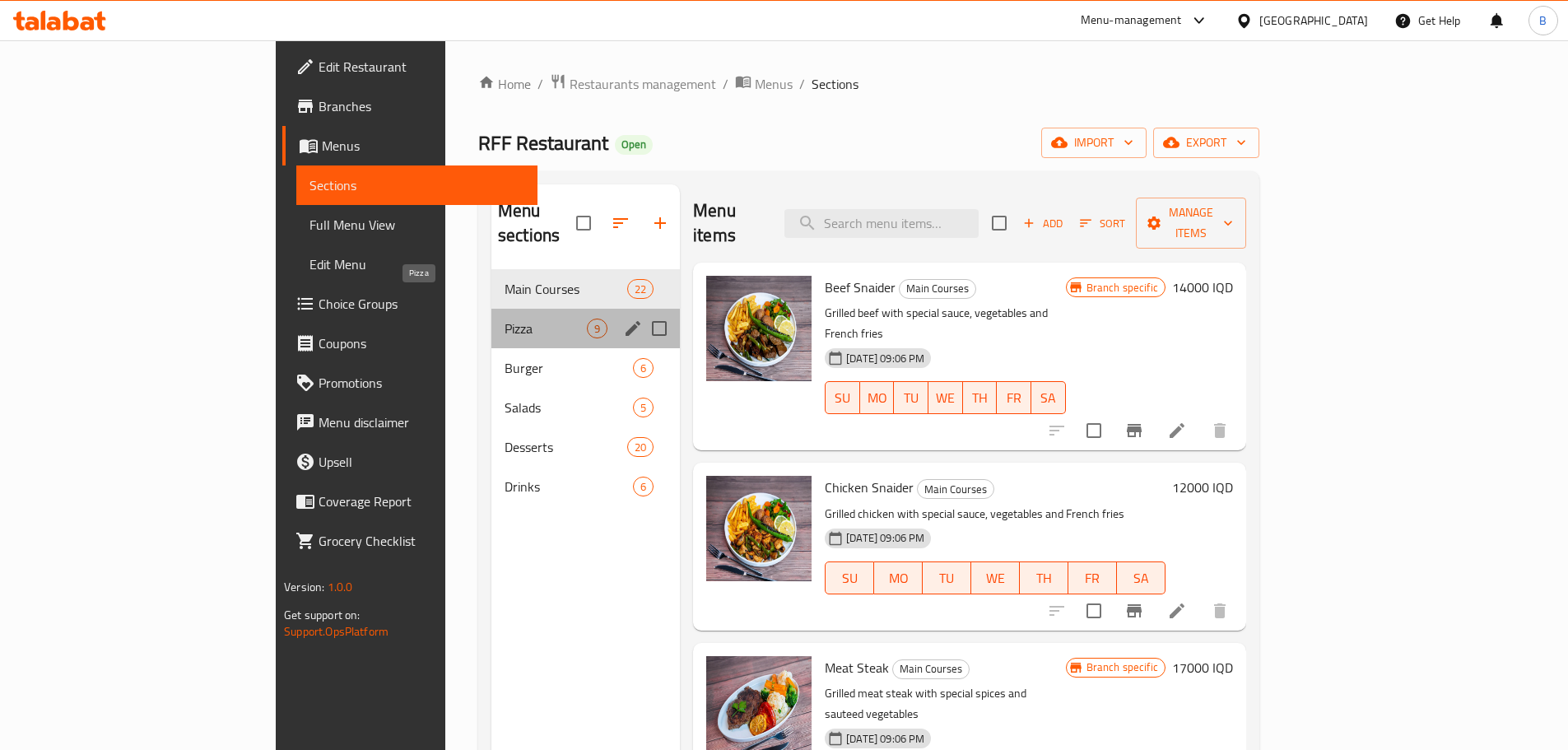
click at [505, 318] on span "Pizza" at bounding box center [545, 328] width 82 height 20
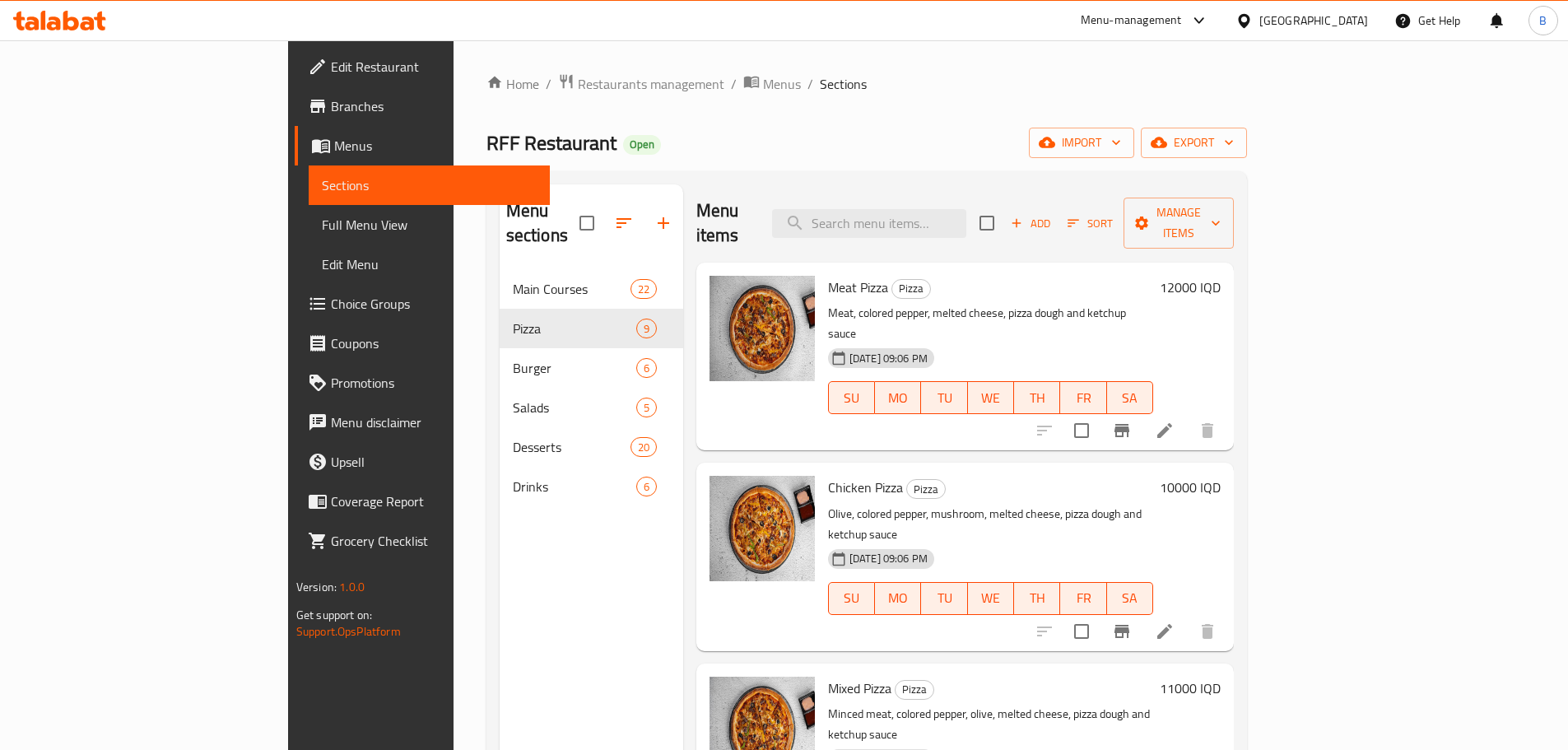
click at [926, 303] on p "Meat, colored pepper, melted cheese, pizza dough and ketchup sauce" at bounding box center [990, 324] width 325 height 41
click at [1220, 275] on h6 "12000 IQD" at bounding box center [1190, 287] width 61 height 23
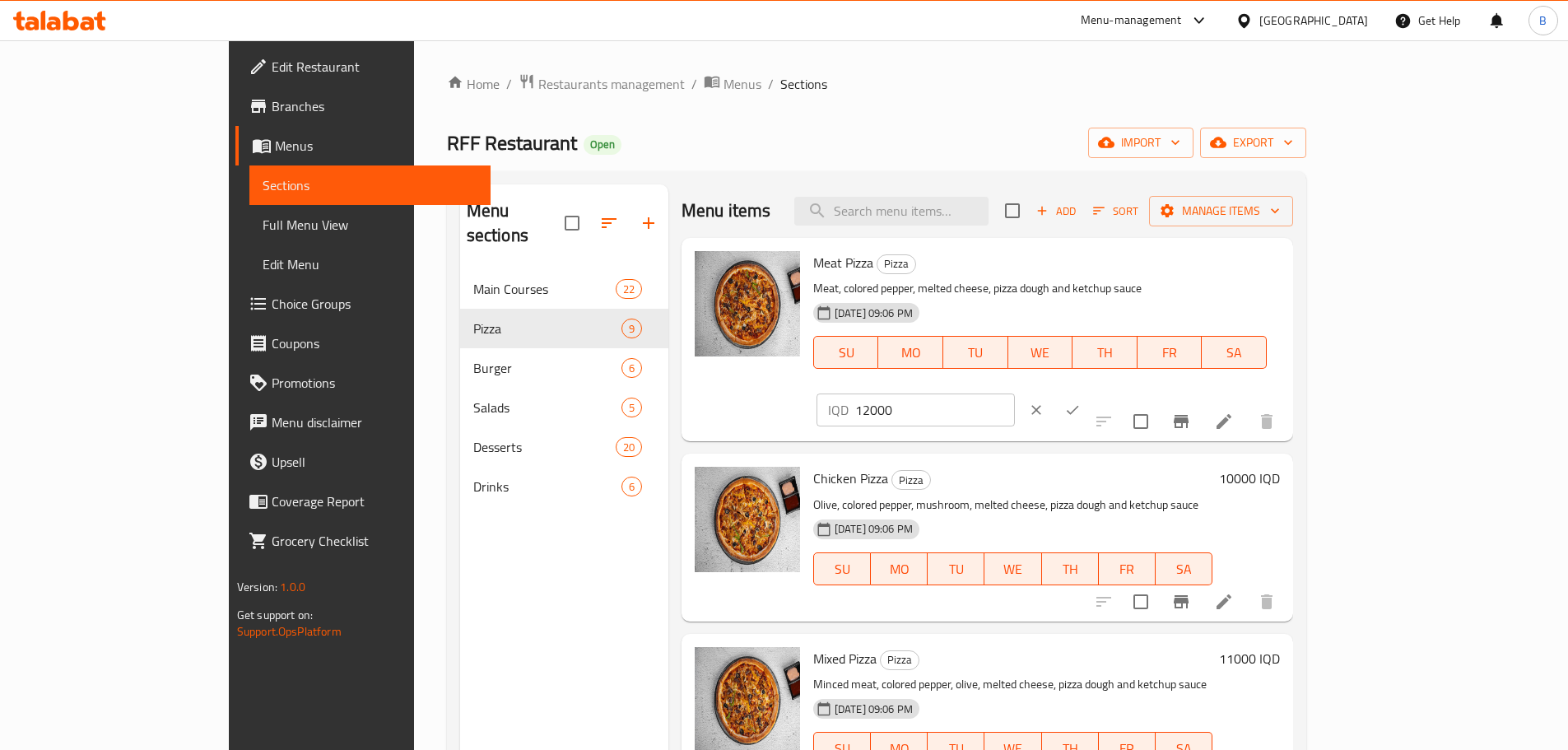
click at [1015, 394] on input "12000" at bounding box center [935, 410] width 160 height 33
type input "8000"
click at [1080, 401] on icon "ok" at bounding box center [1072, 409] width 16 height 16
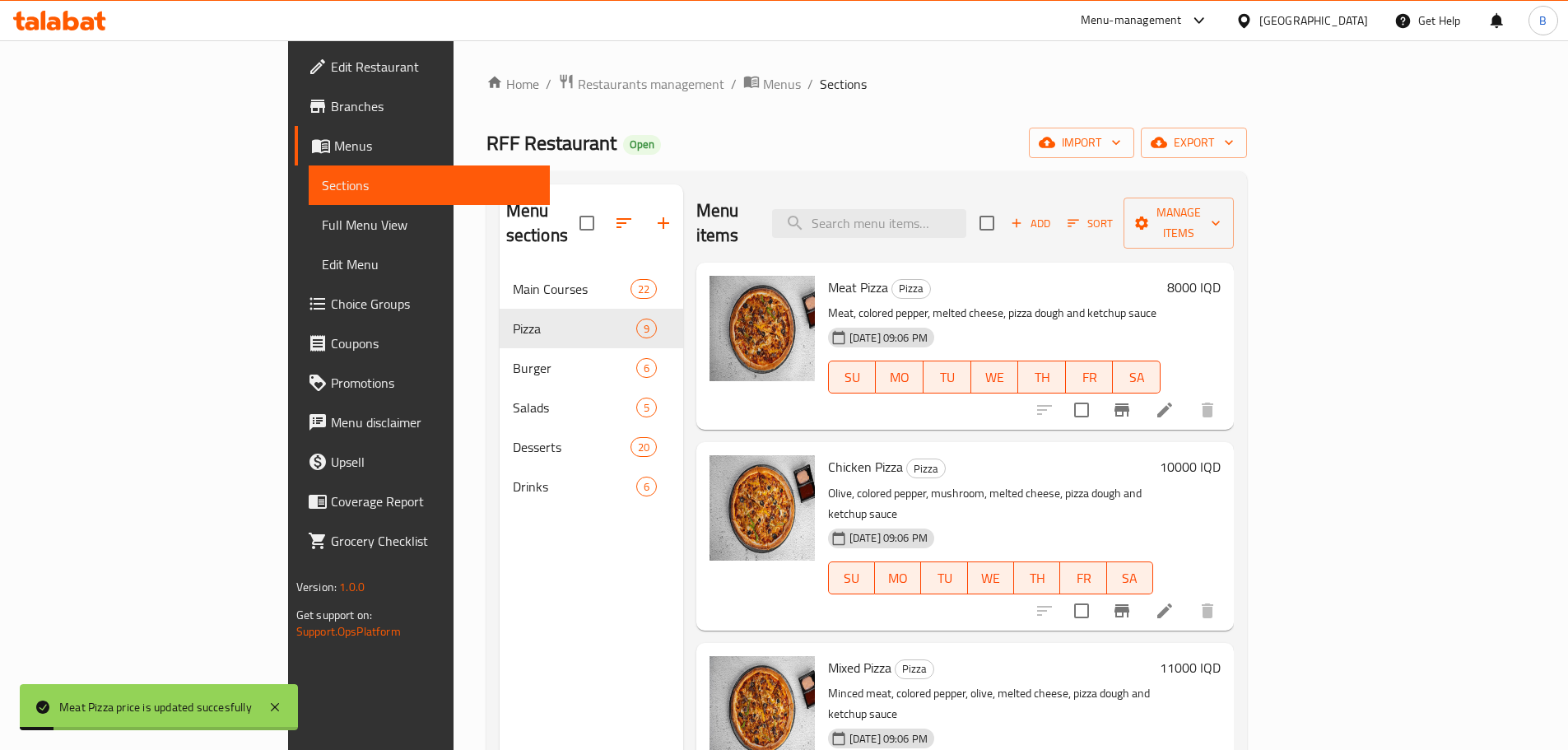
click at [1220, 455] on h6 "10000 IQD" at bounding box center [1190, 466] width 61 height 23
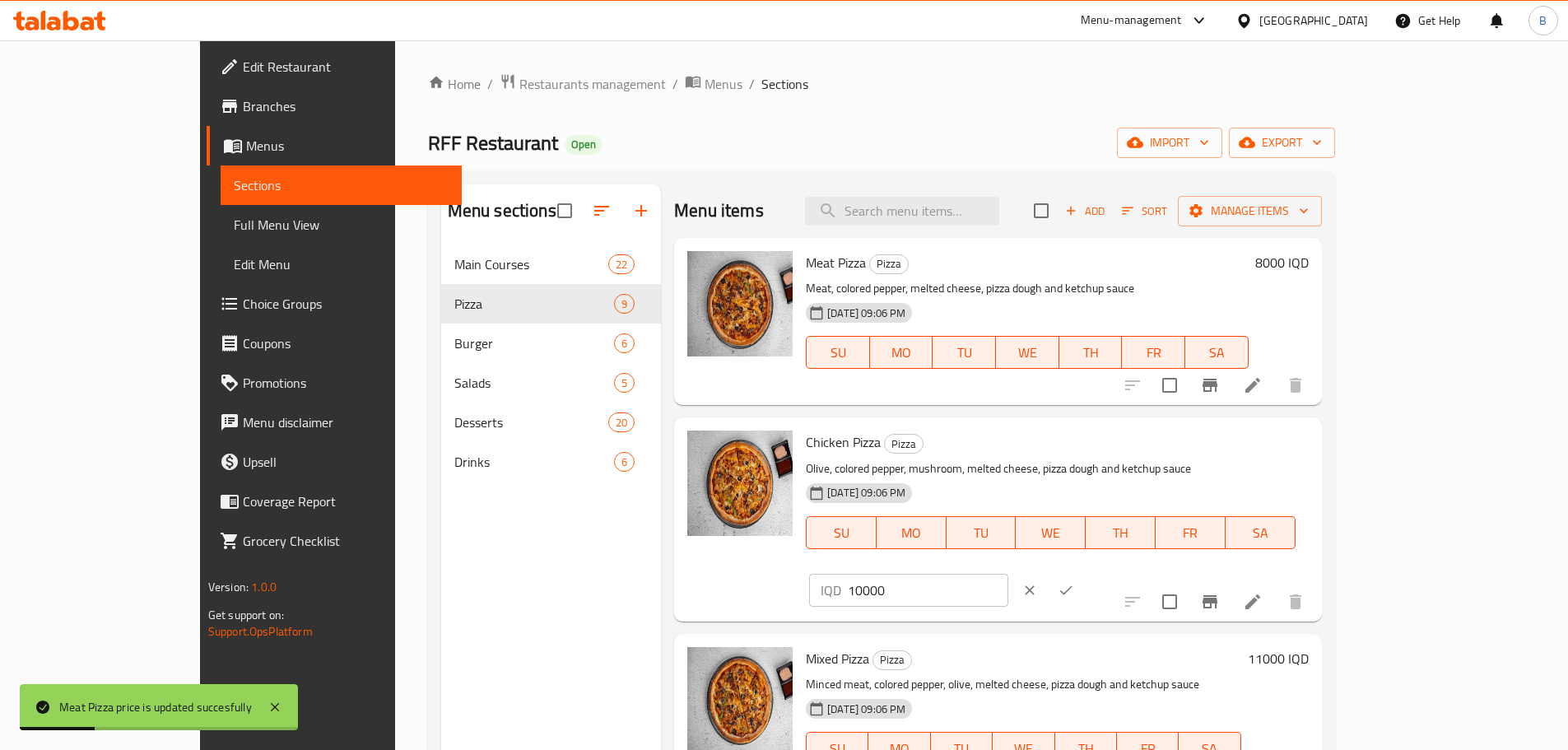
click at [1007, 574] on input "10000" at bounding box center [927, 590] width 160 height 33
type input "7000"
click at [1074, 582] on icon "ok" at bounding box center [1065, 589] width 16 height 16
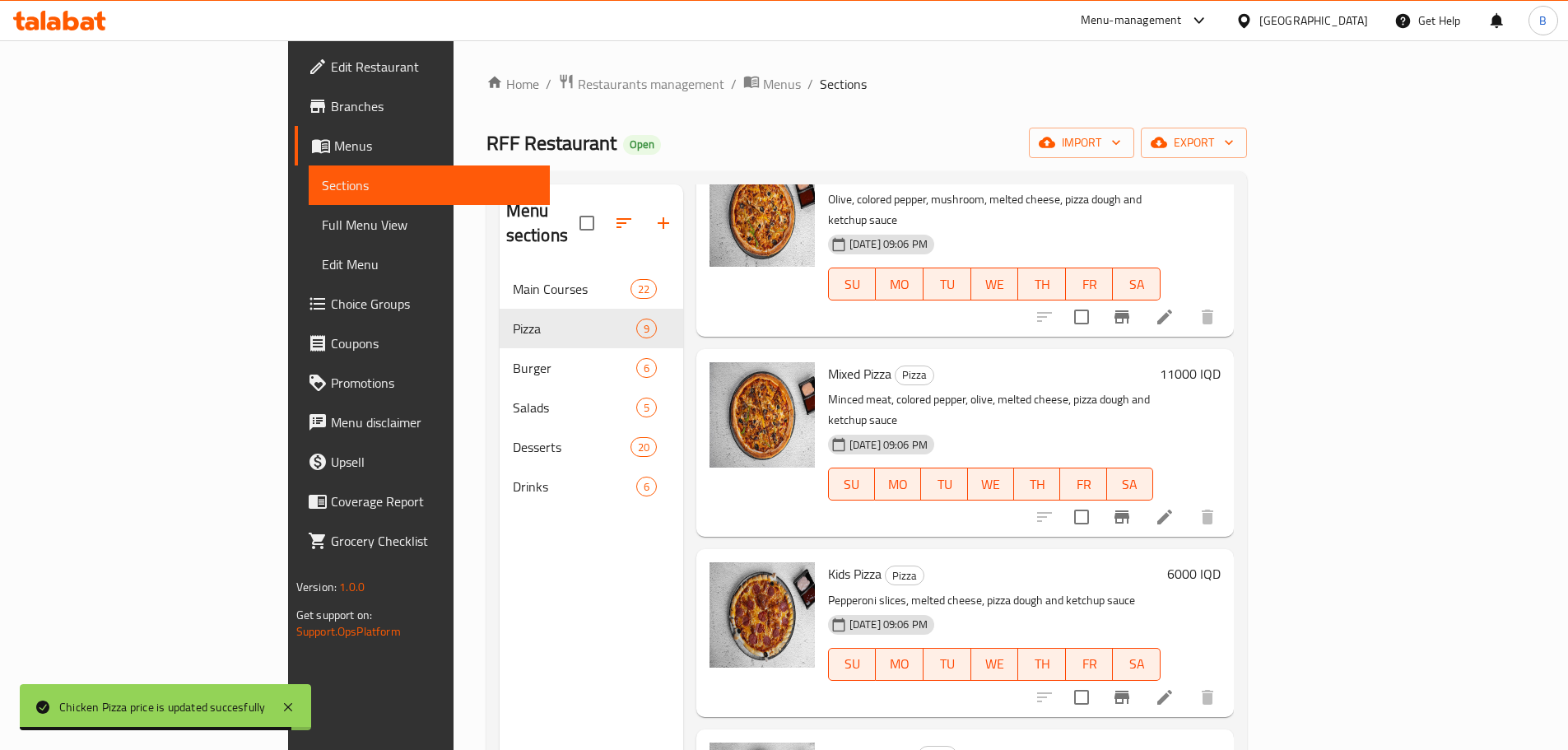
scroll to position [329, 0]
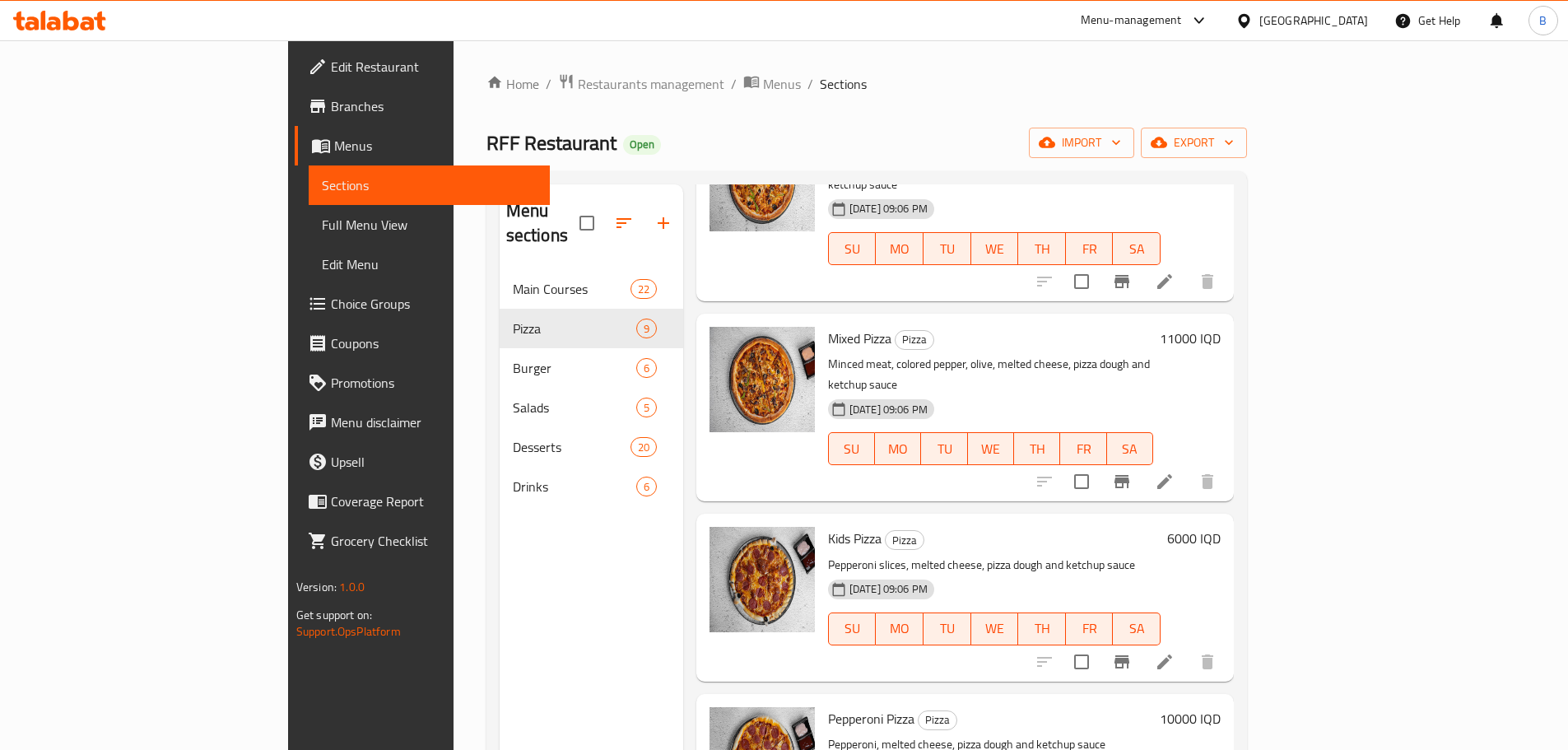
click at [1220, 327] on h6 "11000 IQD" at bounding box center [1190, 338] width 61 height 23
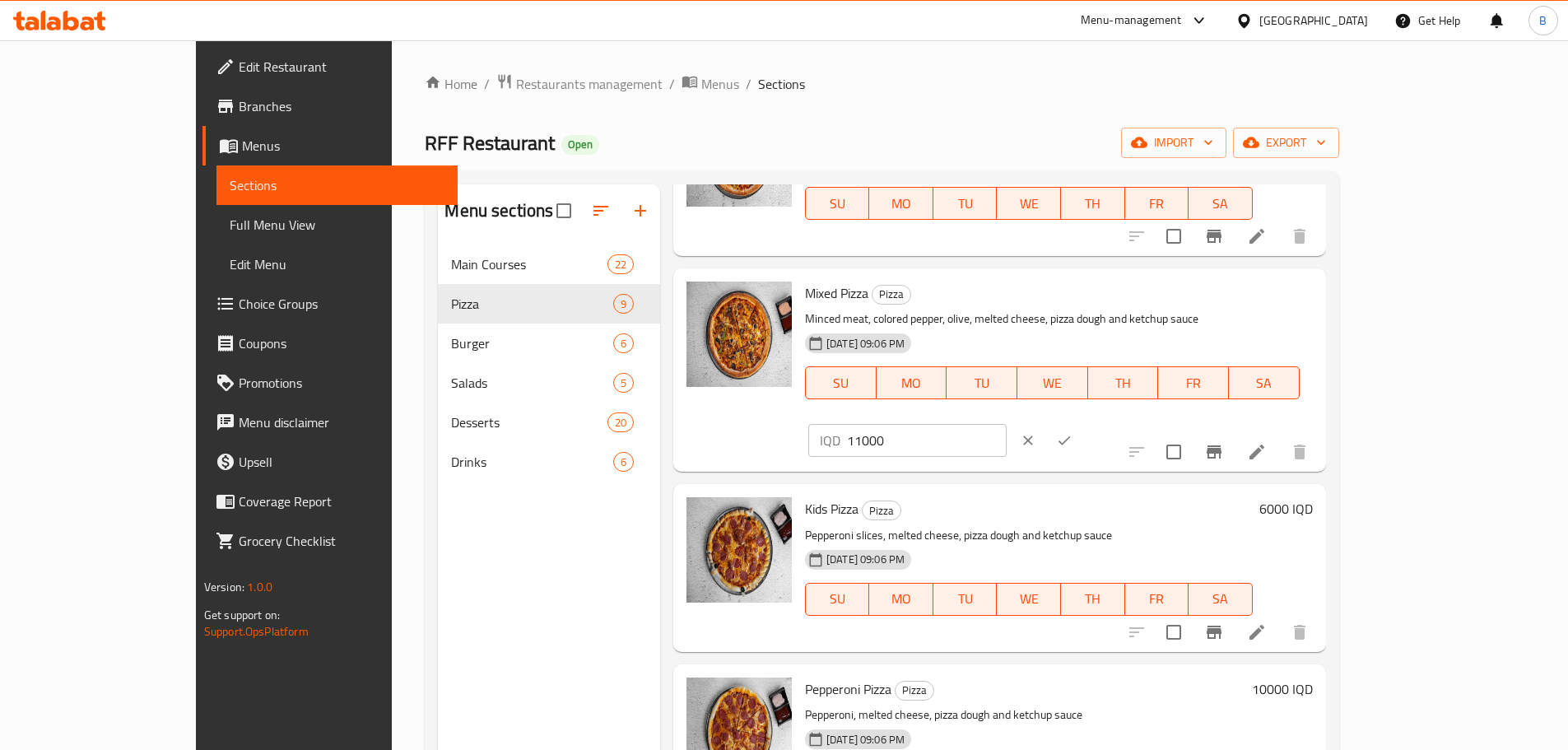
click at [1006, 424] on input "11000" at bounding box center [926, 440] width 160 height 33
type input "9000"
click at [1073, 432] on icon "ok" at bounding box center [1064, 440] width 16 height 16
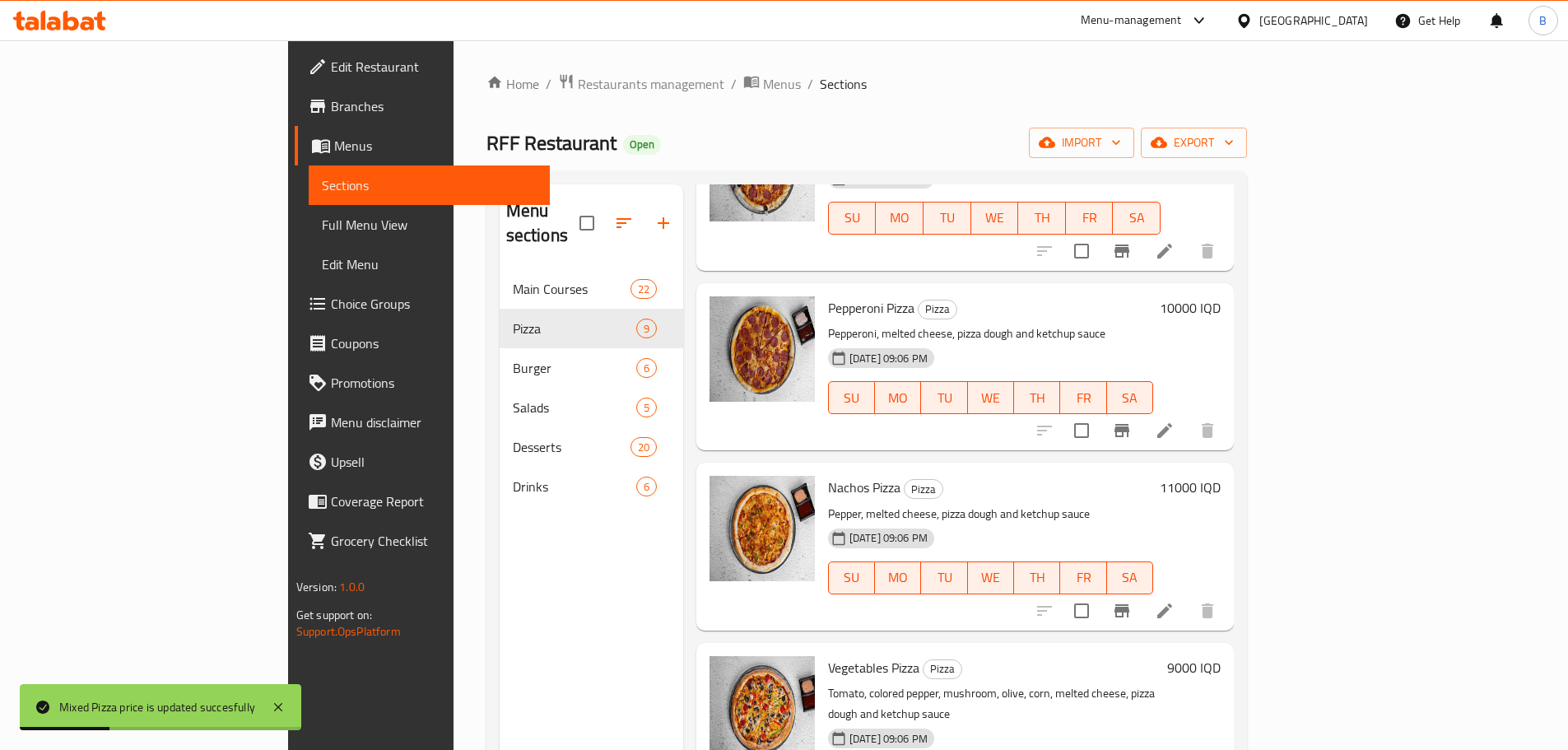
scroll to position [741, 0]
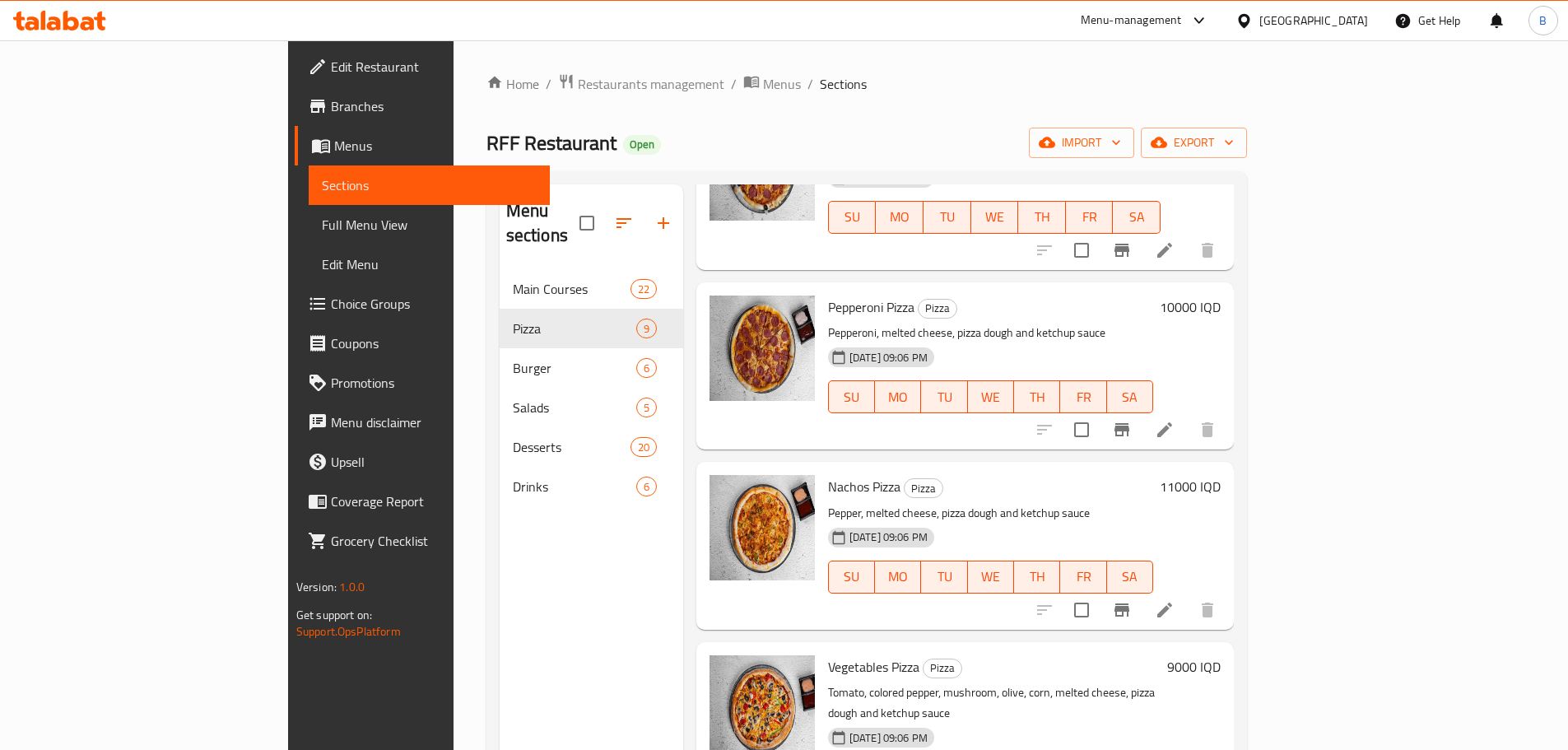
click at [1220, 295] on h6 "10000 IQD" at bounding box center [1190, 306] width 61 height 23
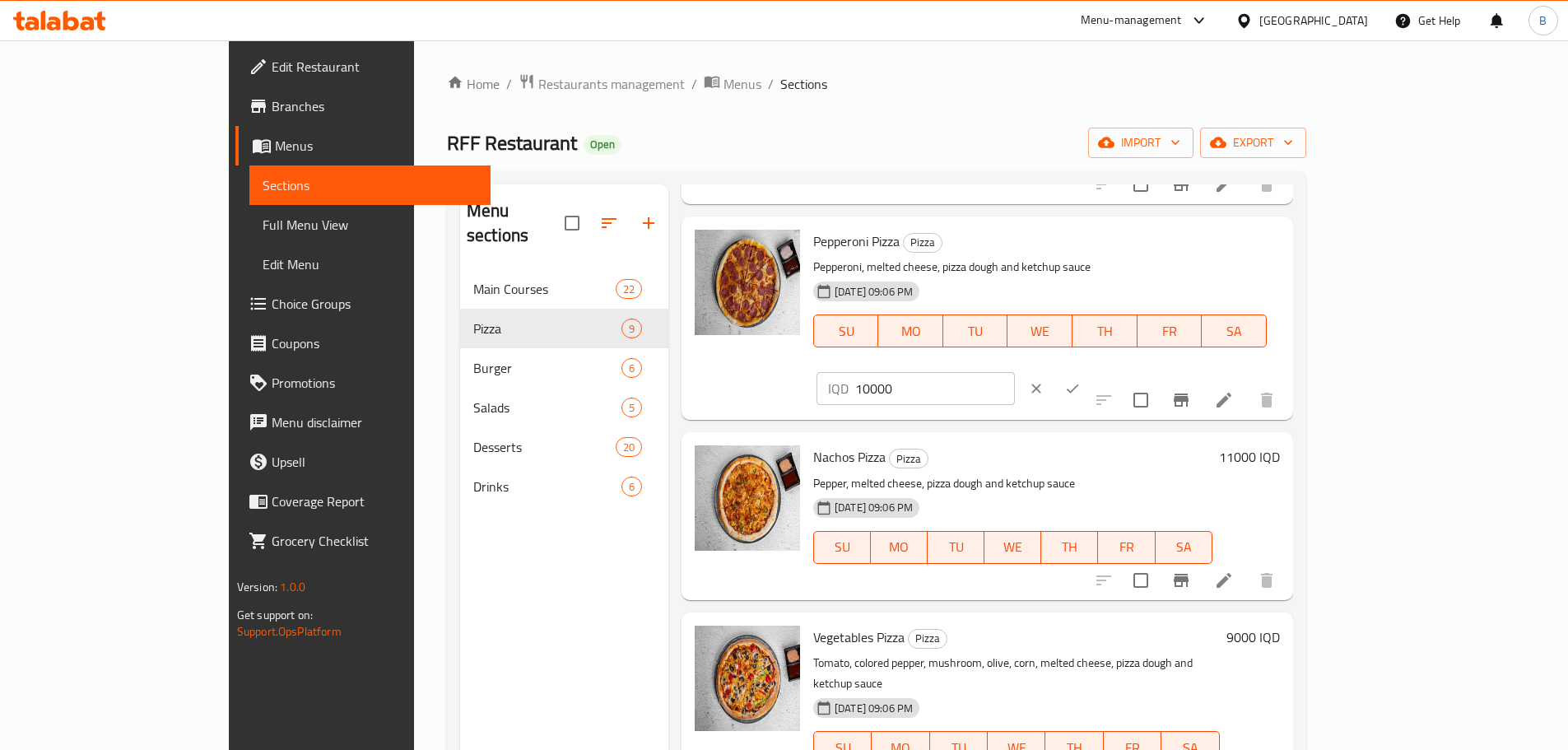
click at [1015, 372] on input "10000" at bounding box center [935, 388] width 160 height 33
type input "7000"
click at [1079, 384] on icon "ok" at bounding box center [1073, 388] width 12 height 9
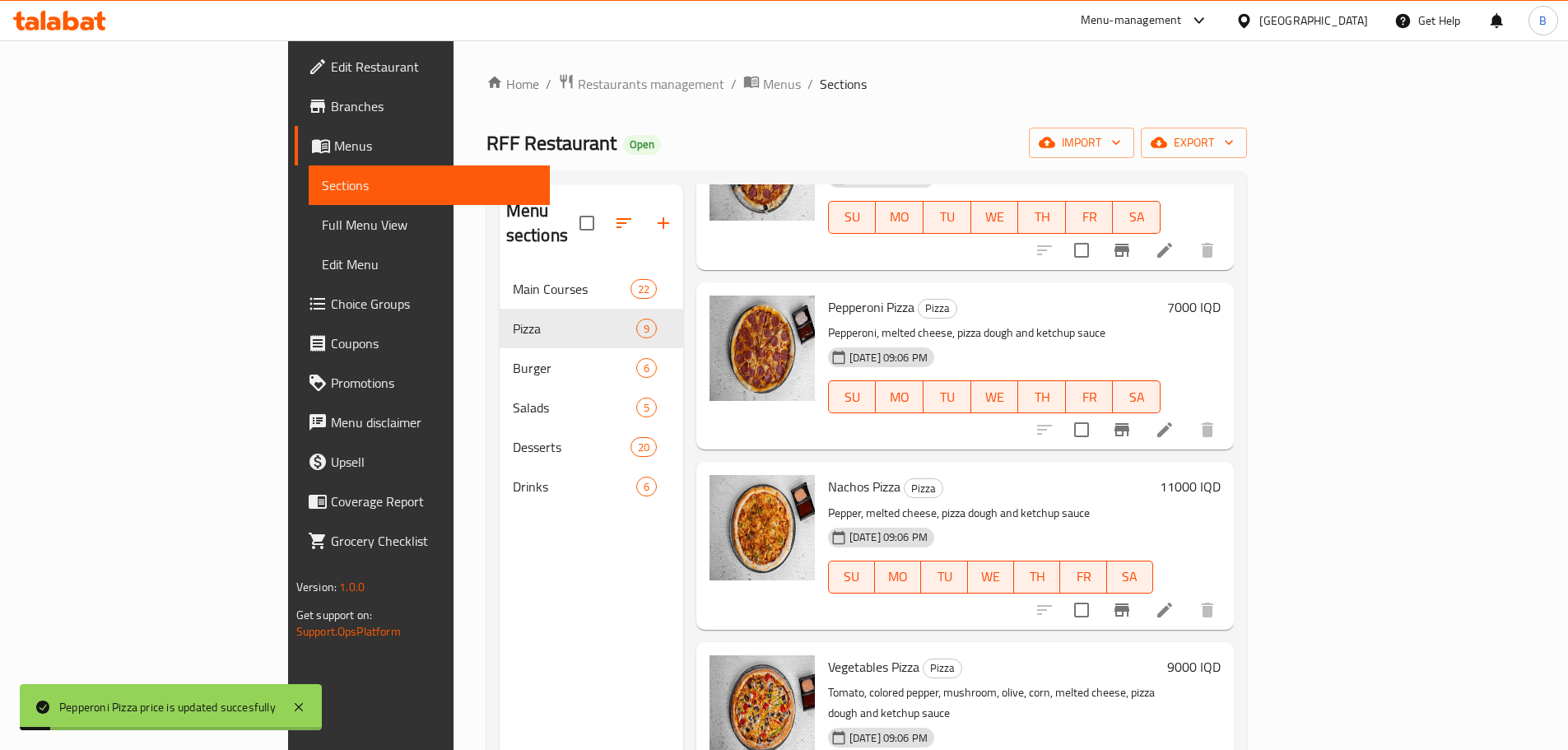
click at [1220, 475] on h6 "11000 IQD" at bounding box center [1190, 486] width 61 height 23
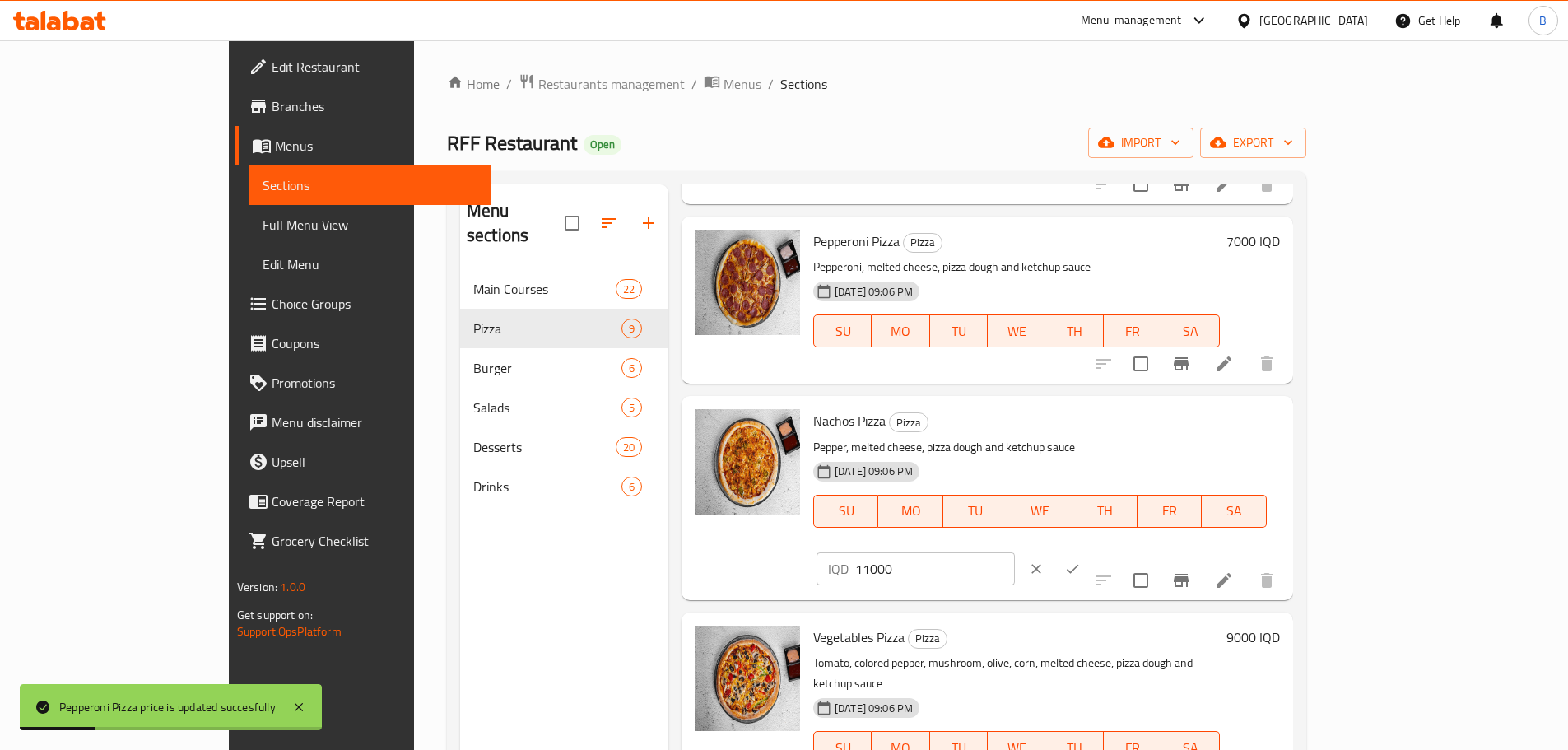
click at [1015, 552] on input "11000" at bounding box center [935, 569] width 160 height 33
type input "9000"
click at [1080, 560] on icon "ok" at bounding box center [1072, 568] width 16 height 16
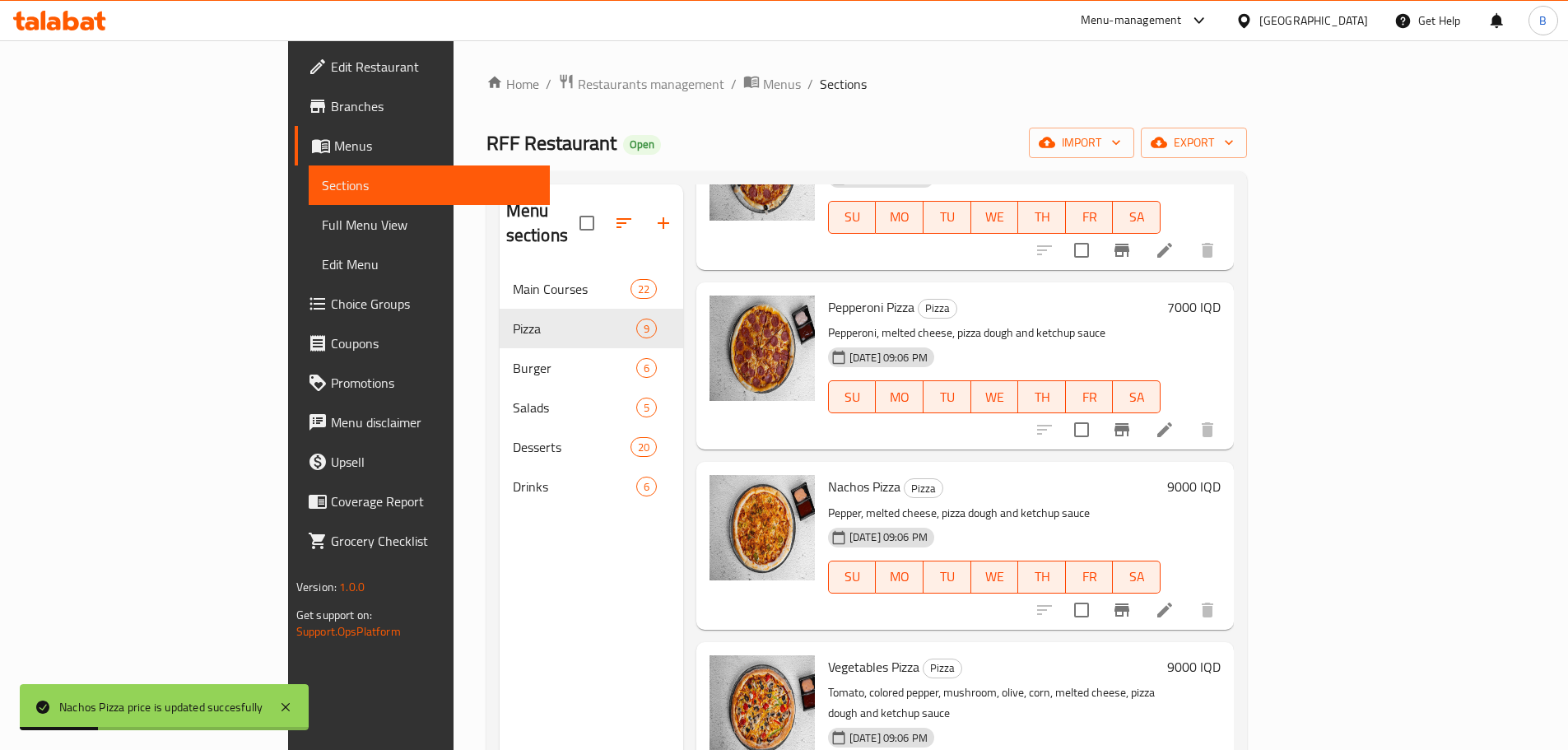
click at [1220, 655] on h6 "9000 IQD" at bounding box center [1193, 666] width 54 height 23
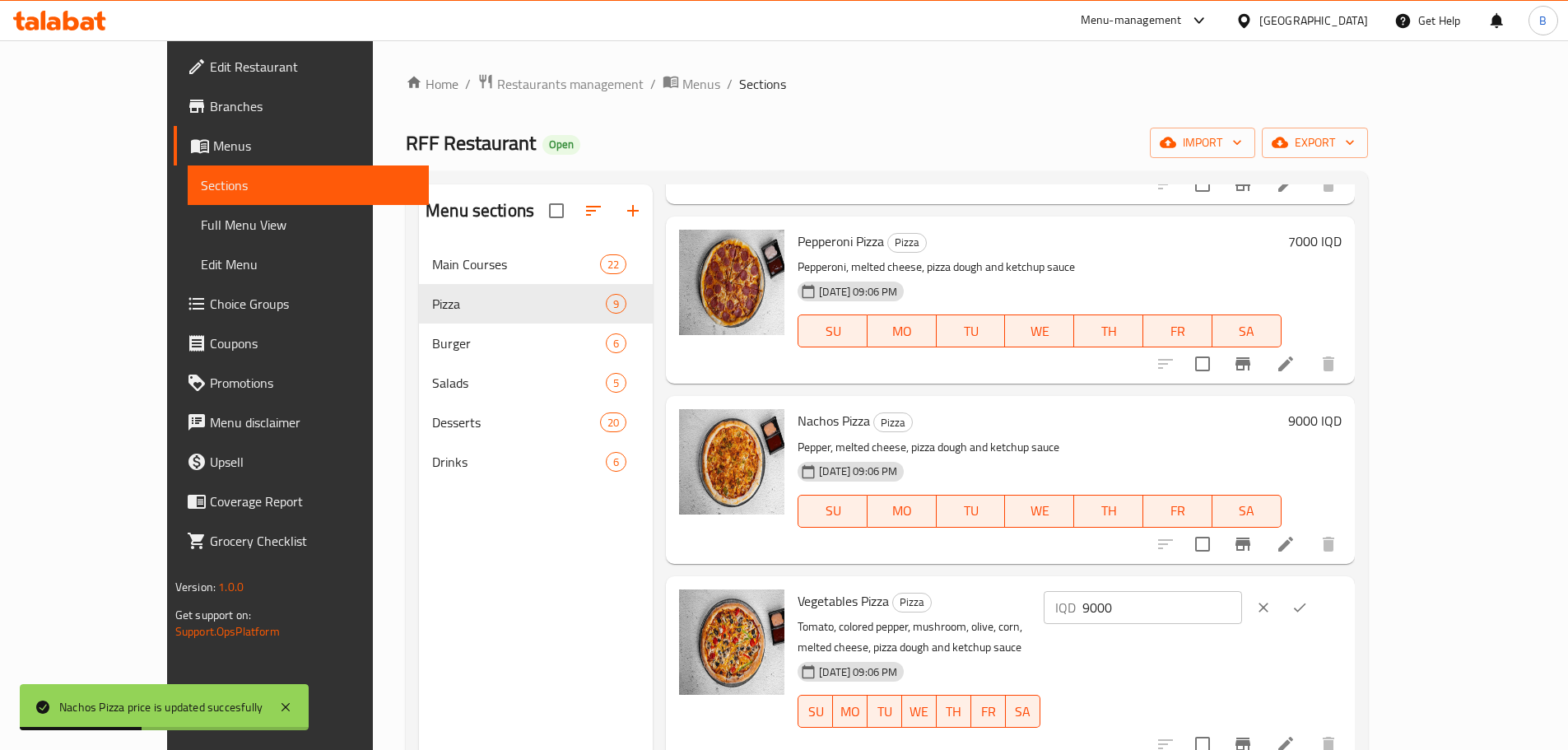
click at [1242, 616] on input "9000" at bounding box center [1162, 608] width 160 height 33
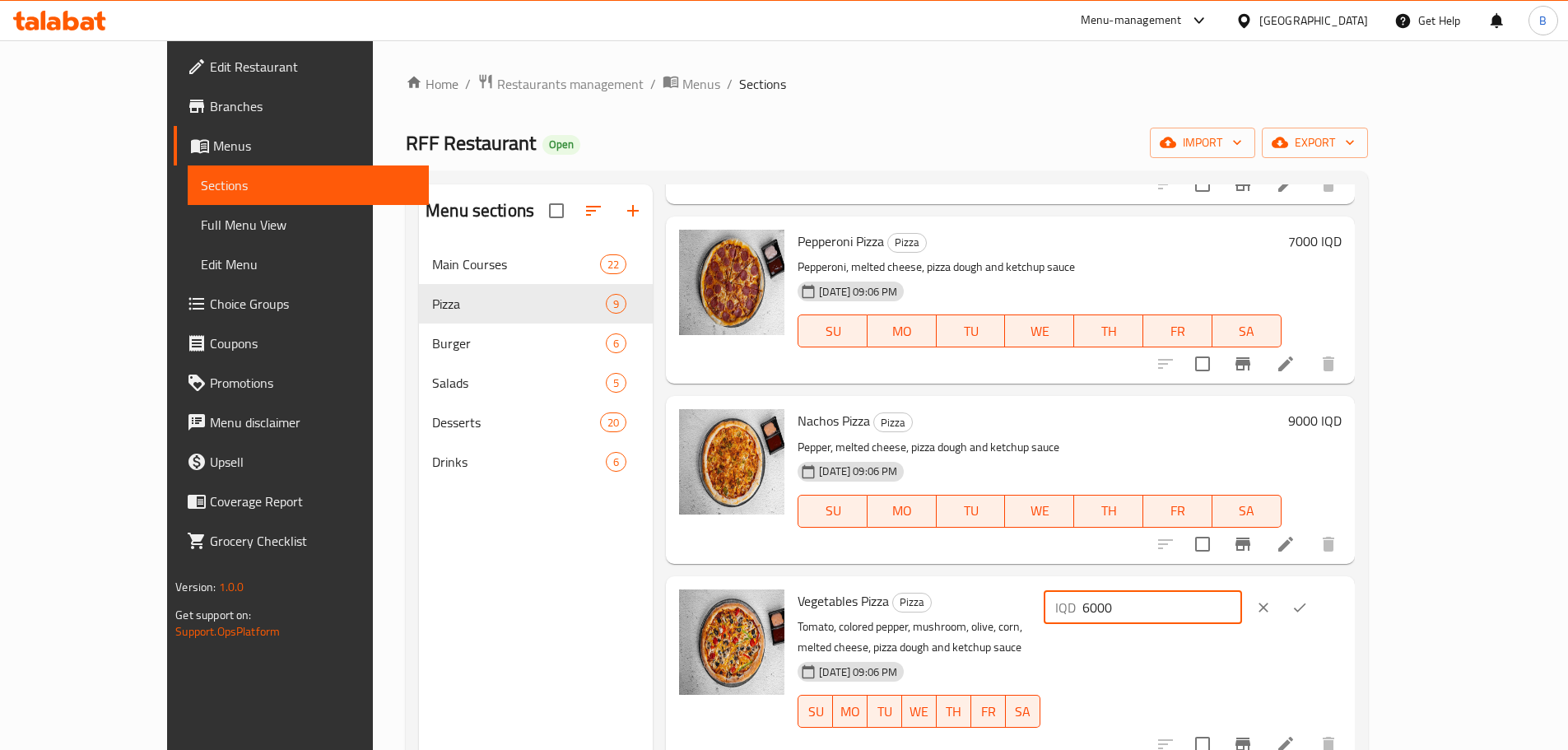
type input "6000"
click at [1307, 606] on icon "ok" at bounding box center [1299, 607] width 16 height 16
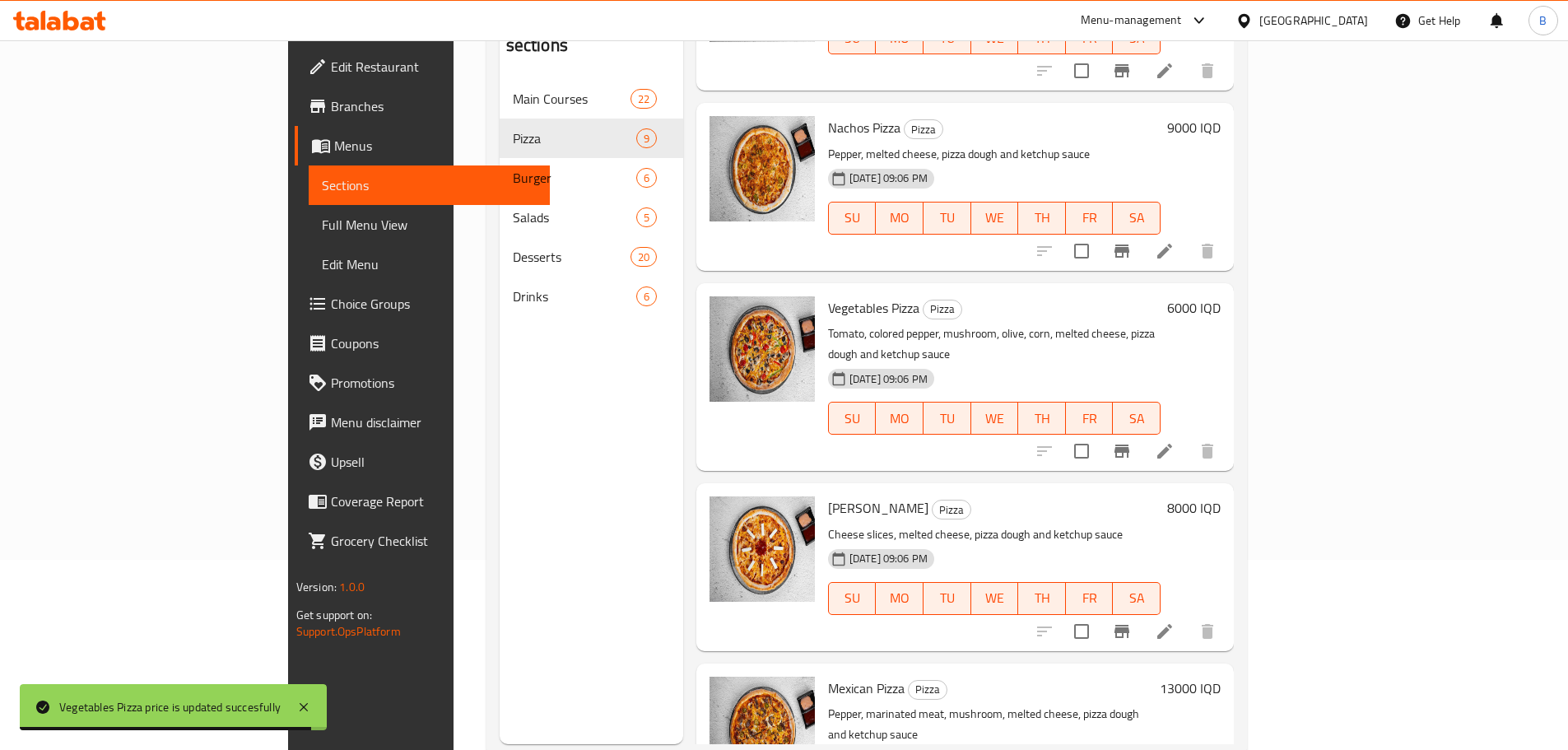
scroll to position [230, 0]
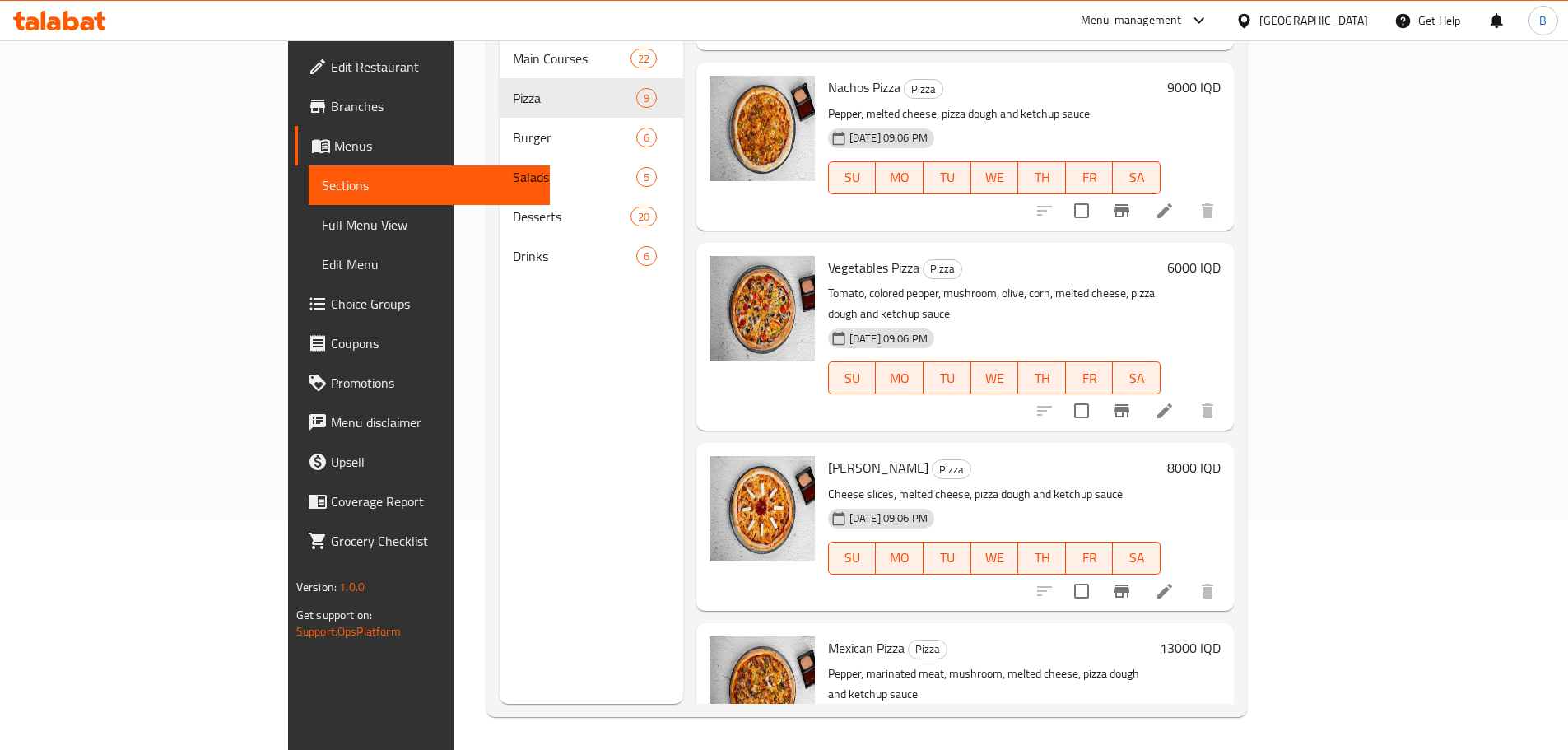
click at [1220, 456] on h6 "8000 IQD" at bounding box center [1193, 467] width 54 height 23
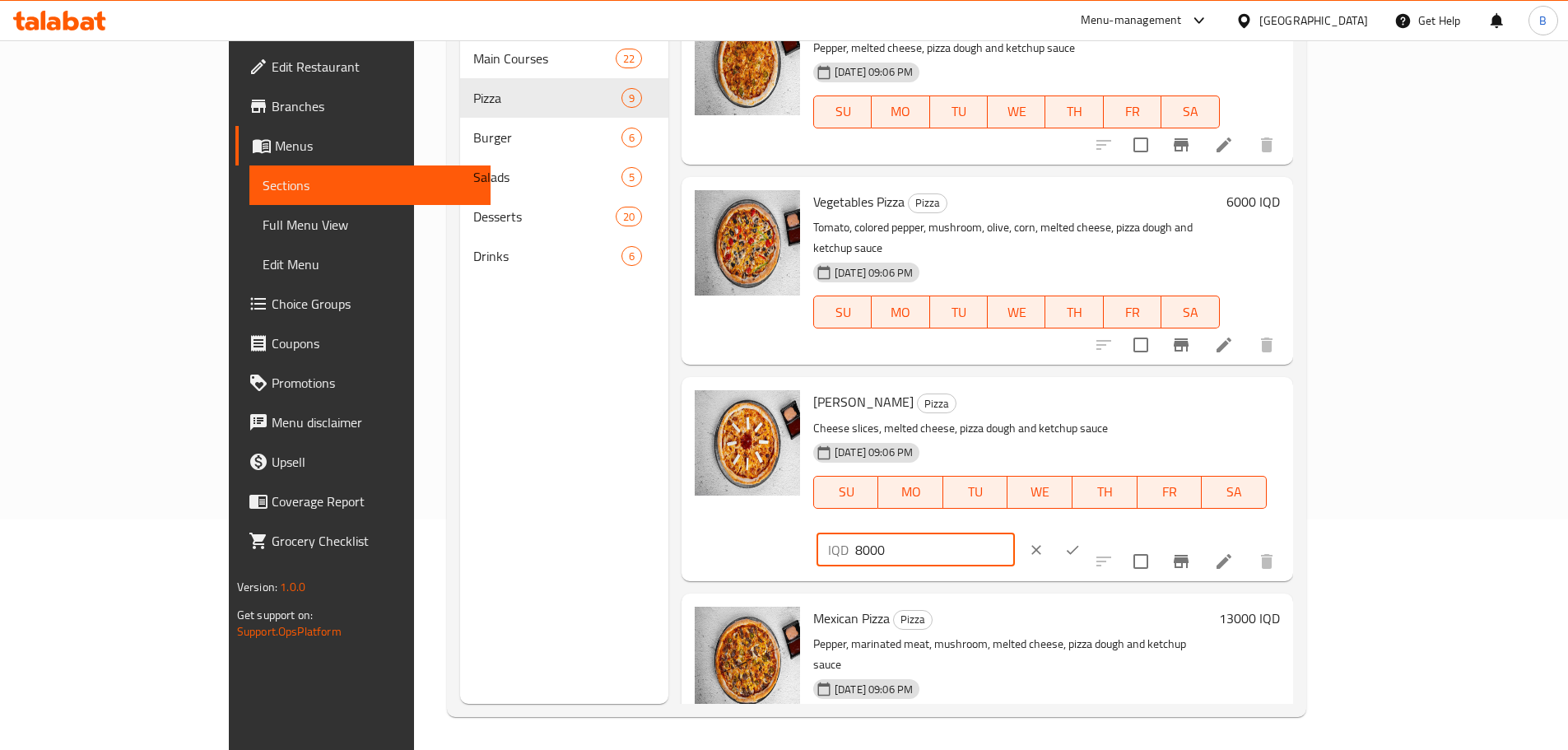
click at [1015, 533] on input "8000" at bounding box center [935, 550] width 160 height 33
type input "7000"
click at [1080, 542] on icon "ok" at bounding box center [1072, 550] width 16 height 16
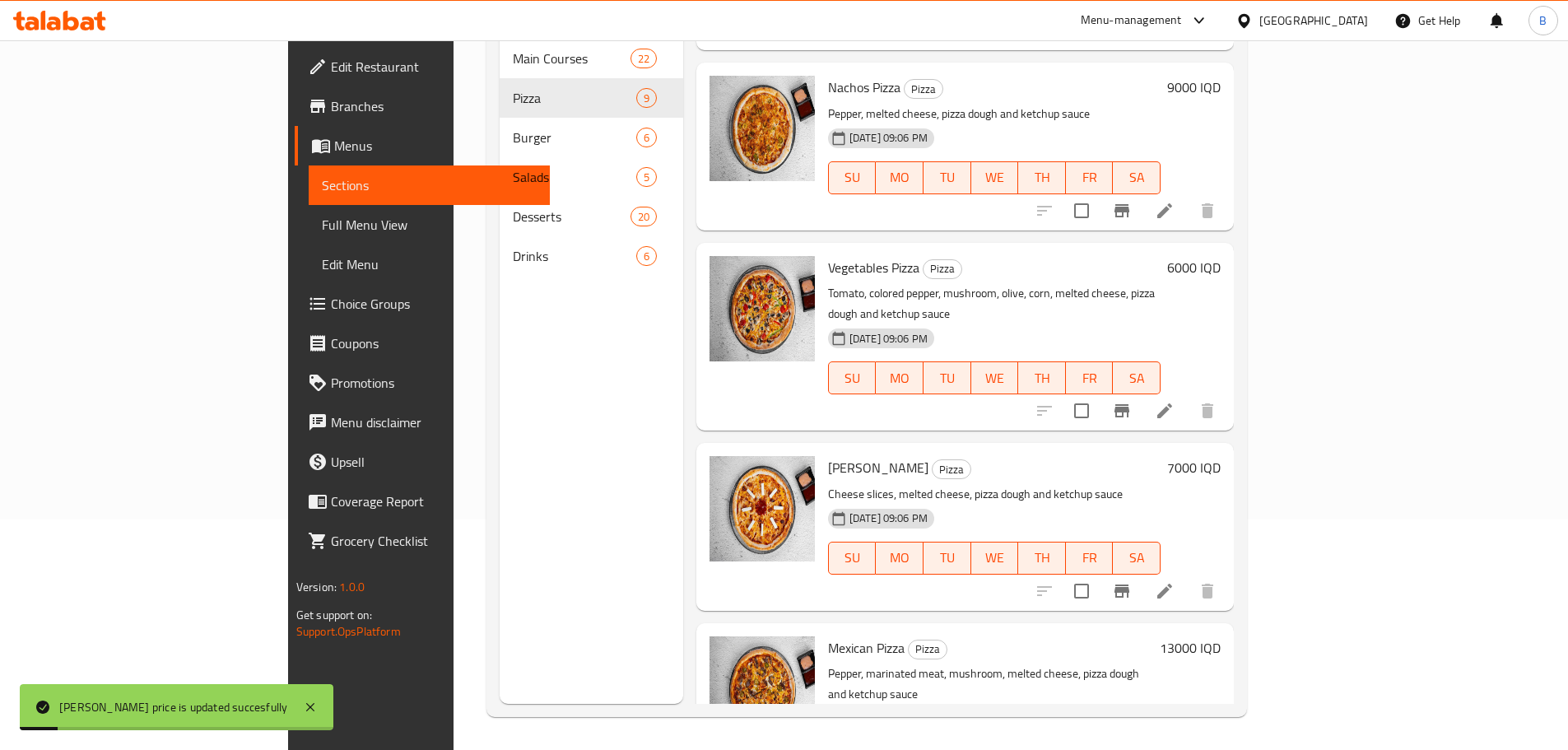
click at [1220, 636] on h6 "13000 IQD" at bounding box center [1190, 647] width 61 height 23
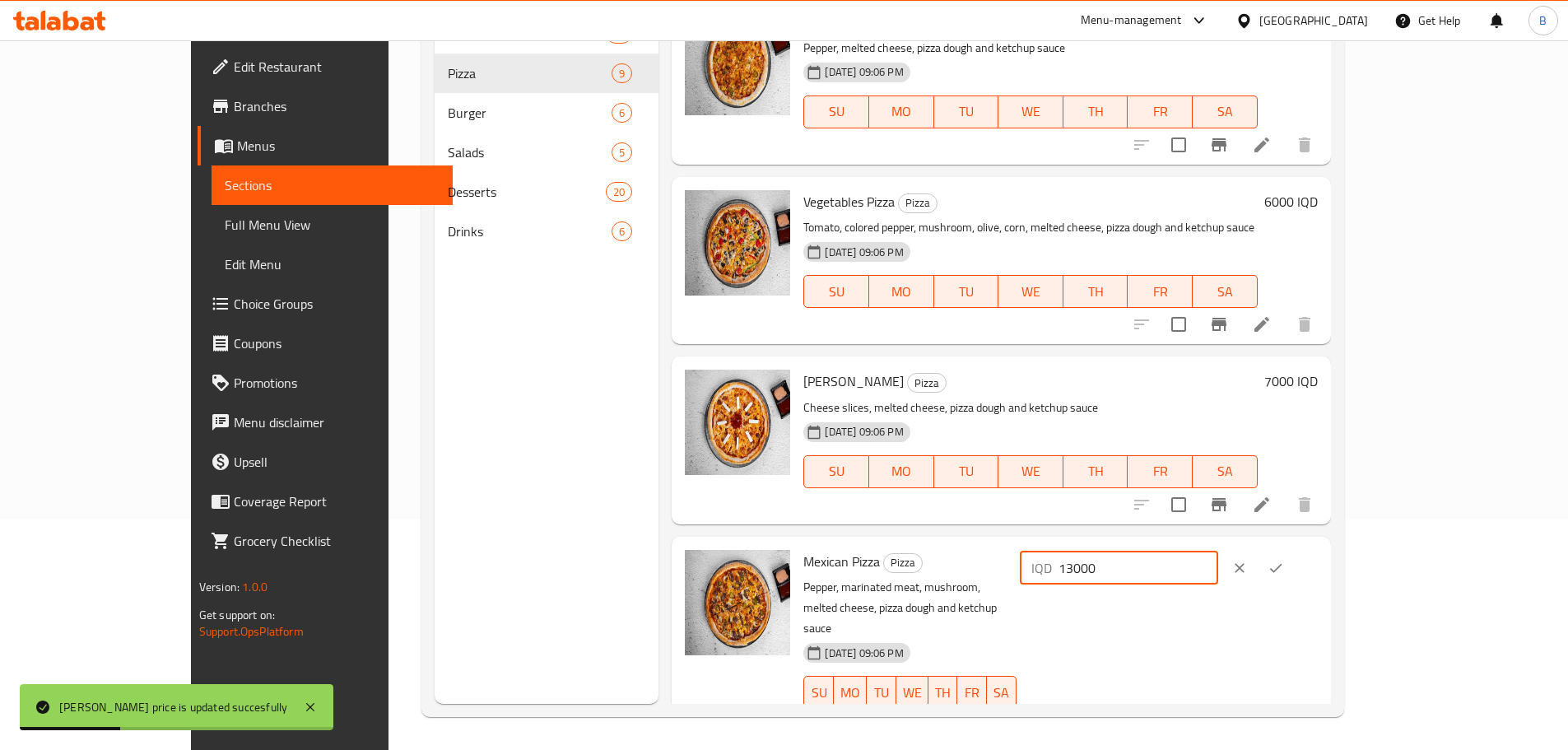
click at [1218, 568] on input "13000" at bounding box center [1137, 568] width 160 height 33
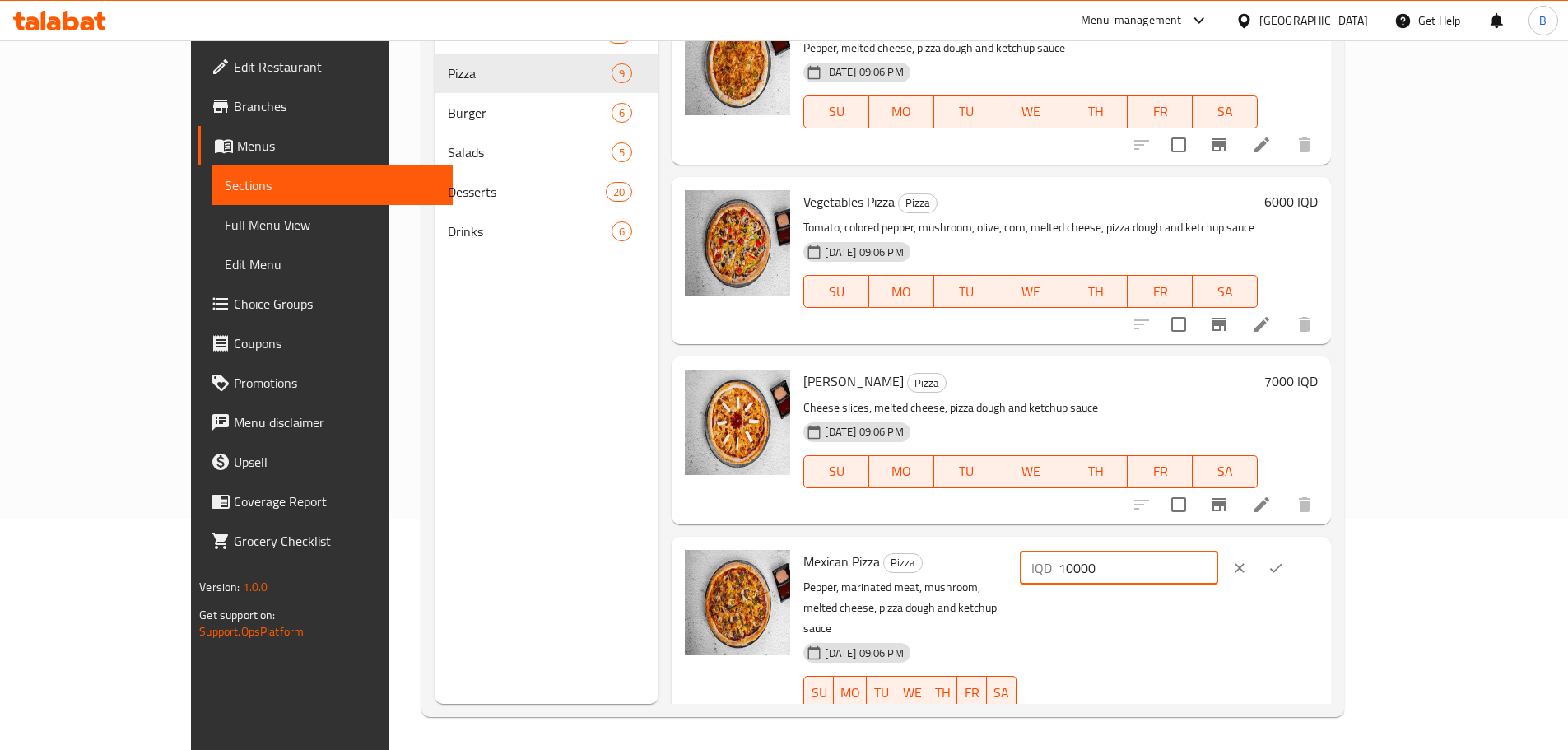
type input "10000"
click at [1284, 568] on icon "ok" at bounding box center [1275, 567] width 16 height 16
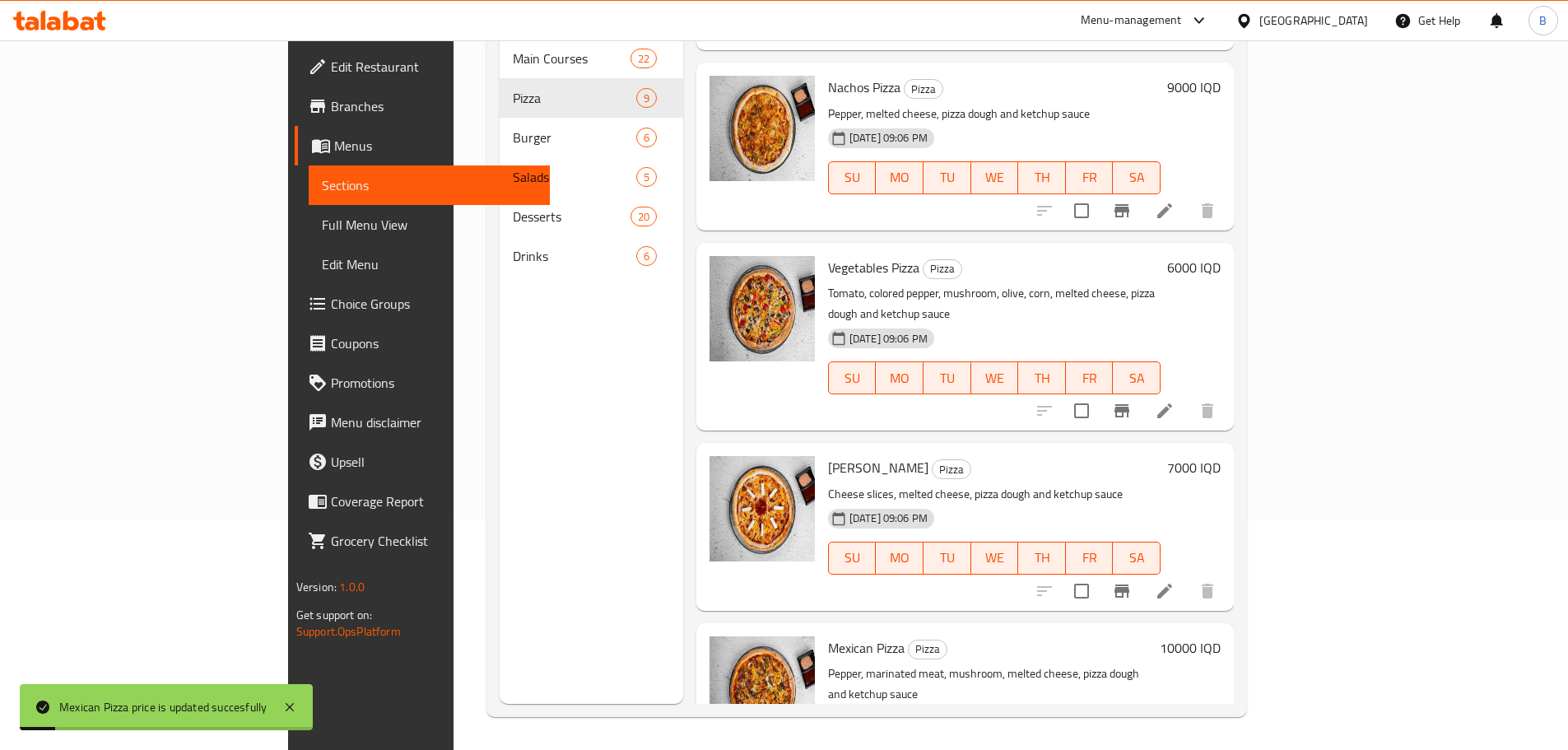
click at [910, 664] on p "Pepper, marinated meat, mushroom, melted cheese, pizza dough and ketchup sauce" at bounding box center [990, 684] width 325 height 41
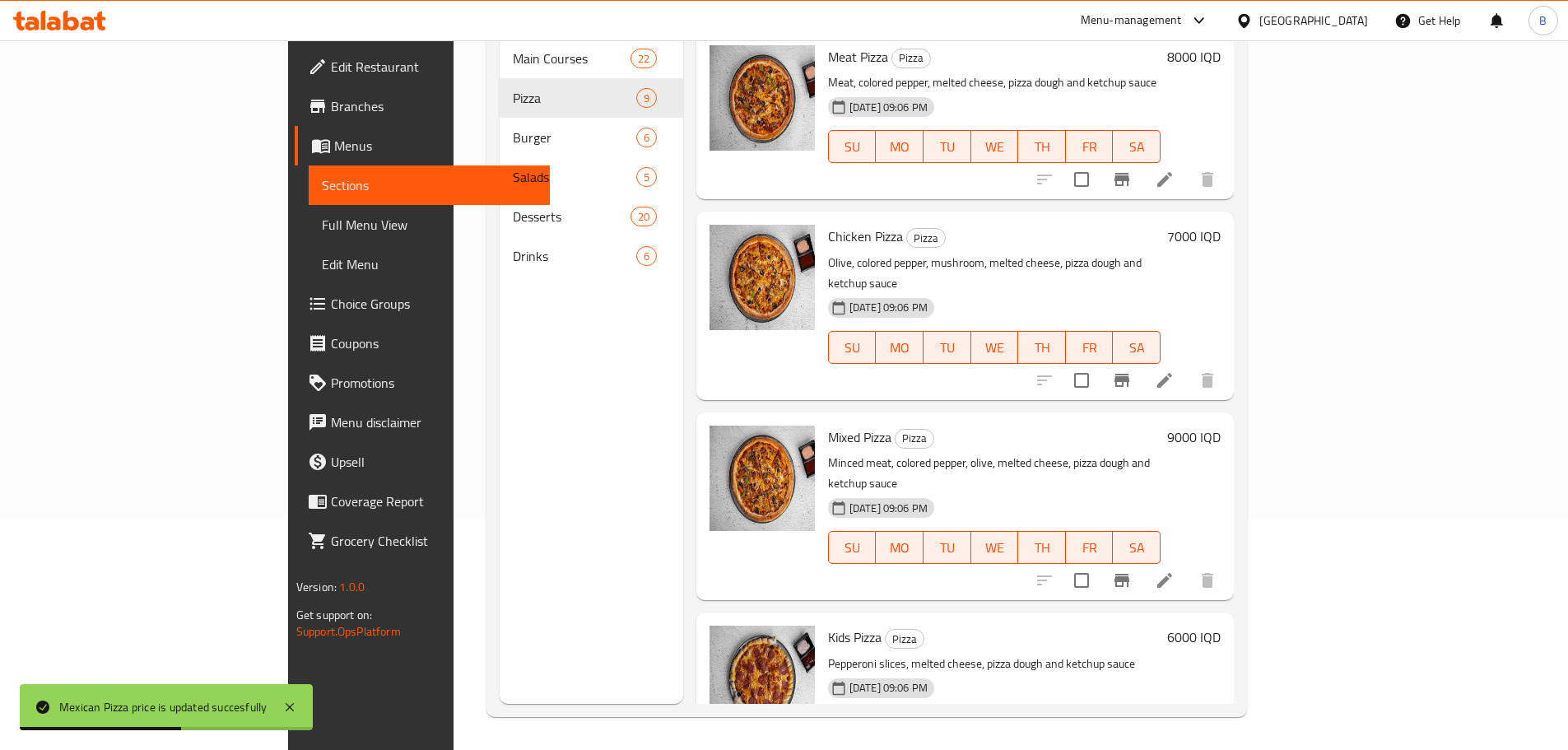
scroll to position [0, 0]
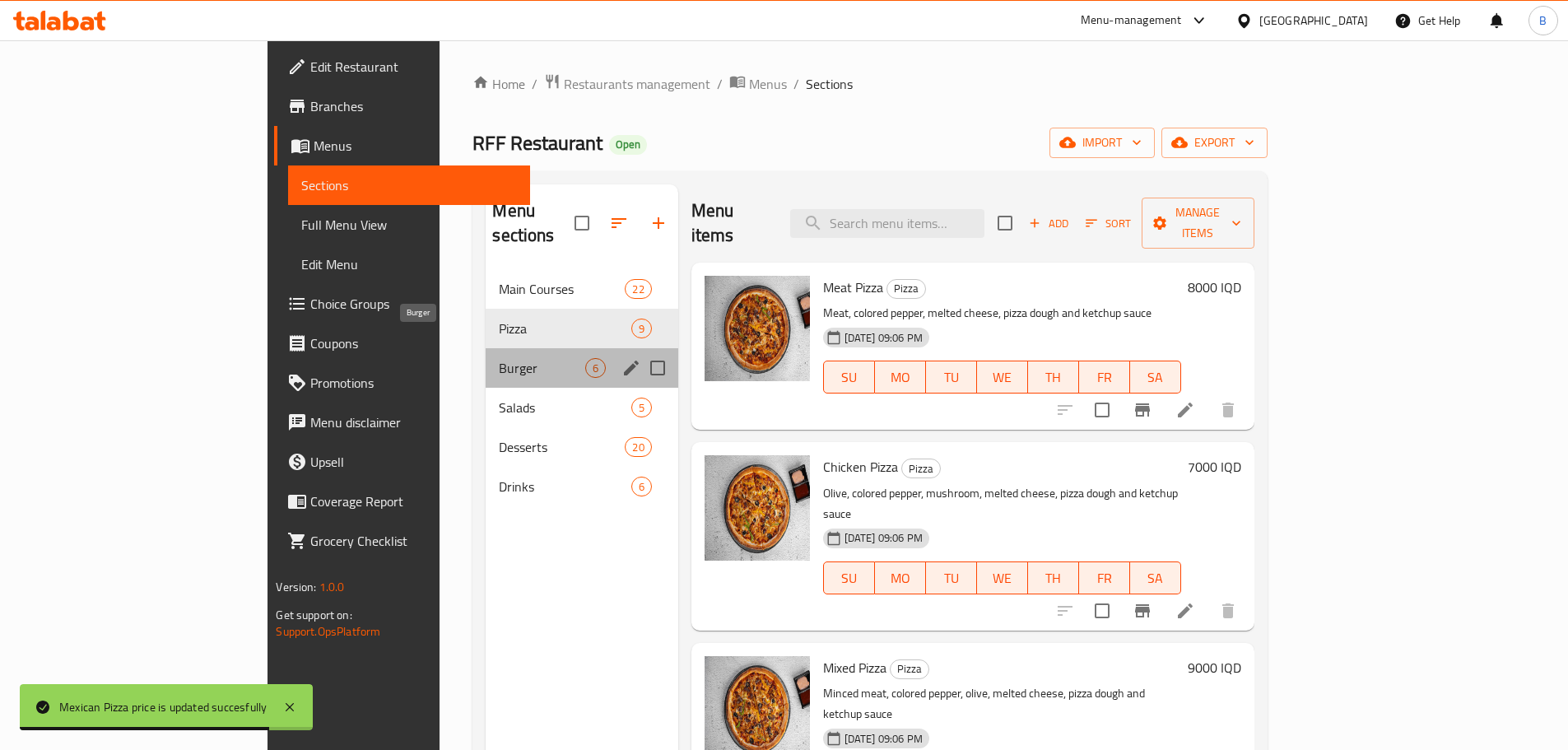
click at [499, 358] on span "Burger" at bounding box center [541, 368] width 85 height 20
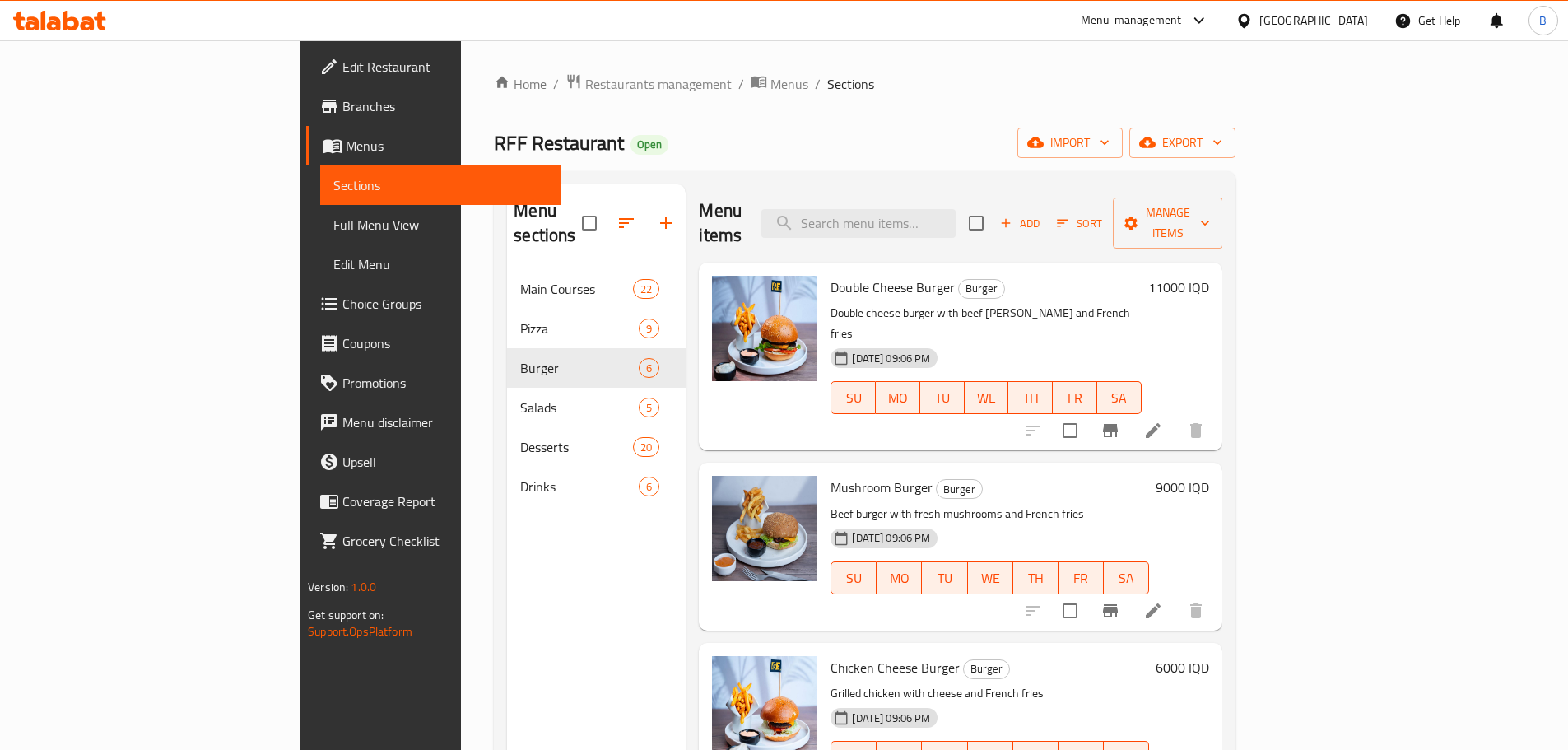
click at [944, 91] on ol "Home / Restaurants management / Menus / Sections" at bounding box center [864, 84] width 741 height 22
click at [1209, 275] on h6 "11000 IQD" at bounding box center [1178, 287] width 61 height 23
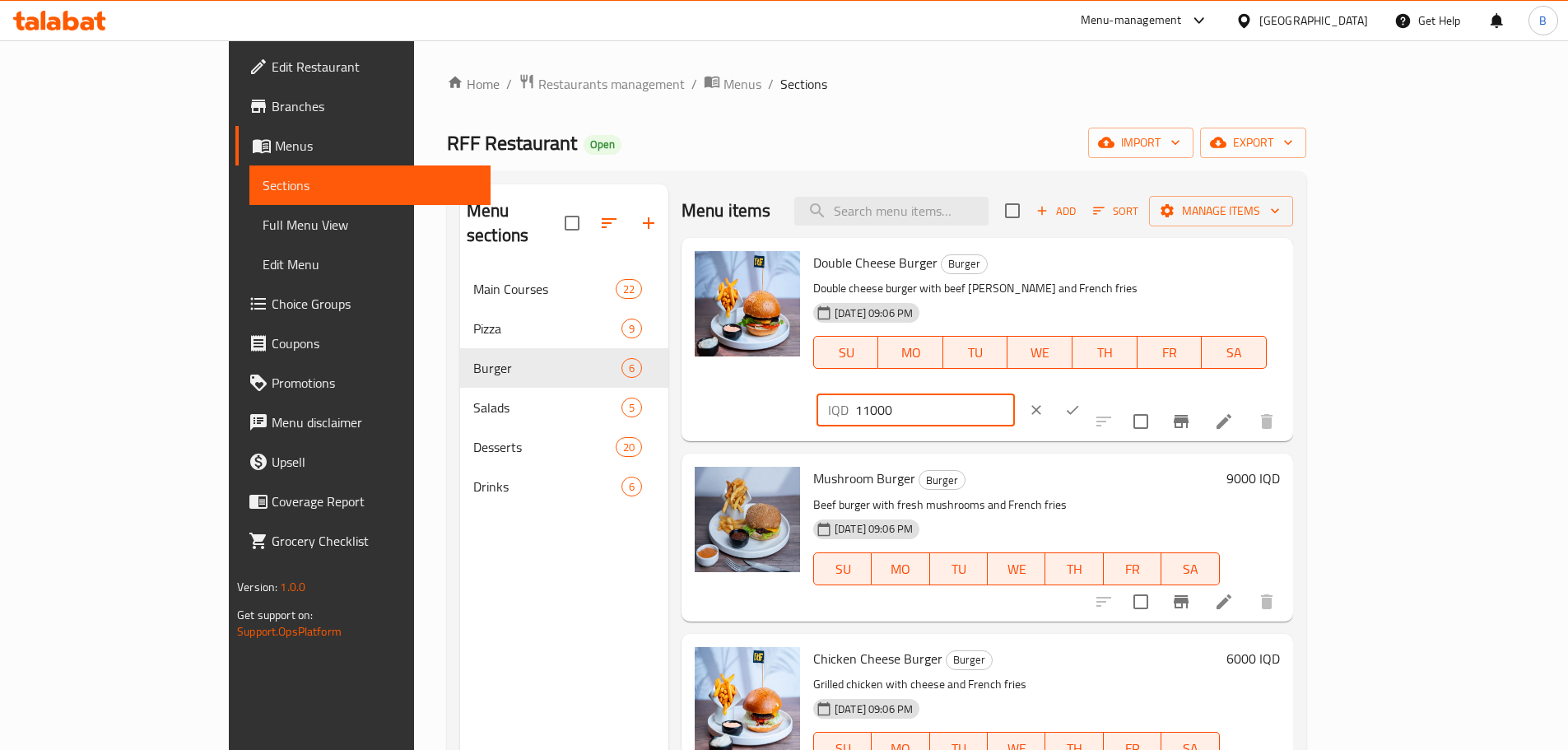
click at [1015, 394] on input "11000" at bounding box center [935, 410] width 160 height 33
type input "7000"
click at [1080, 401] on icon "ok" at bounding box center [1072, 409] width 16 height 16
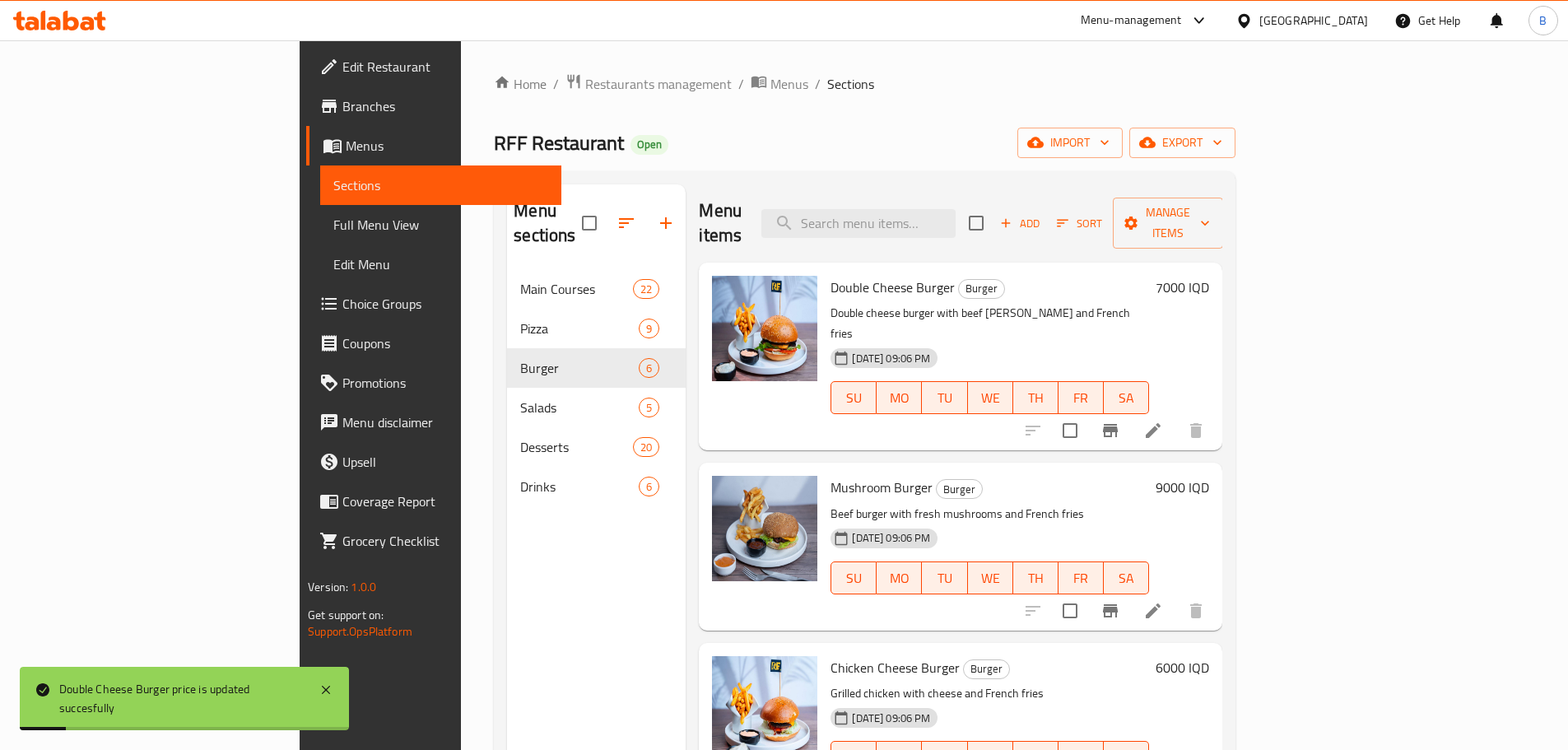
click at [1209, 476] on h6 "9000 IQD" at bounding box center [1182, 487] width 54 height 23
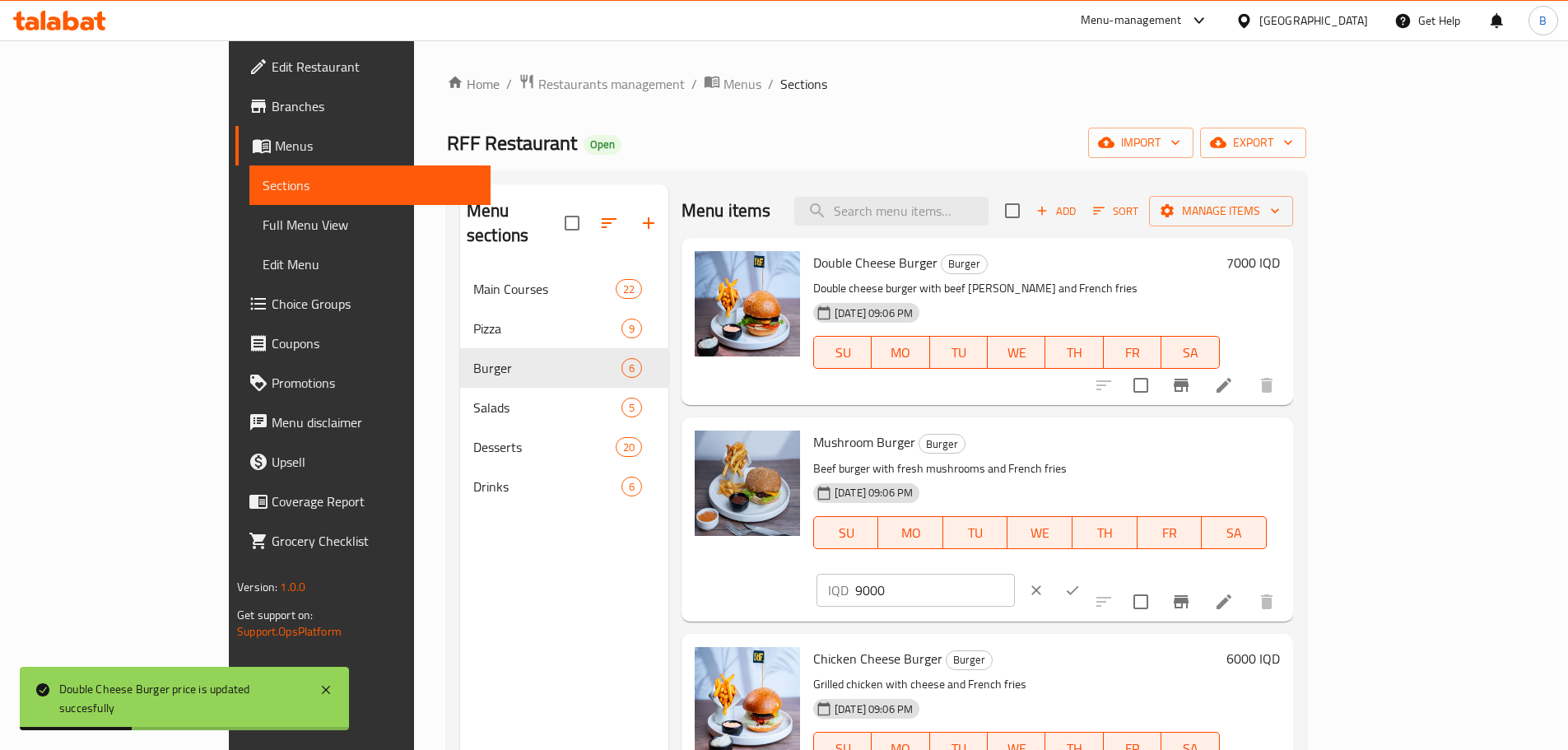
click at [1015, 574] on input "9000" at bounding box center [935, 590] width 160 height 33
type input "7000"
click at [1080, 582] on icon "ok" at bounding box center [1072, 589] width 16 height 16
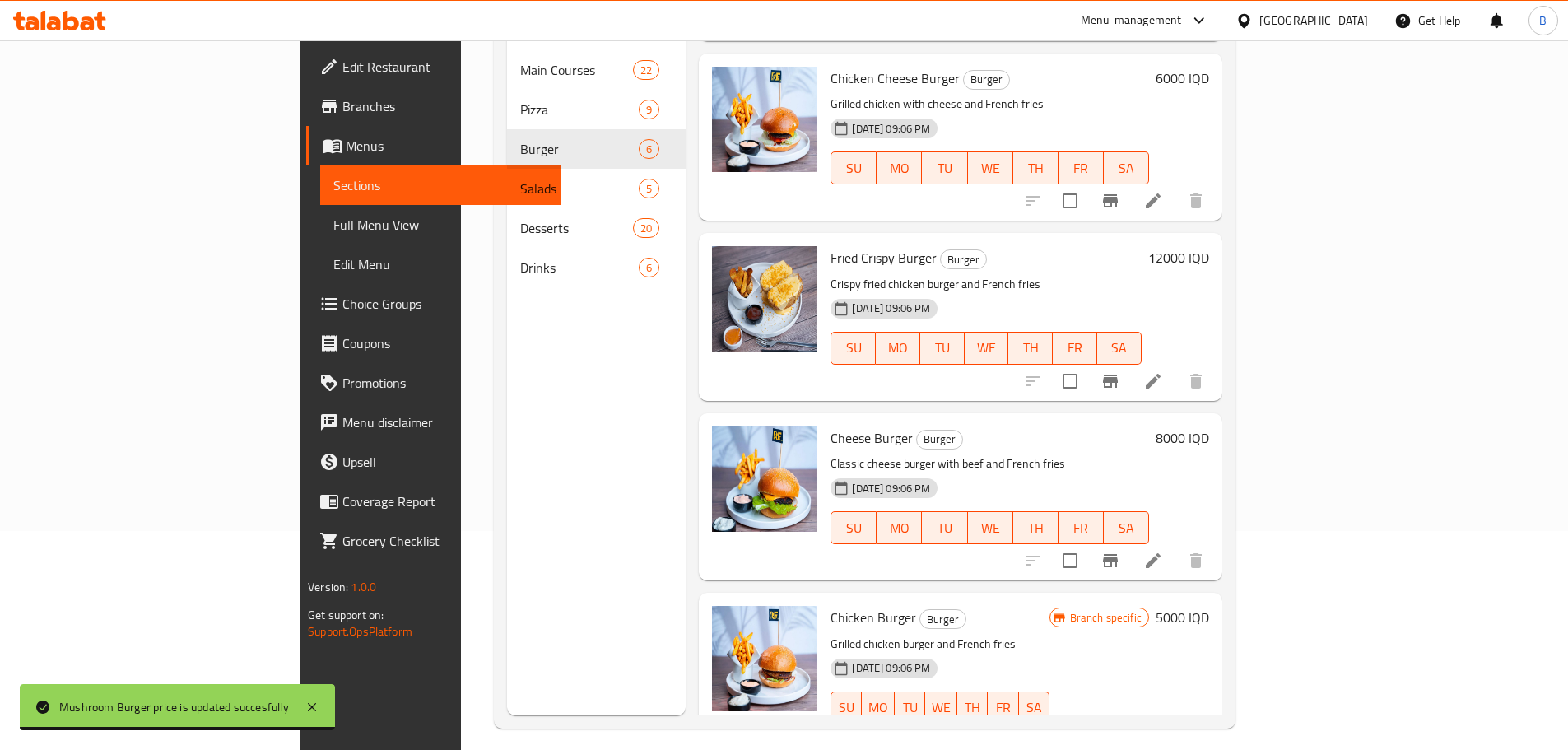
scroll to position [230, 0]
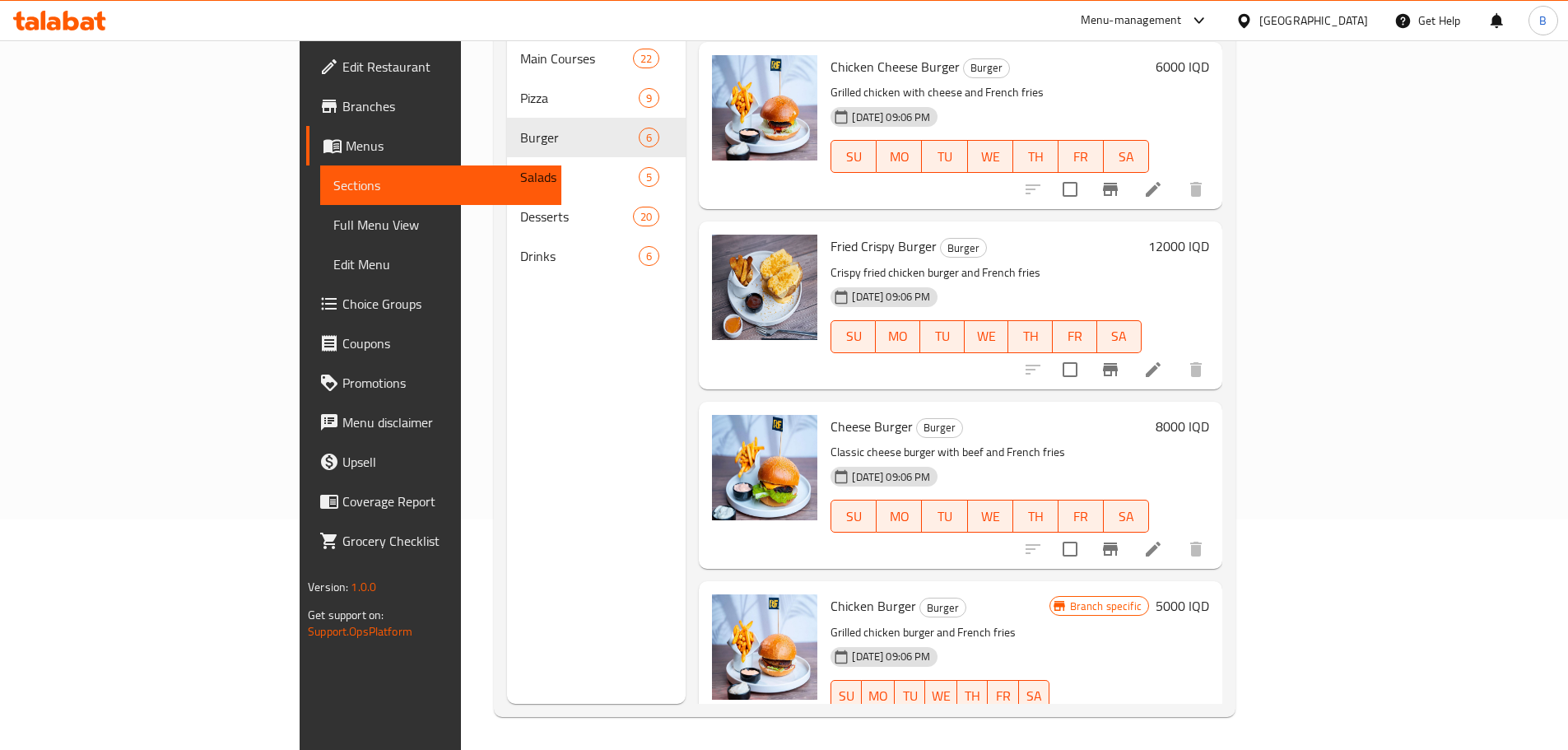
click at [1209, 235] on h6 "12000 IQD" at bounding box center [1178, 246] width 61 height 23
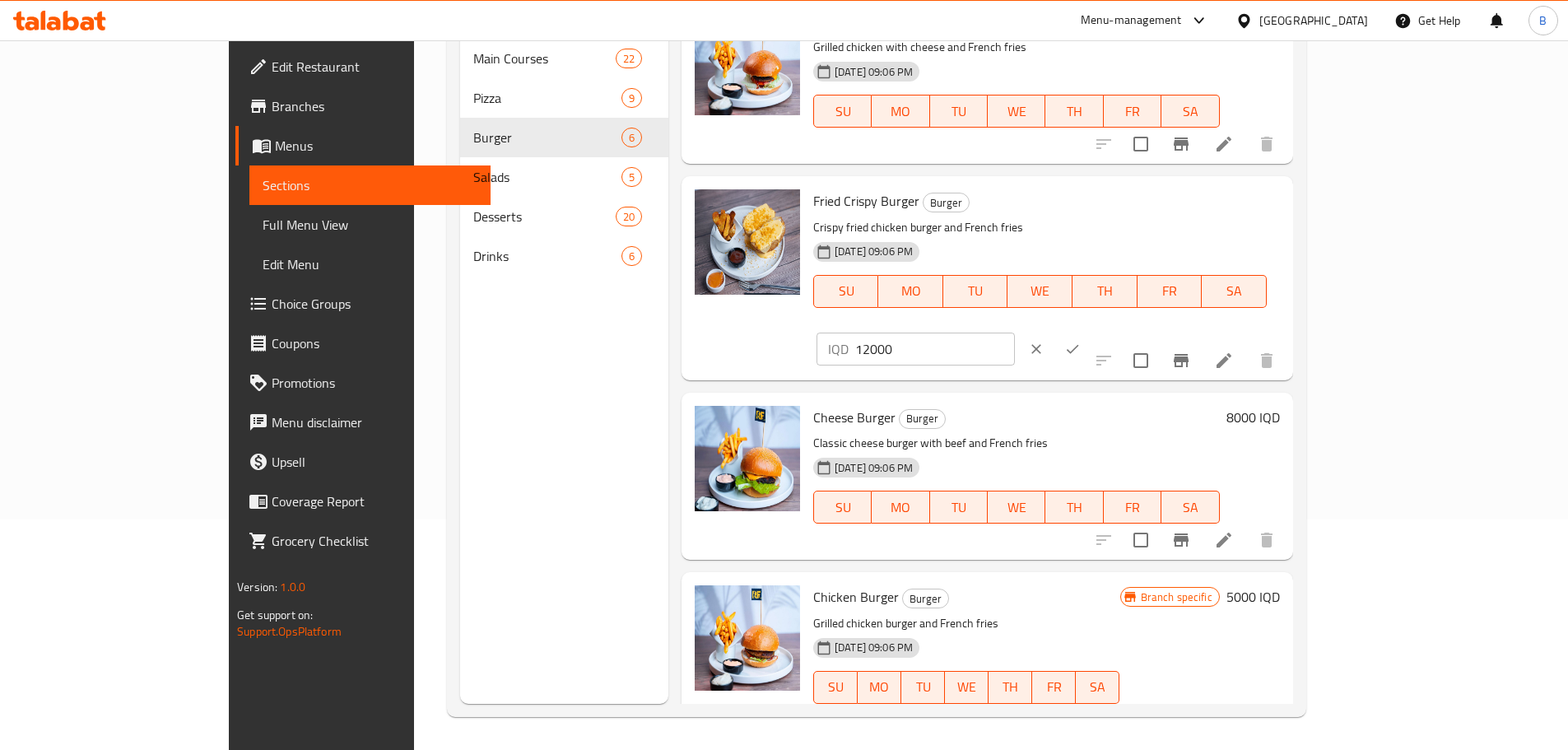
click at [1015, 332] on input "12000" at bounding box center [935, 349] width 160 height 33
type input "6000"
click at [1080, 341] on icon "ok" at bounding box center [1072, 349] width 16 height 16
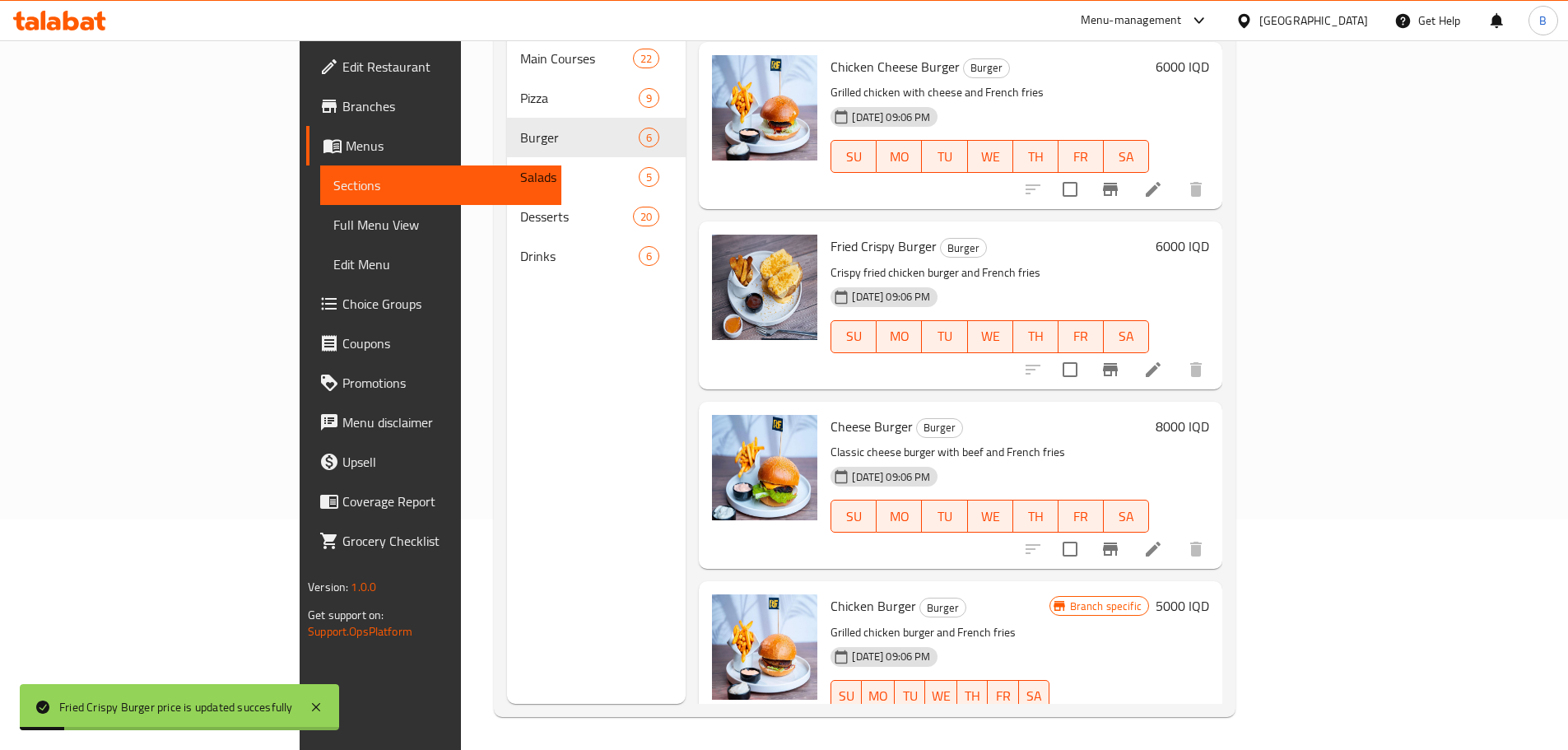
click at [1209, 415] on h6 "8000 IQD" at bounding box center [1182, 426] width 54 height 23
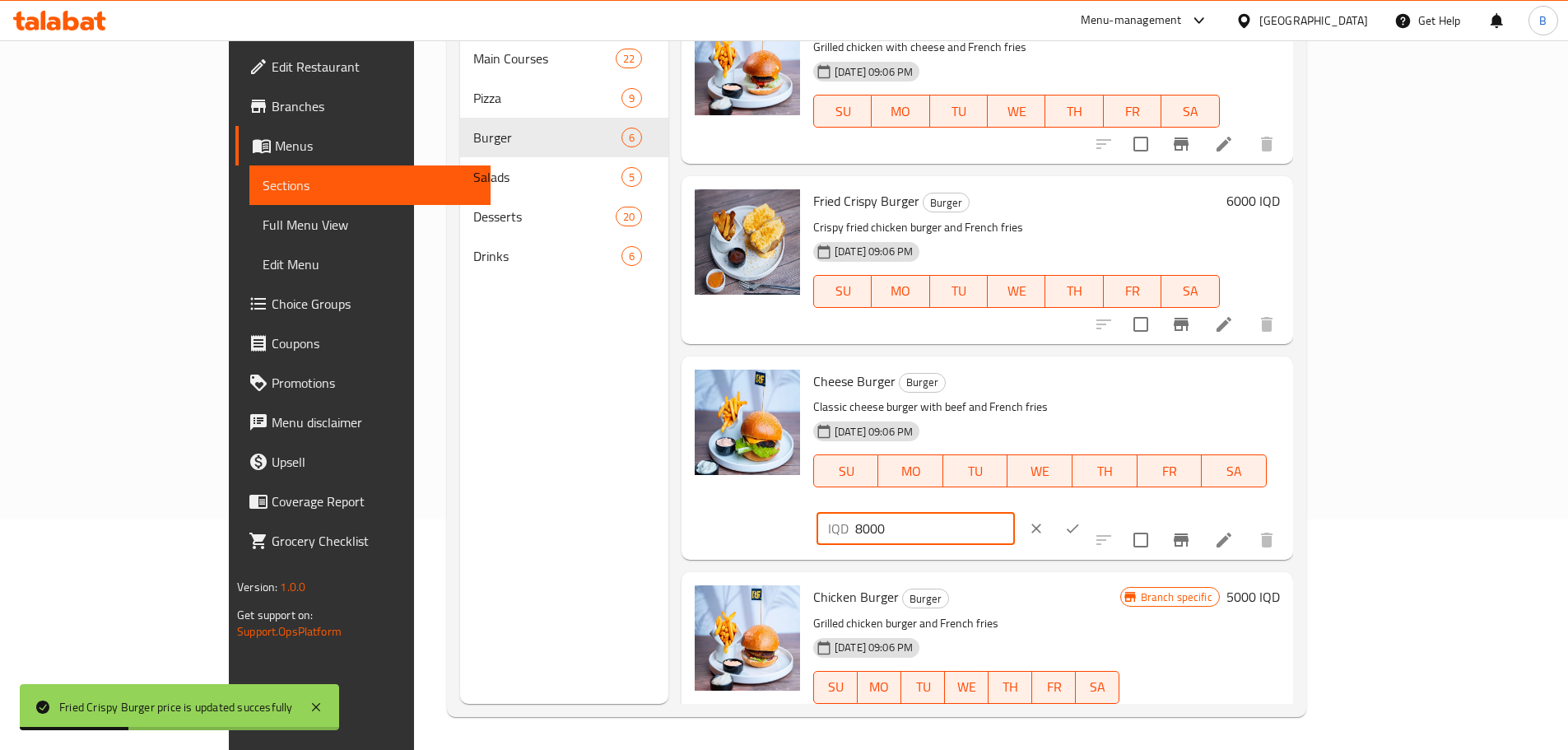
click at [1015, 512] on input "8000" at bounding box center [935, 528] width 160 height 33
type input "7000"
click at [1080, 520] on icon "ok" at bounding box center [1072, 528] width 16 height 16
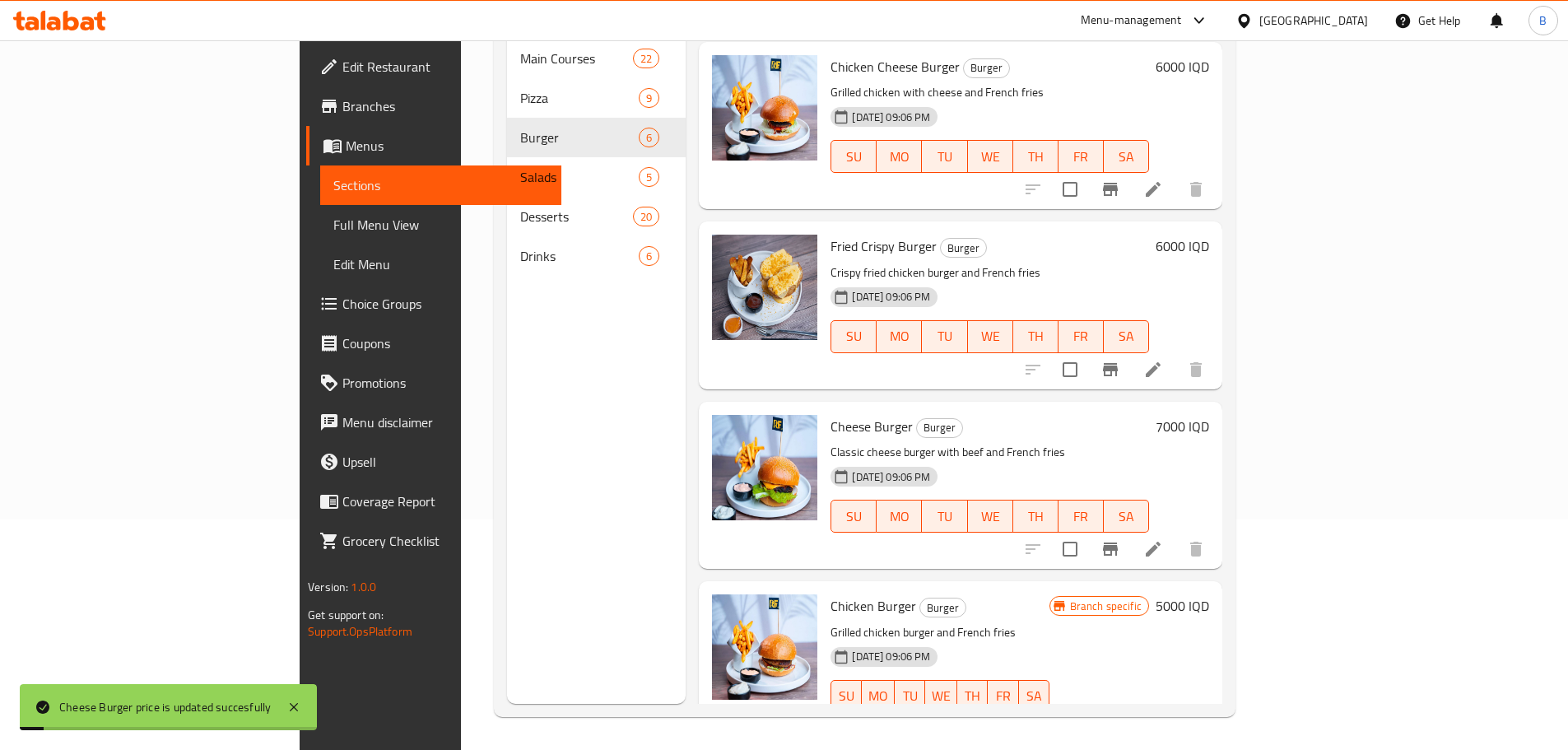
click at [1209, 595] on h6 "5000 IQD" at bounding box center [1182, 606] width 54 height 23
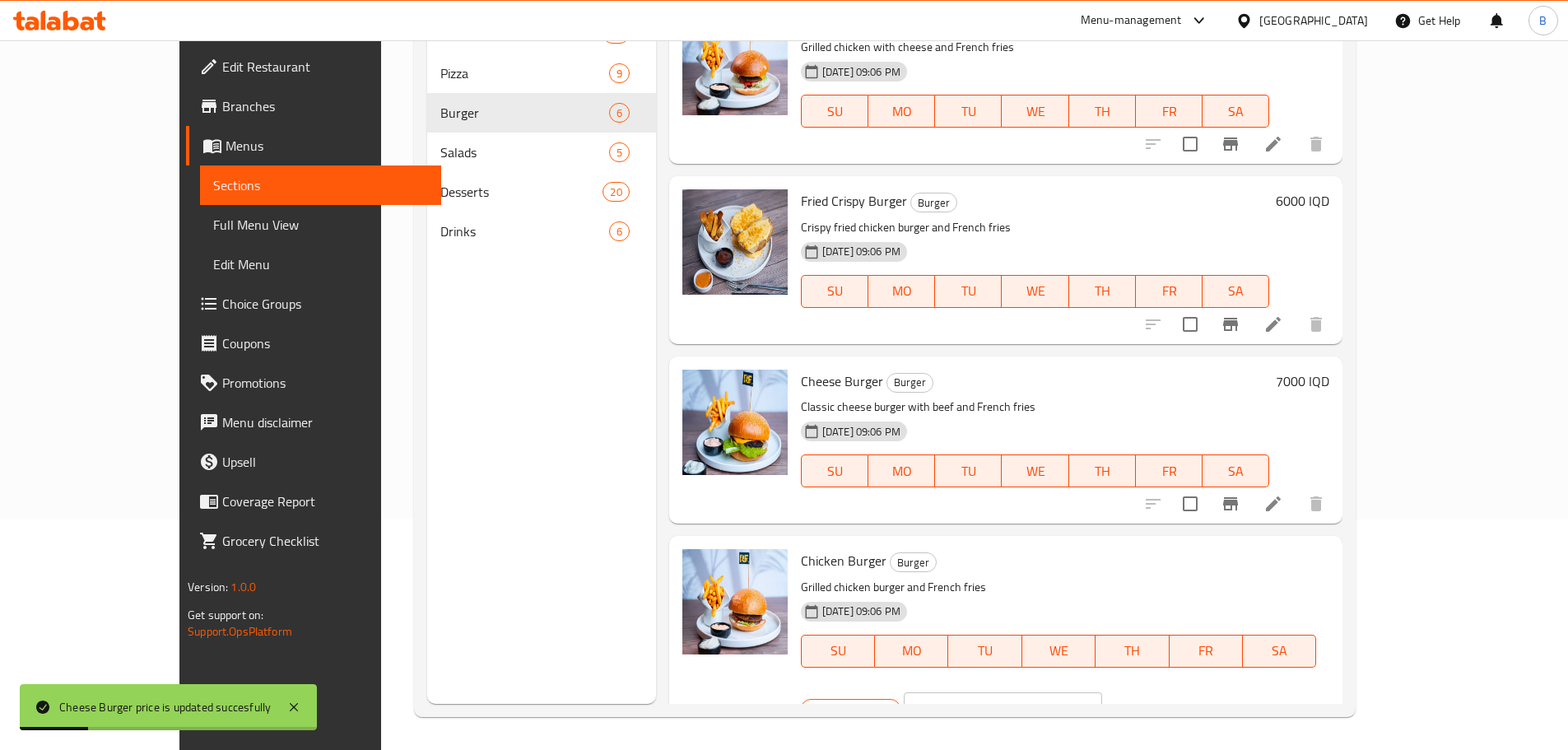
click at [1102, 692] on input "5000" at bounding box center [1022, 709] width 160 height 33
type input "6000"
click at [1168, 701] on icon "ok" at bounding box center [1159, 709] width 16 height 16
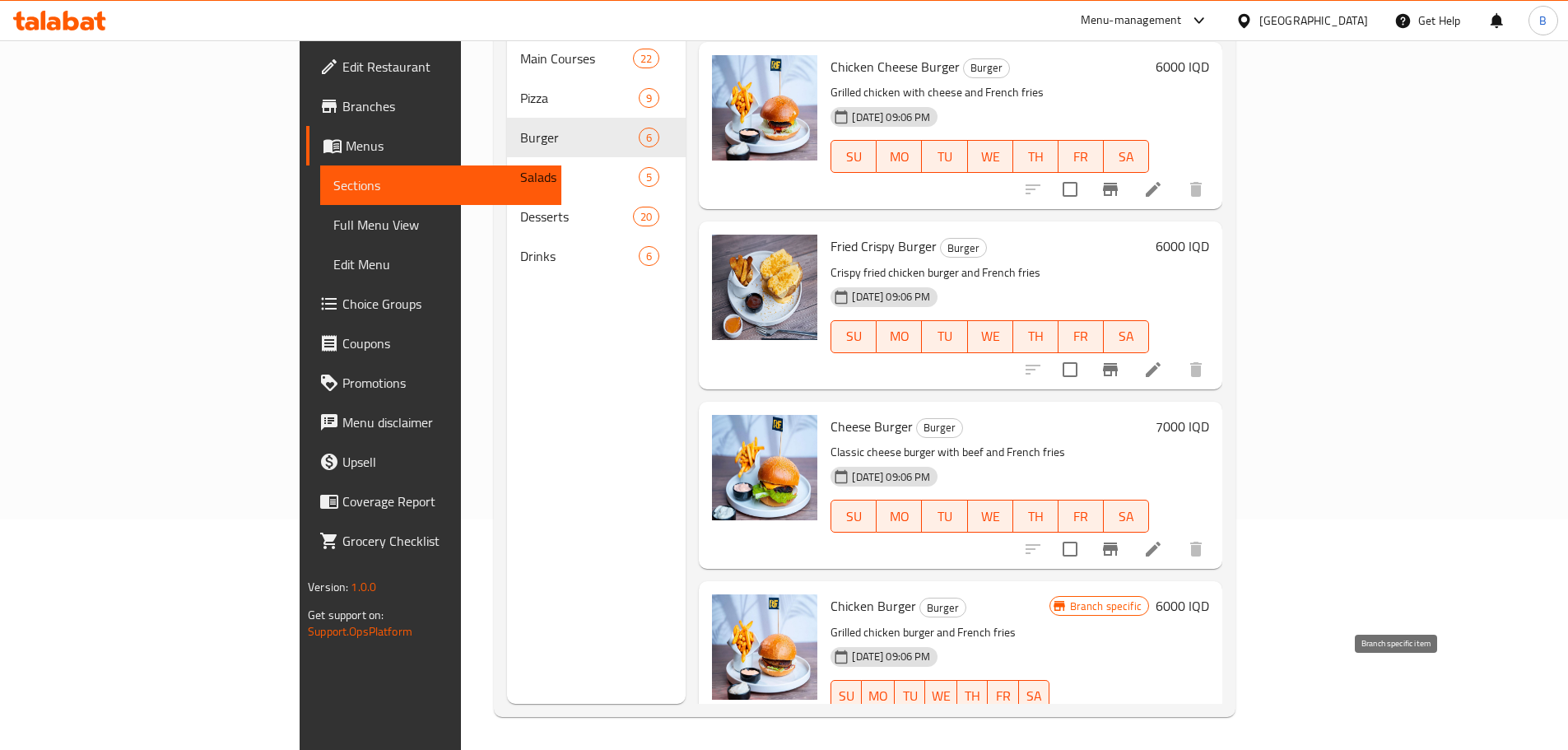
click at [1118, 722] on icon "Branch-specific-item" at bounding box center [1110, 728] width 15 height 13
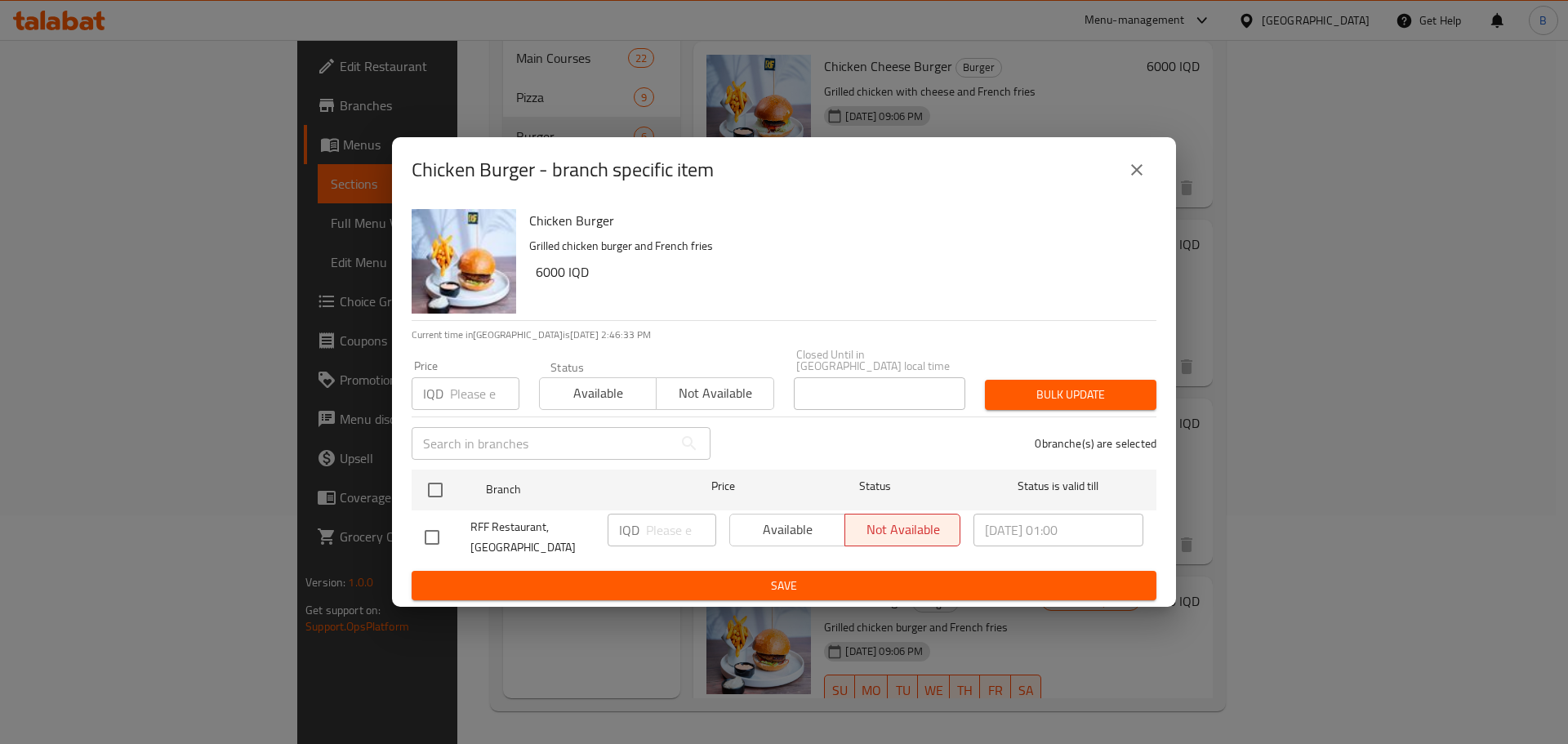
click at [1098, 77] on div "Chicken Burger - branch specific item Chicken Burger Grilled chicken burger and…" at bounding box center [784, 372] width 1568 height 744
click at [1297, 372] on div "Chicken Burger - branch specific item Chicken Burger Grilled chicken burger and…" at bounding box center [784, 372] width 1568 height 744
click at [1143, 173] on icon "close" at bounding box center [1136, 170] width 20 height 20
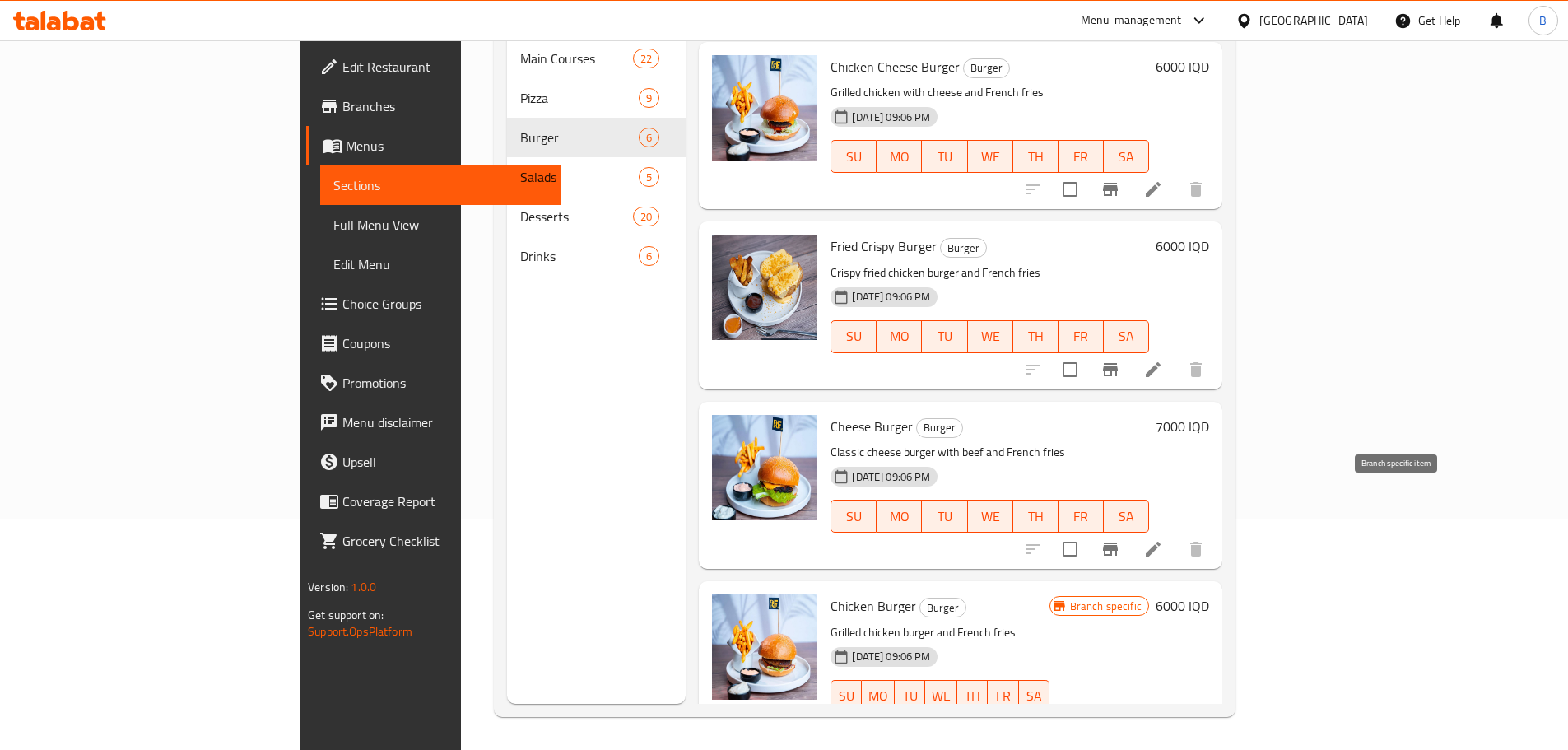
click at [1118, 542] on icon "Branch-specific-item" at bounding box center [1110, 548] width 15 height 13
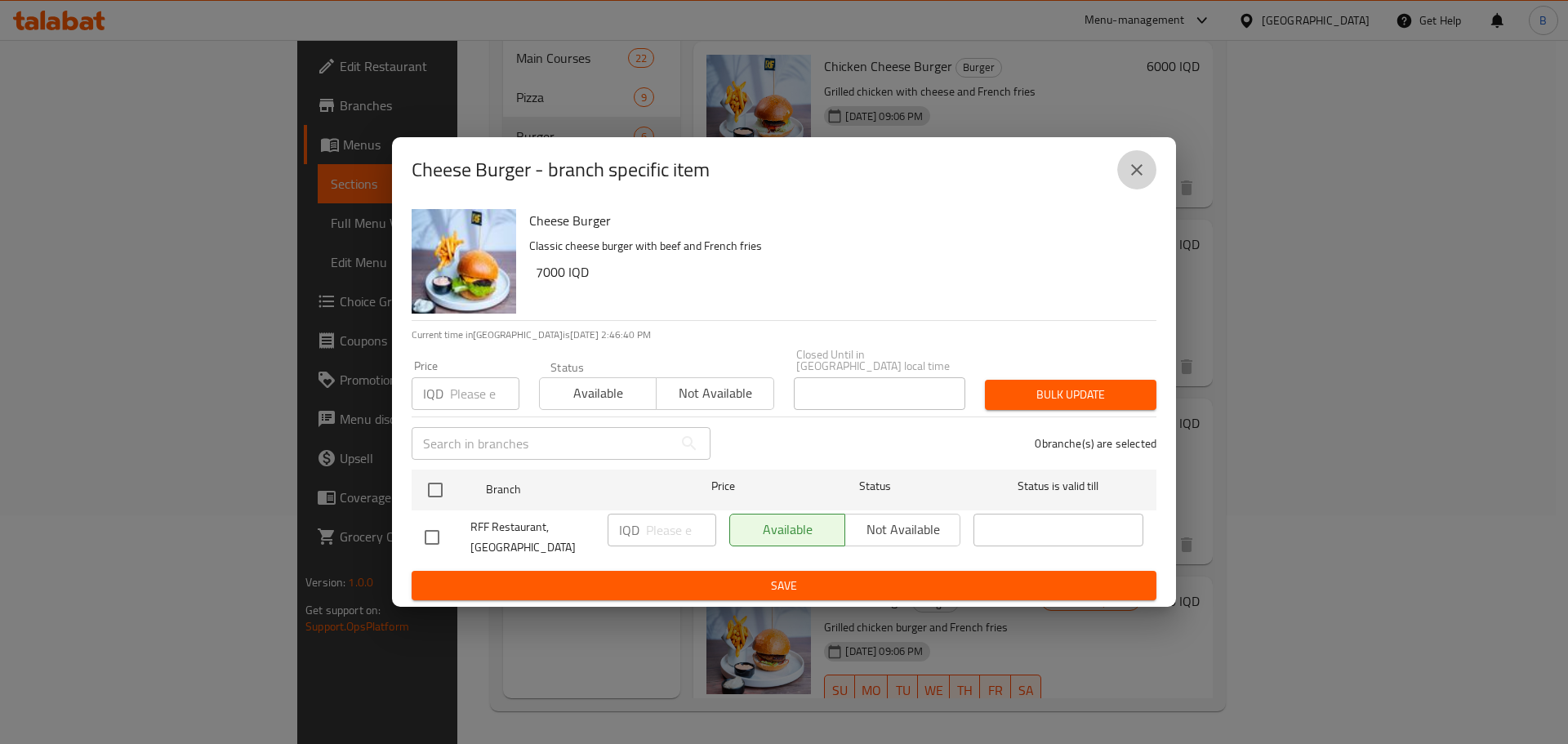
click at [1142, 174] on icon "close" at bounding box center [1136, 170] width 20 height 20
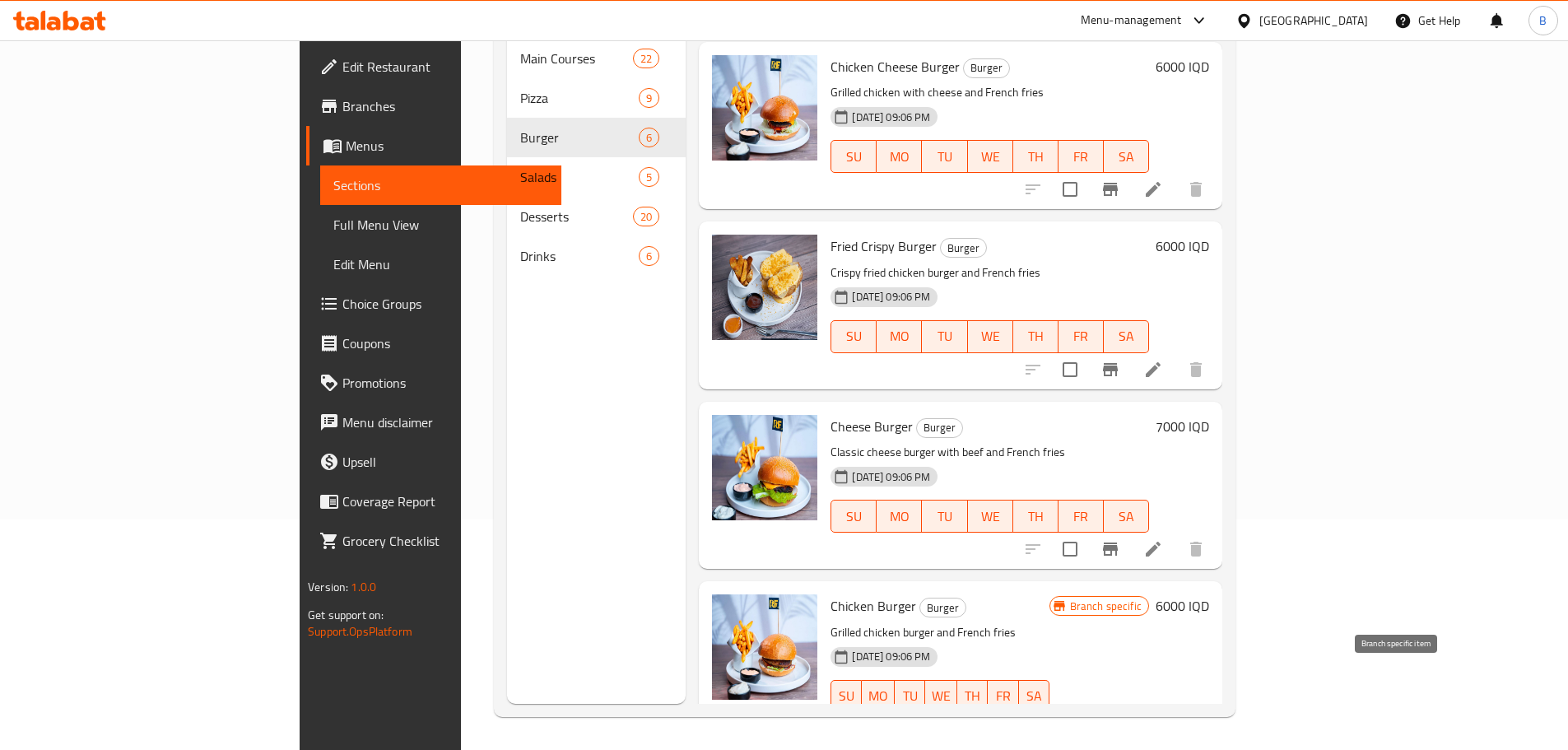
click at [1118, 722] on icon "Branch-specific-item" at bounding box center [1110, 728] width 15 height 13
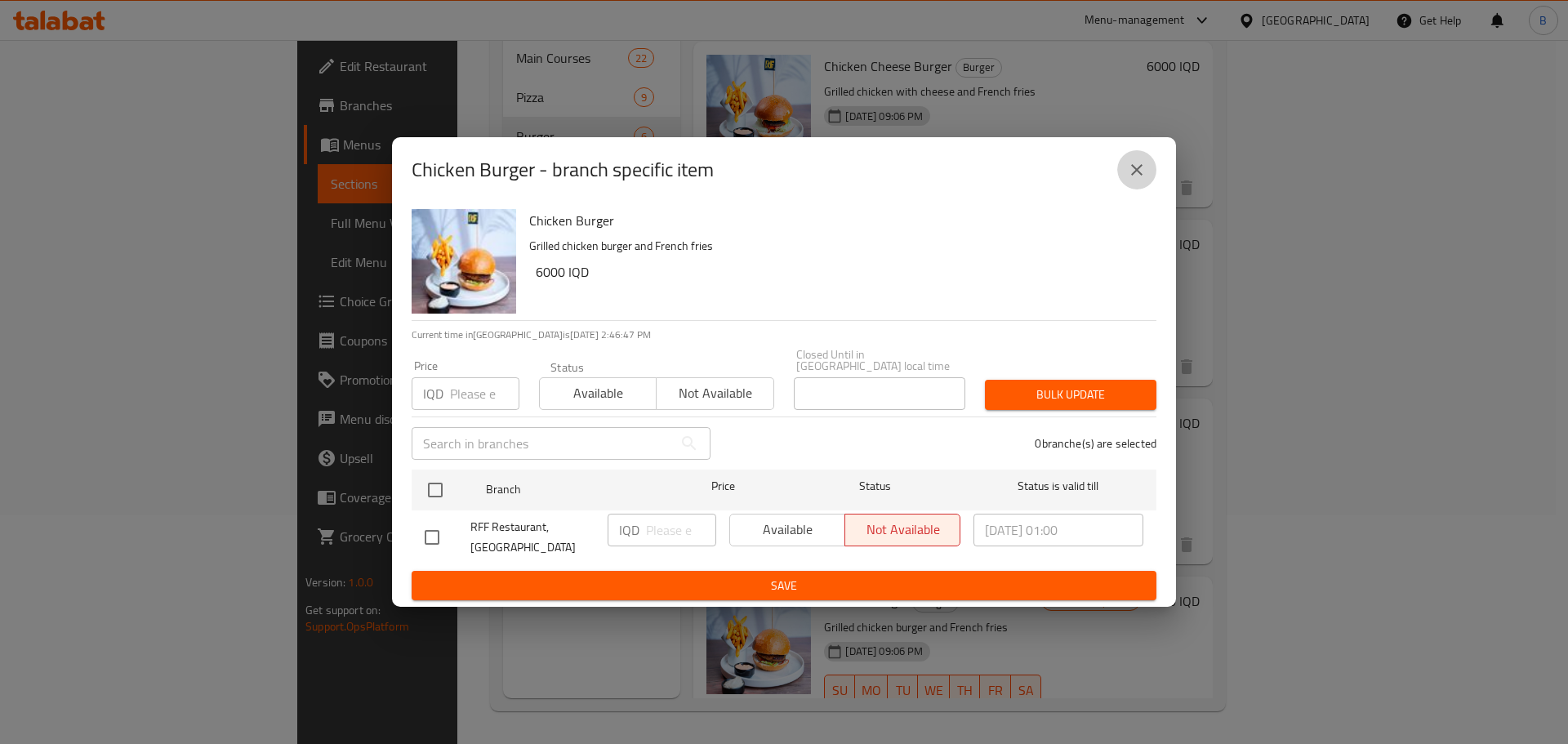
click at [1140, 180] on icon "close" at bounding box center [1136, 170] width 20 height 20
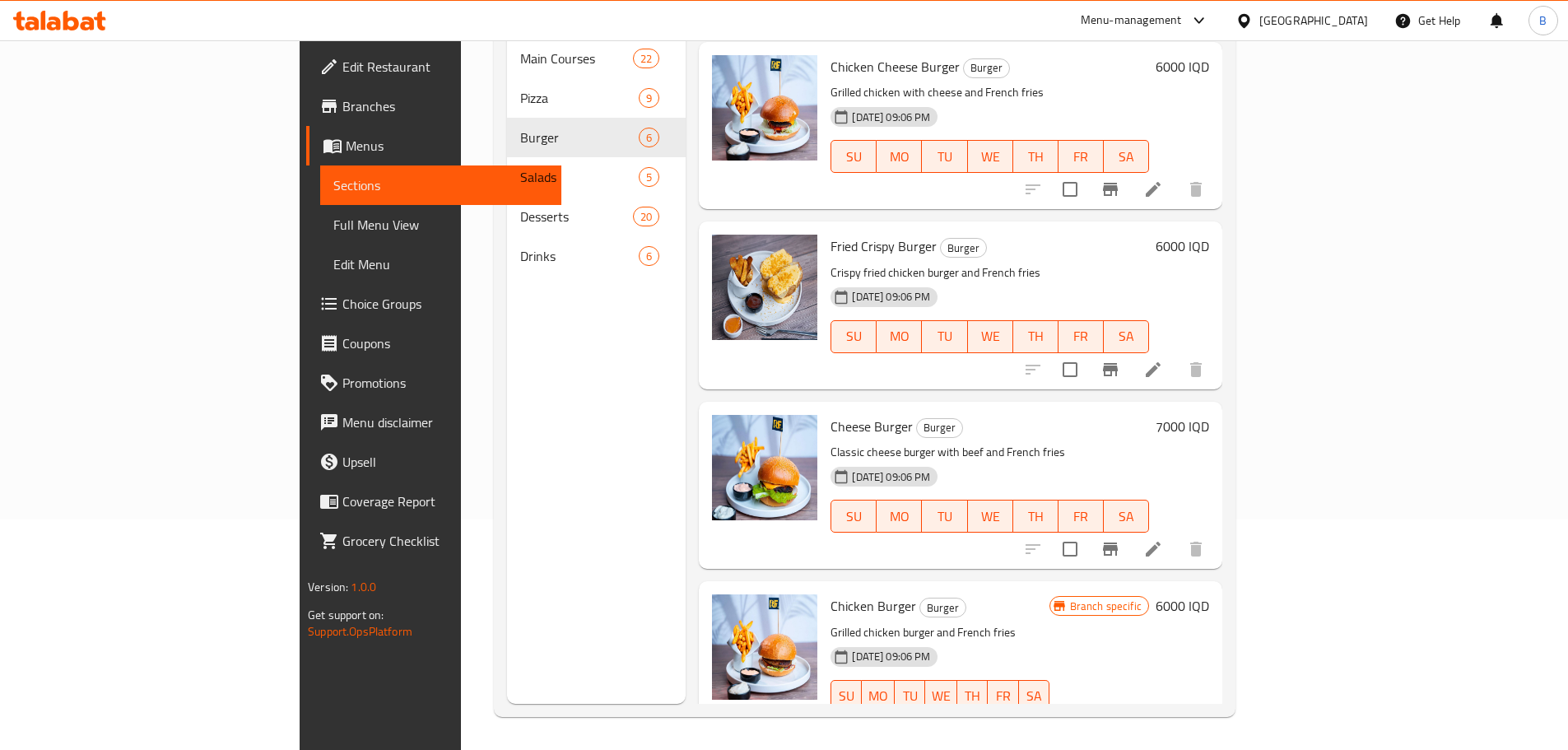
click at [1058, 442] on p "Classic cheese burger with beef and French fries" at bounding box center [989, 452] width 318 height 21
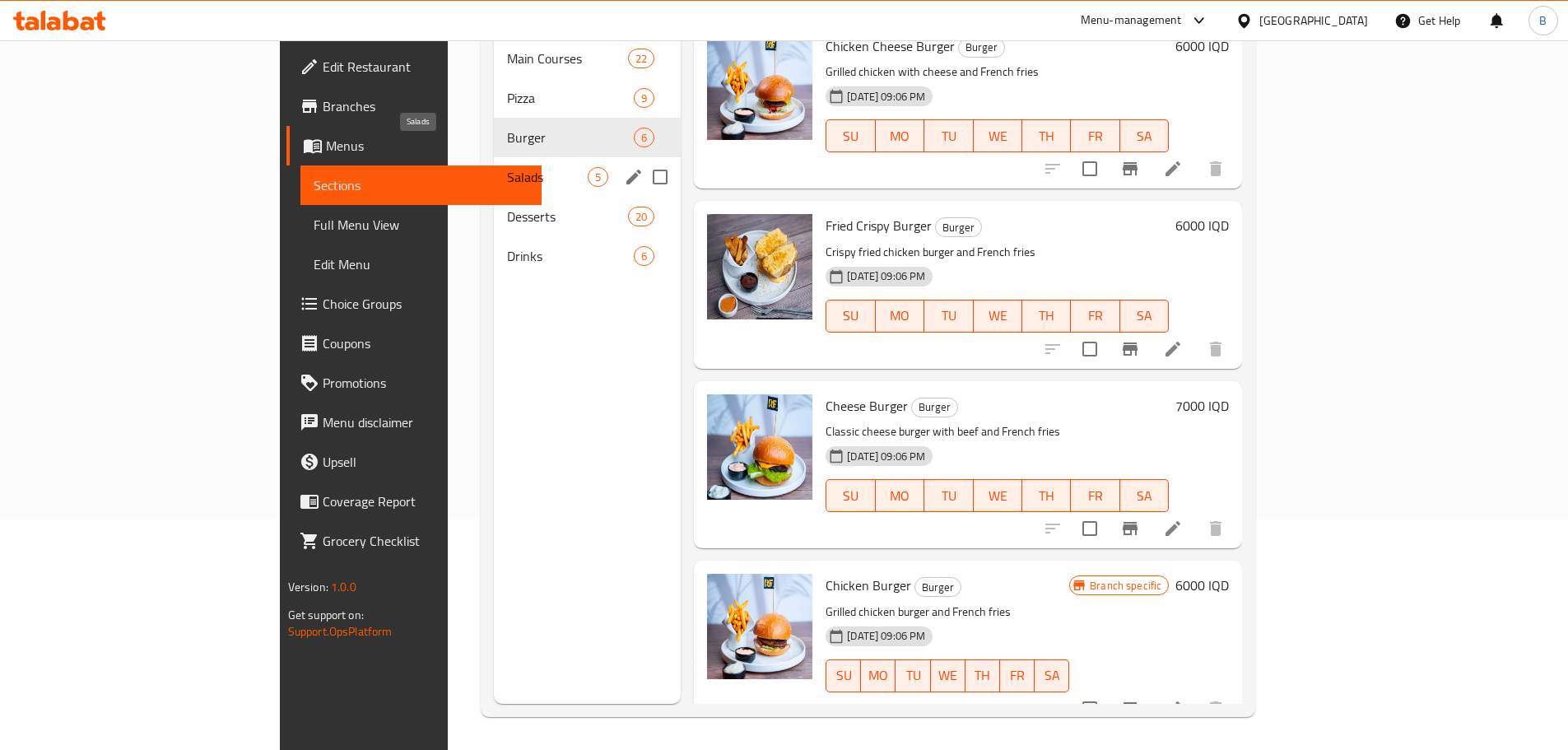
click at [507, 167] on span "Salads" at bounding box center [546, 177] width 80 height 20
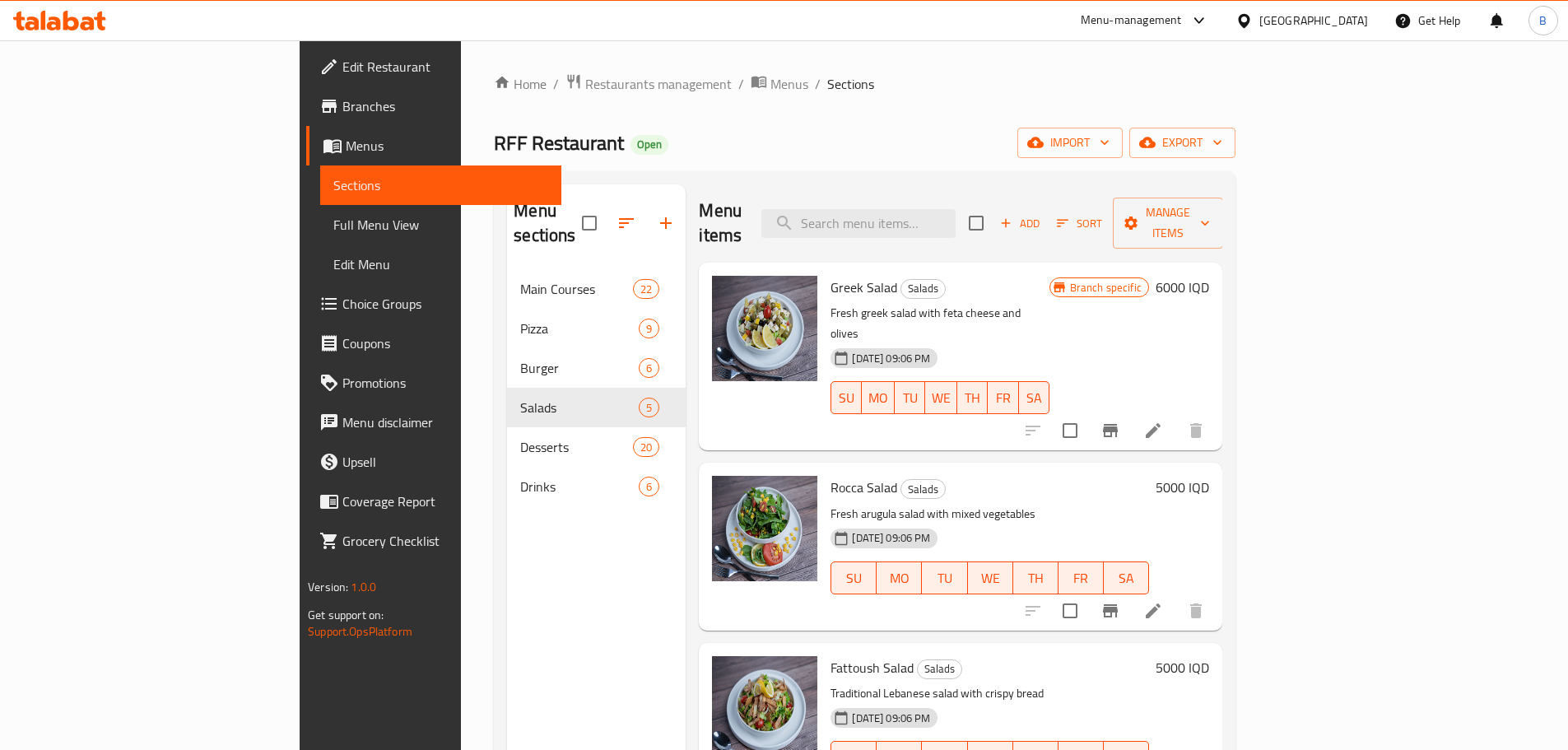
click at [1030, 303] on p "Fresh greek salad with feta cheese and olives" at bounding box center [939, 324] width 218 height 41
click at [1209, 275] on h6 "6000 IQD" at bounding box center [1182, 287] width 54 height 23
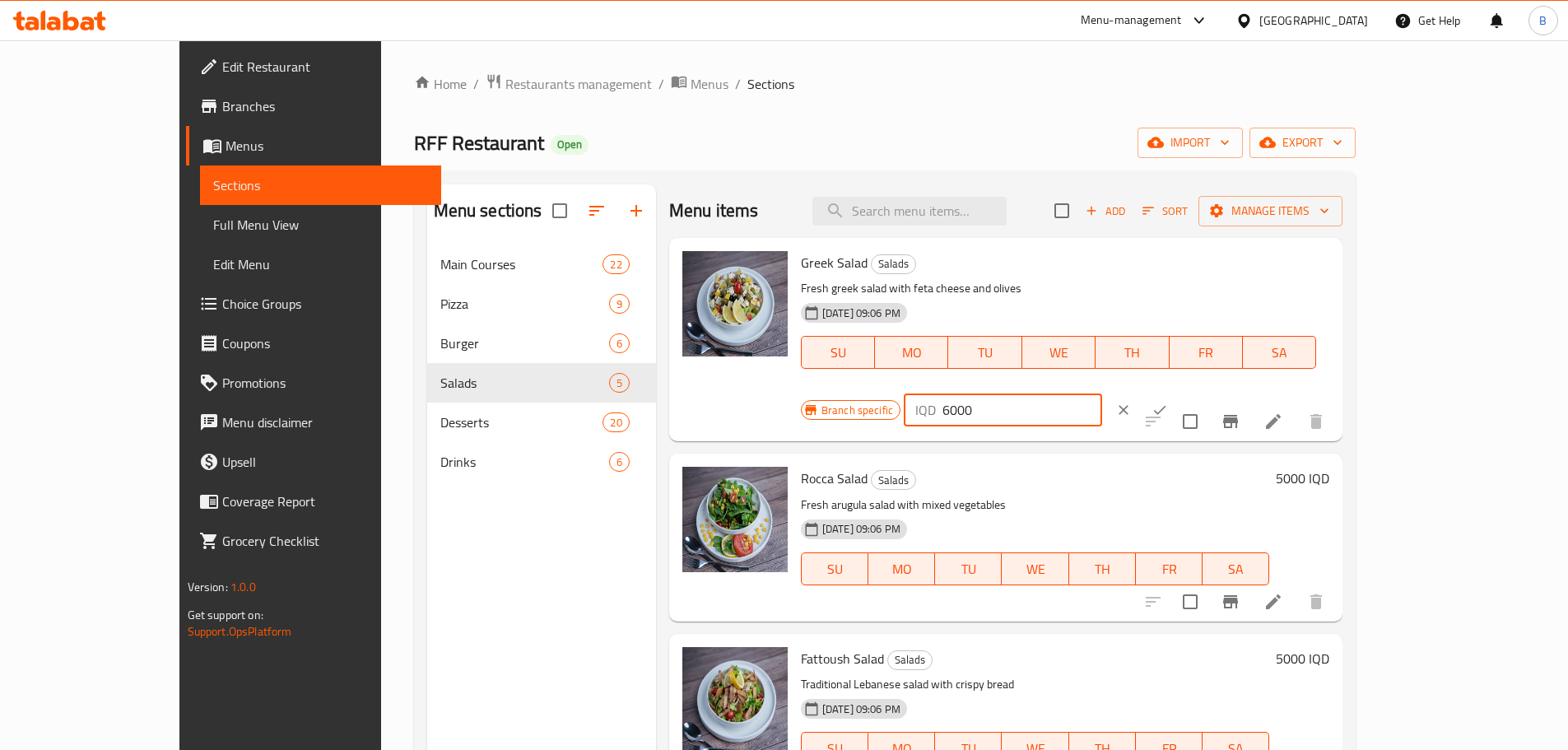
click at [1102, 394] on input "6000" at bounding box center [1022, 410] width 160 height 33
type input "5000"
click at [1168, 401] on icon "ok" at bounding box center [1159, 409] width 16 height 16
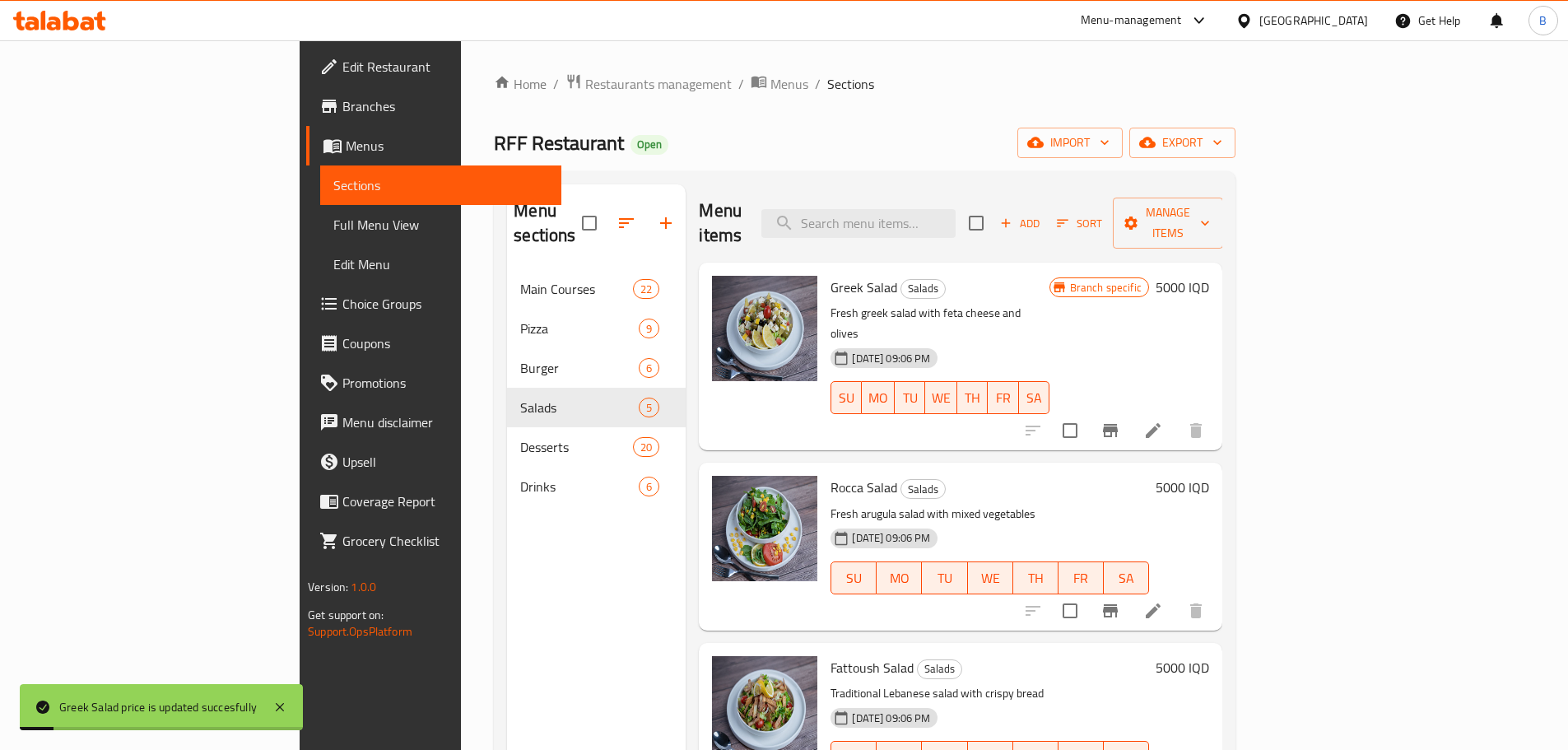
click at [1209, 476] on h6 "5000 IQD" at bounding box center [1182, 487] width 54 height 23
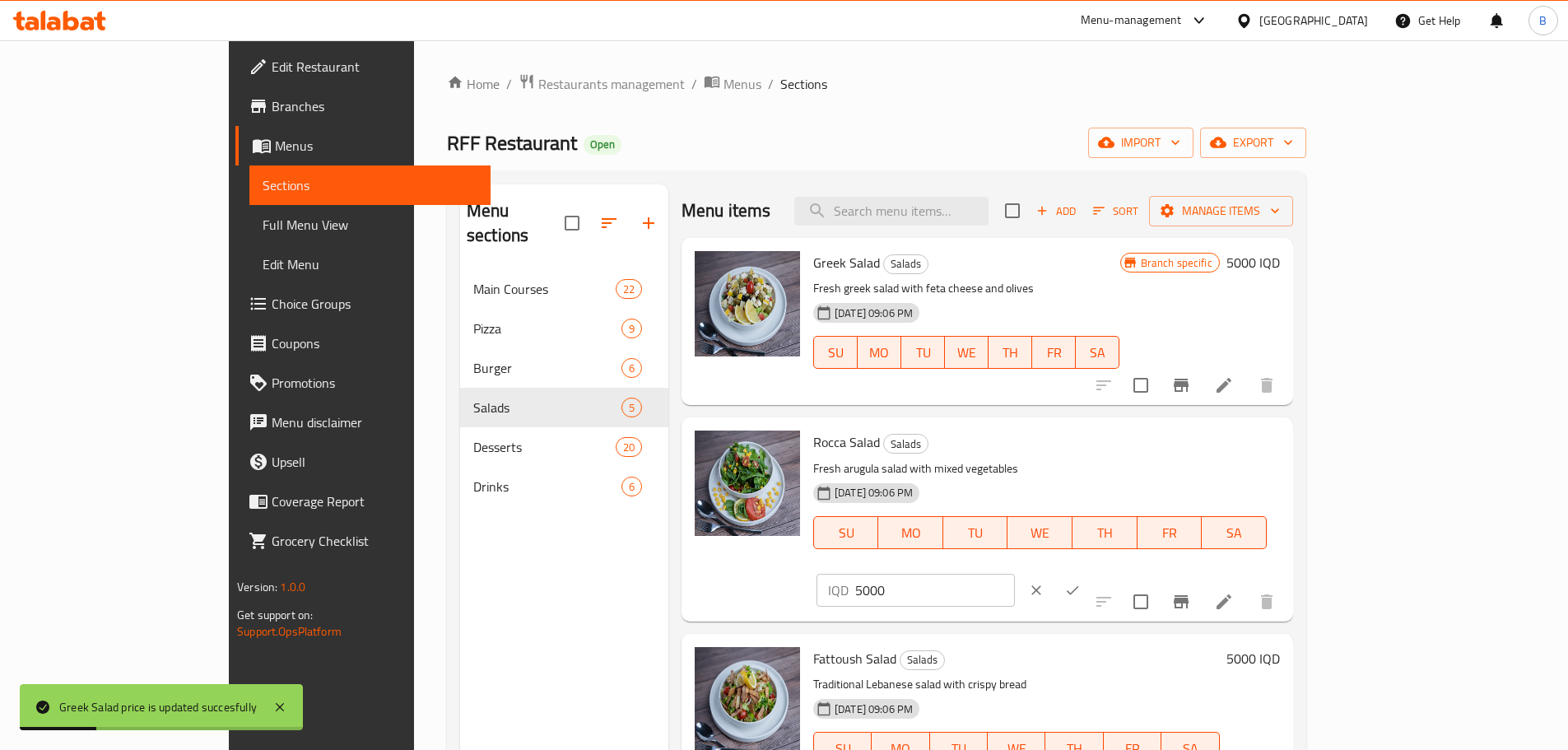
click at [1015, 574] on input "5000" at bounding box center [935, 590] width 160 height 33
type input "4000"
click at [1080, 582] on icon "ok" at bounding box center [1072, 589] width 16 height 16
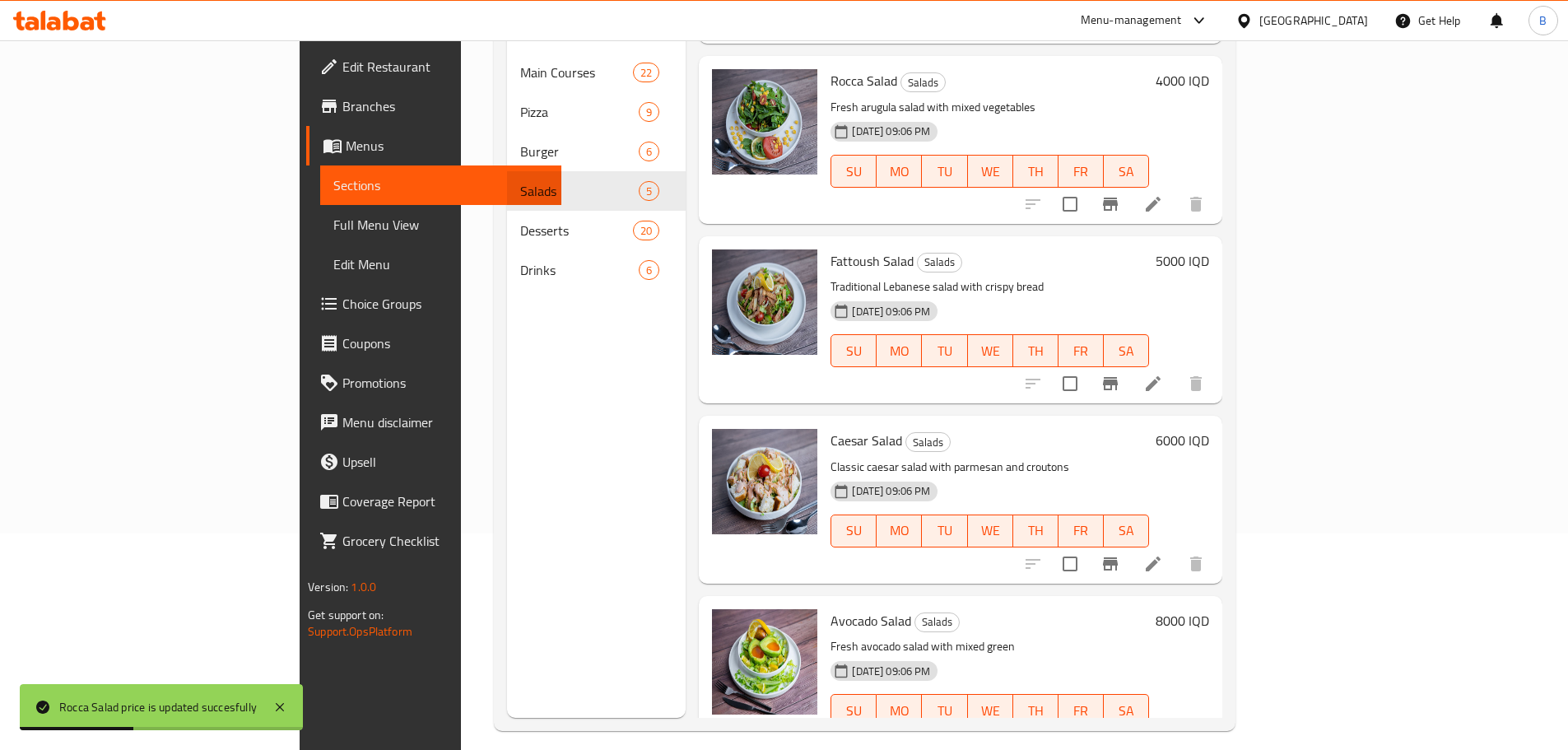
scroll to position [230, 0]
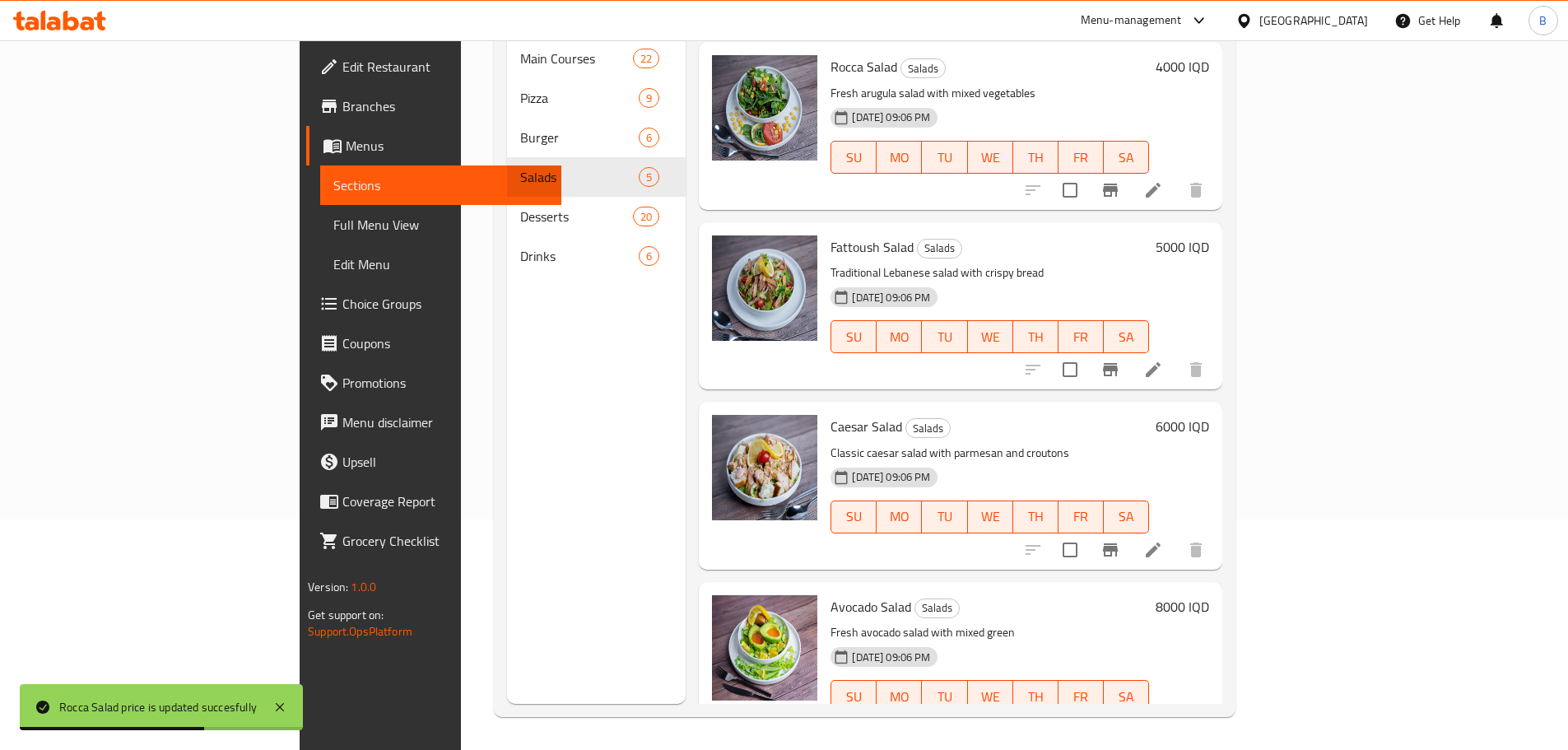
click at [1209, 415] on h6 "6000 IQD" at bounding box center [1182, 426] width 54 height 23
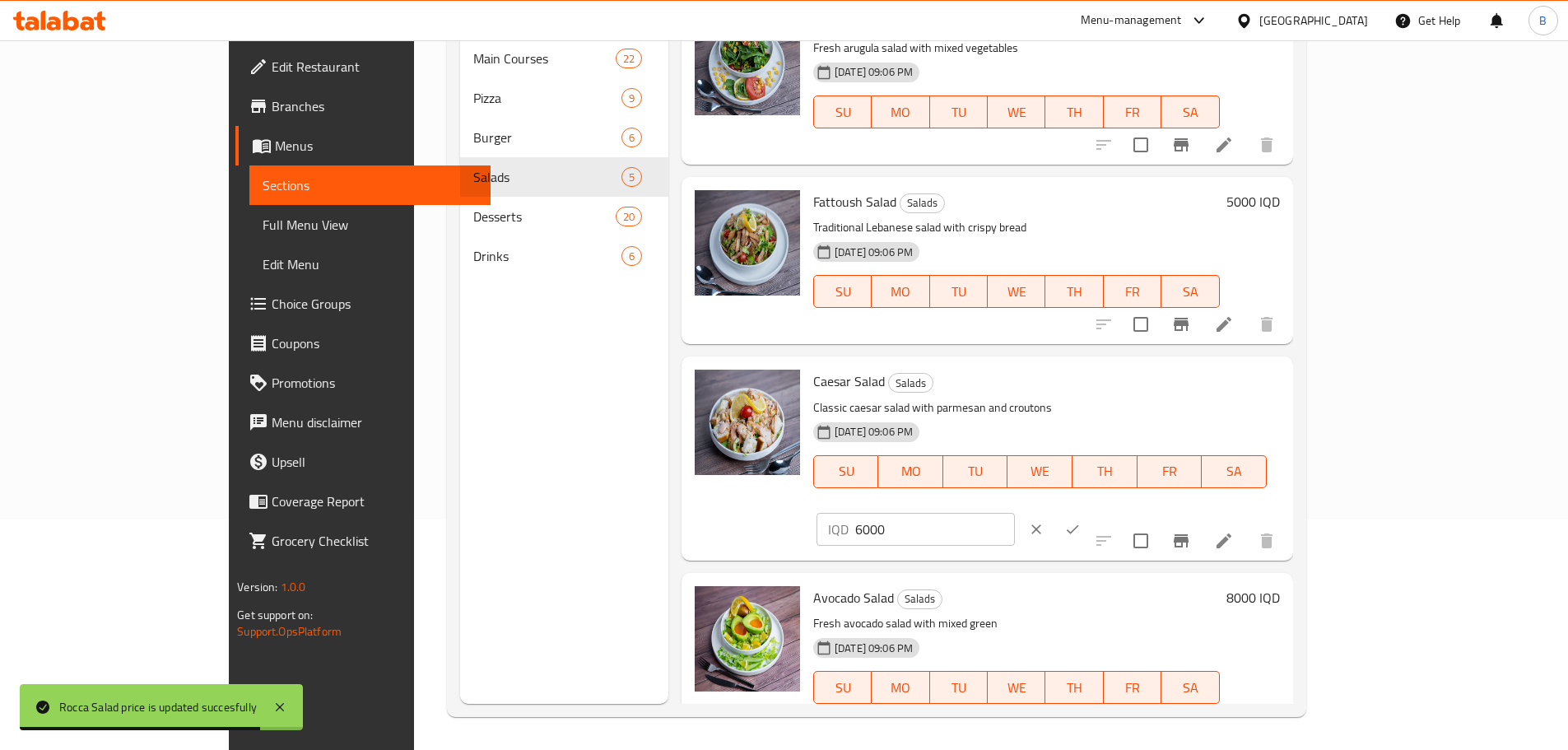
click at [1015, 513] on input "6000" at bounding box center [935, 529] width 160 height 33
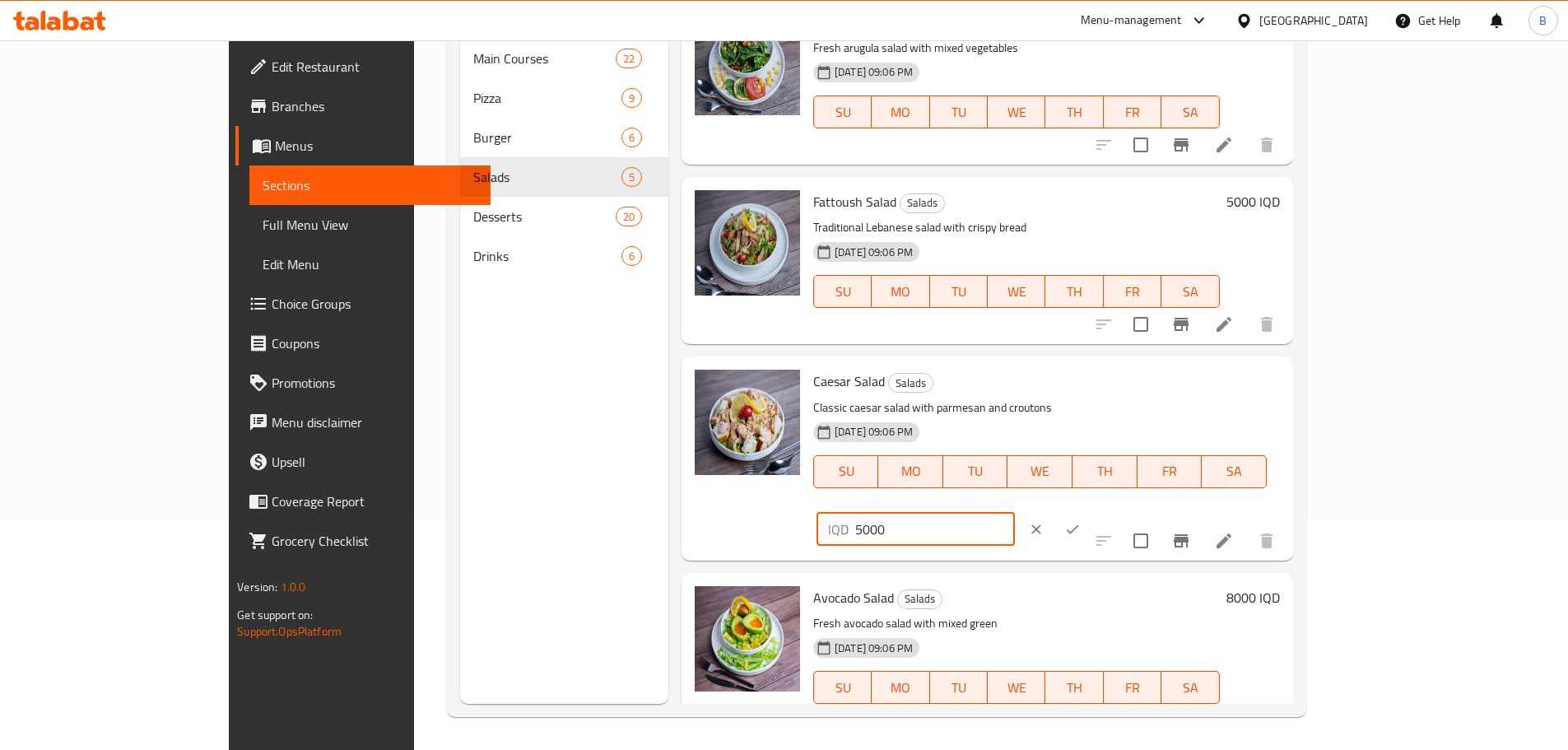
type input "5000"
click at [1080, 521] on icon "ok" at bounding box center [1072, 529] width 16 height 16
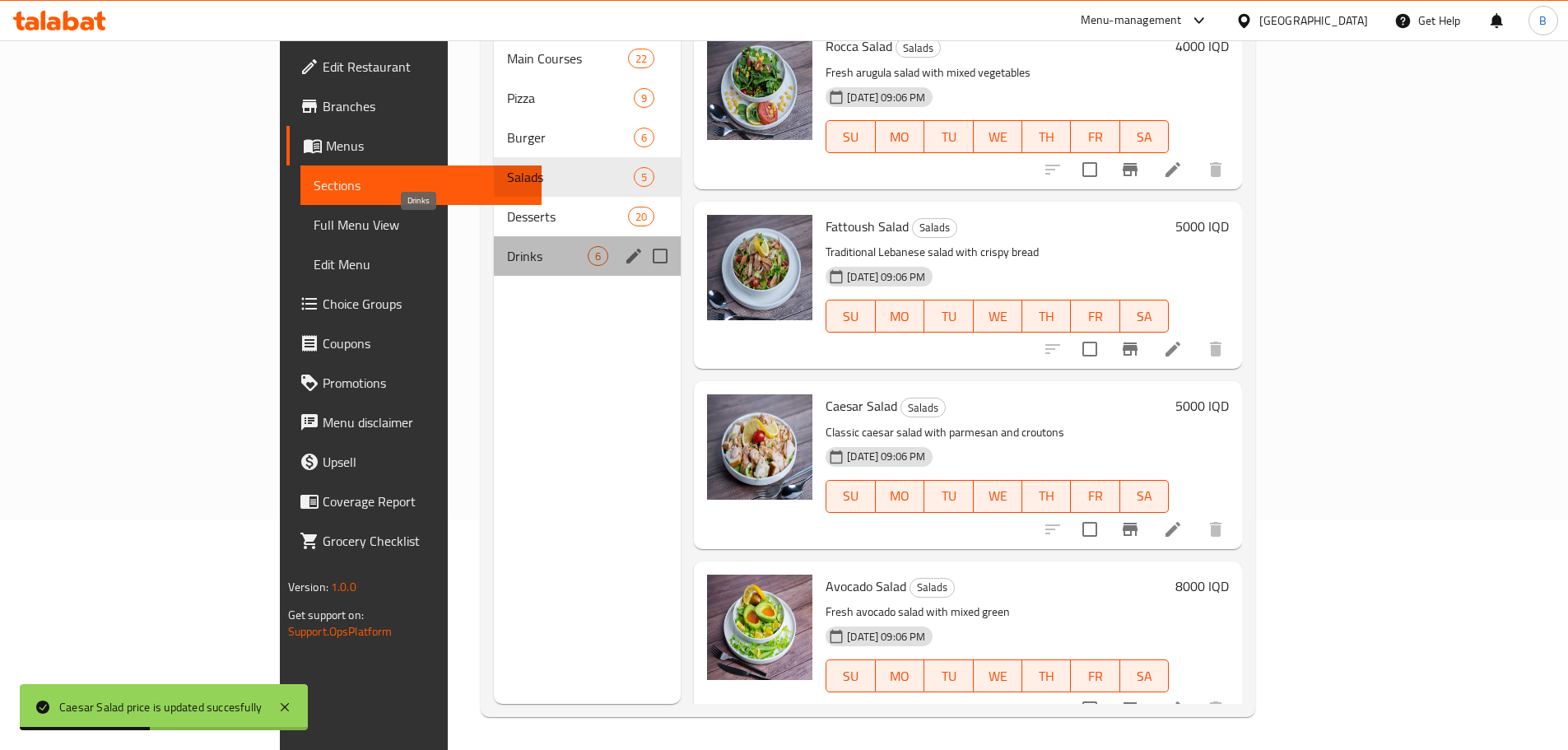
click at [507, 246] on span "Drinks" at bounding box center [546, 255] width 80 height 20
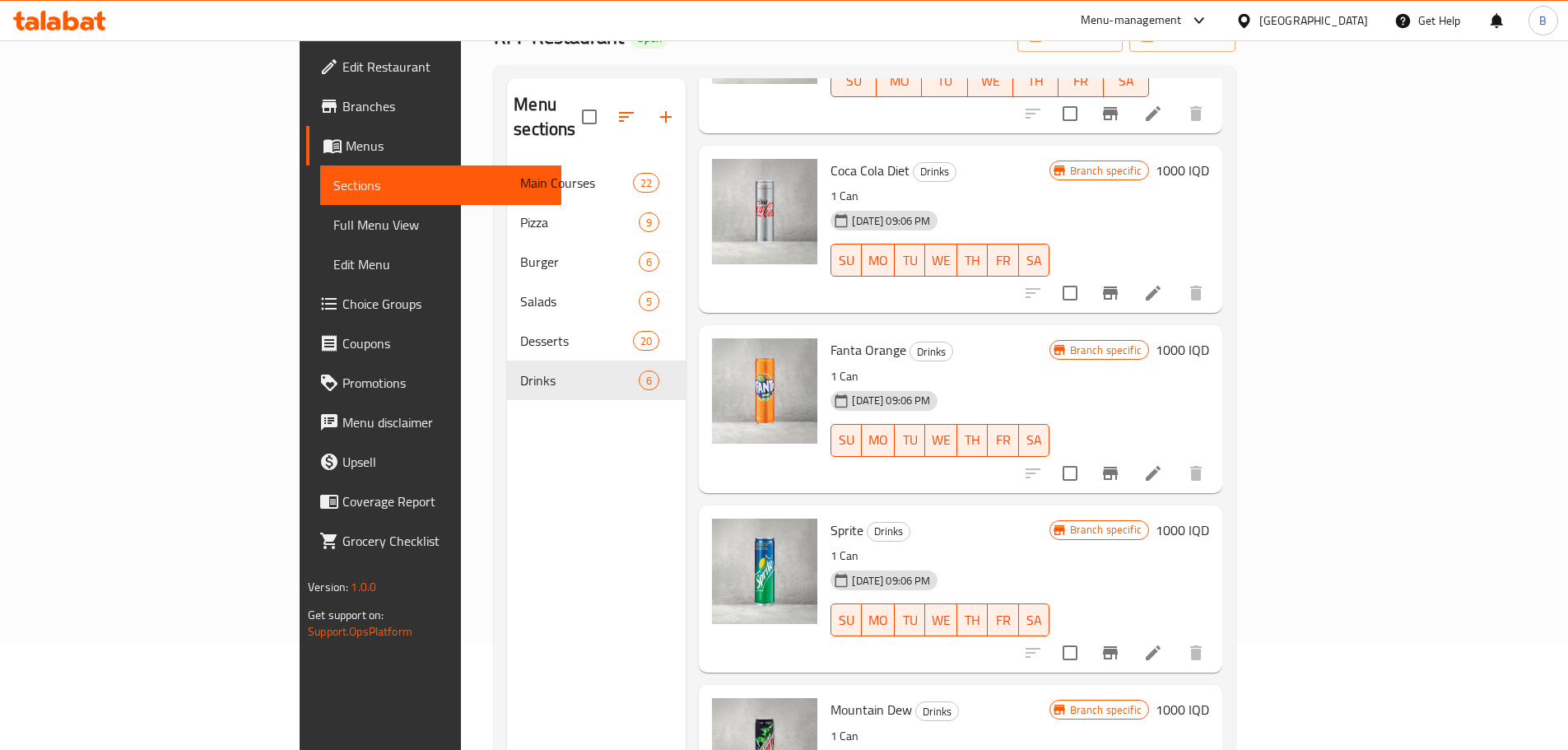
scroll to position [230, 0]
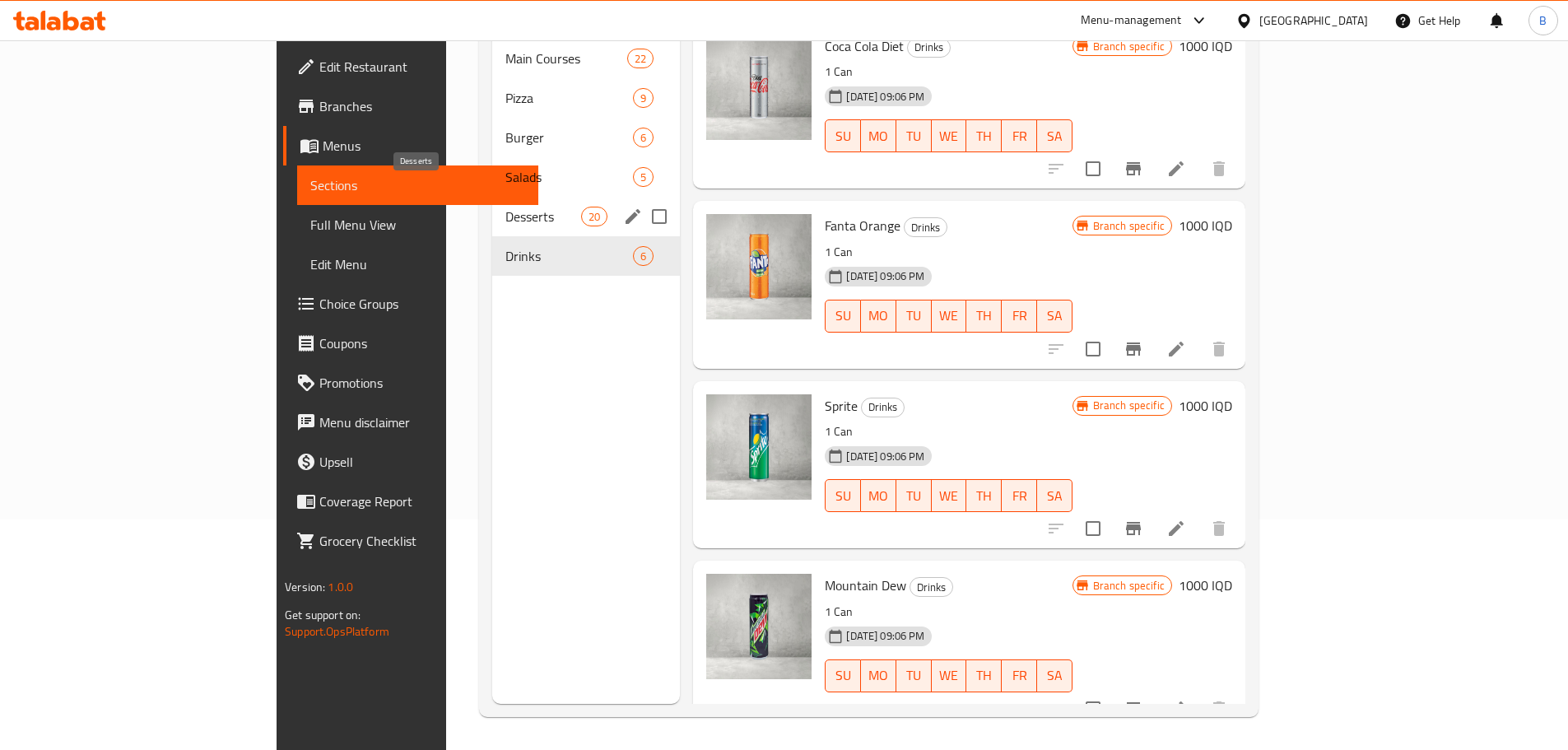
click at [506, 206] on span "Desserts" at bounding box center [544, 216] width 77 height 20
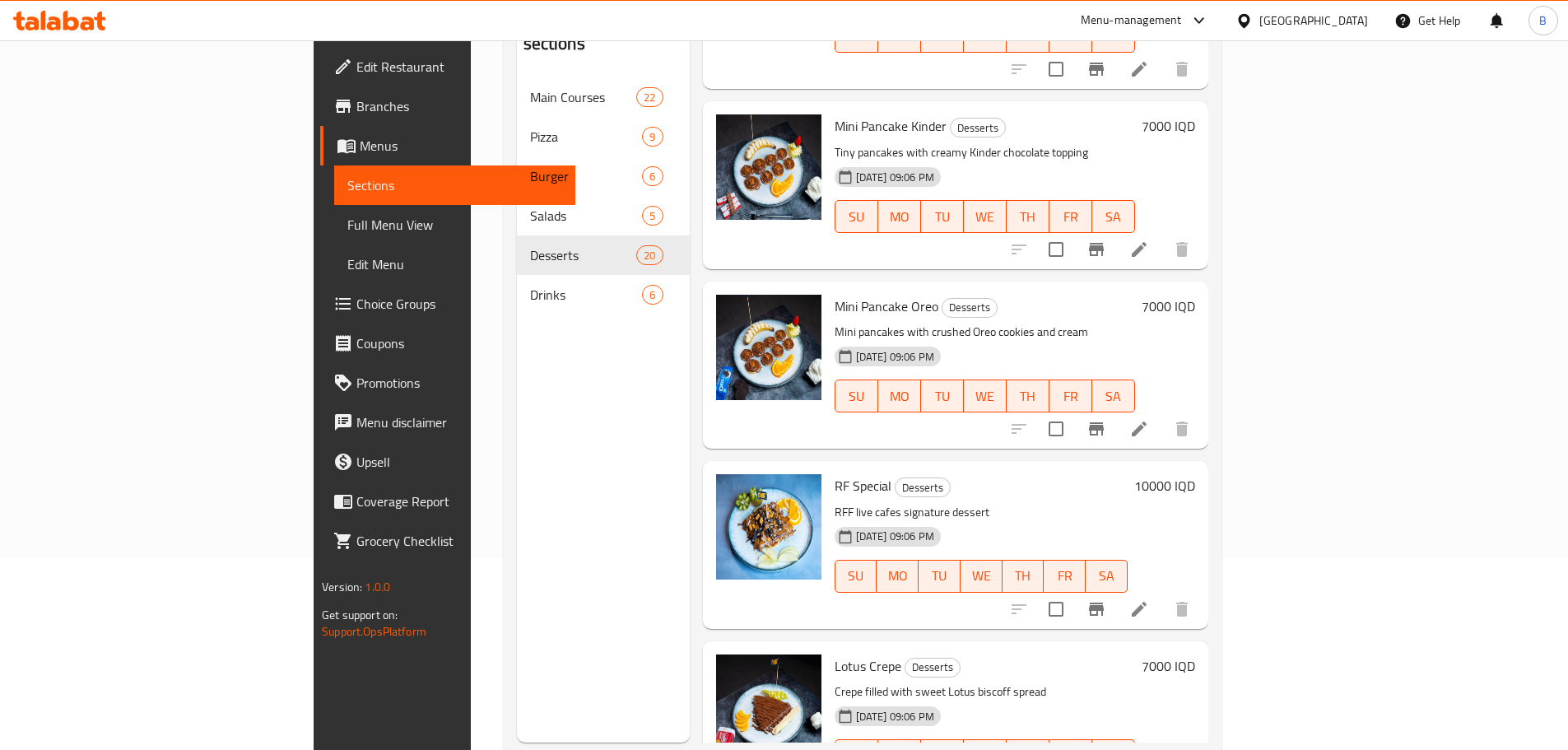
scroll to position [230, 0]
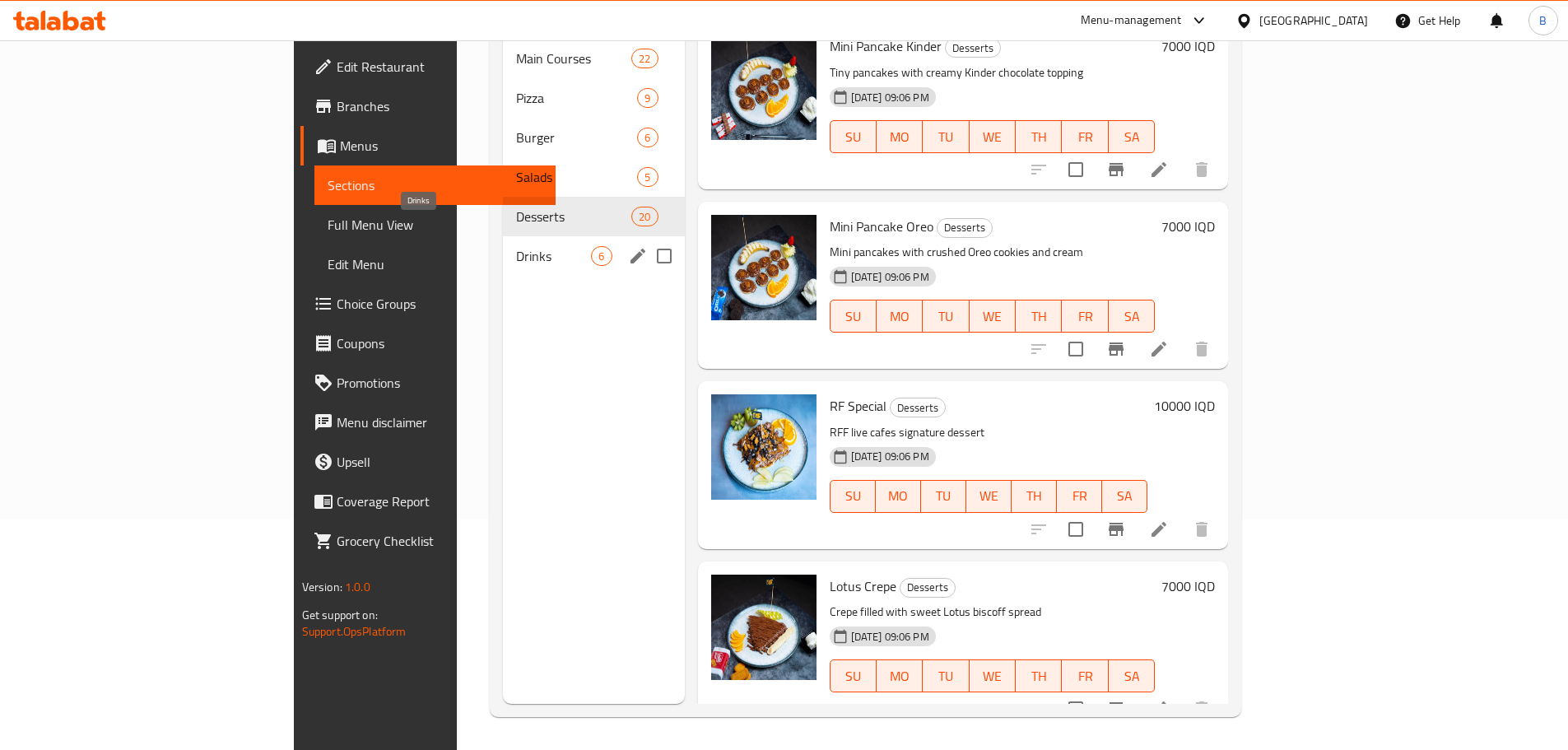
click at [516, 246] on span "Drinks" at bounding box center [553, 255] width 75 height 20
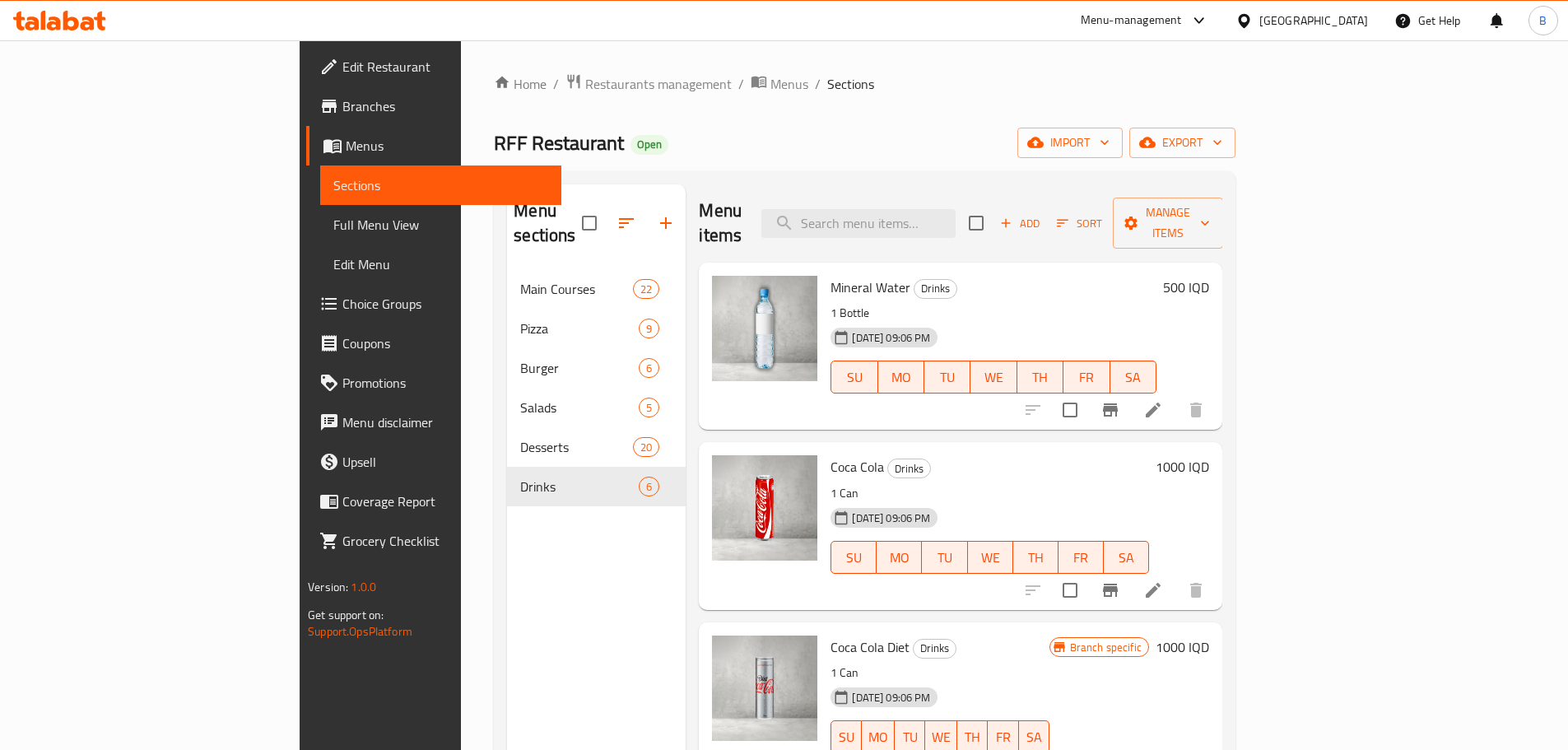
click at [1043, 62] on div "Home / Restaurants management / Menus / Sections RFF Restaurant Open import exp…" at bounding box center [865, 510] width 808 height 940
click at [1043, 23] on div "Menu-management [GEOGRAPHIC_DATA] Get Help B" at bounding box center [784, 21] width 1568 height 40
click at [1064, 61] on div "Home / Restaurants management / Menus / Sections RFF Restaurant Open import exp…" at bounding box center [865, 510] width 808 height 940
click at [1045, 71] on div "Home / Restaurants management / Menus / Sections RFF Restaurant Open import exp…" at bounding box center [865, 510] width 808 height 940
click at [507, 533] on div "Menu sections Main Courses 22 Pizza 9 Burger 6 Salads 5 Desserts 20 Drinks 6" at bounding box center [595, 559] width 179 height 750
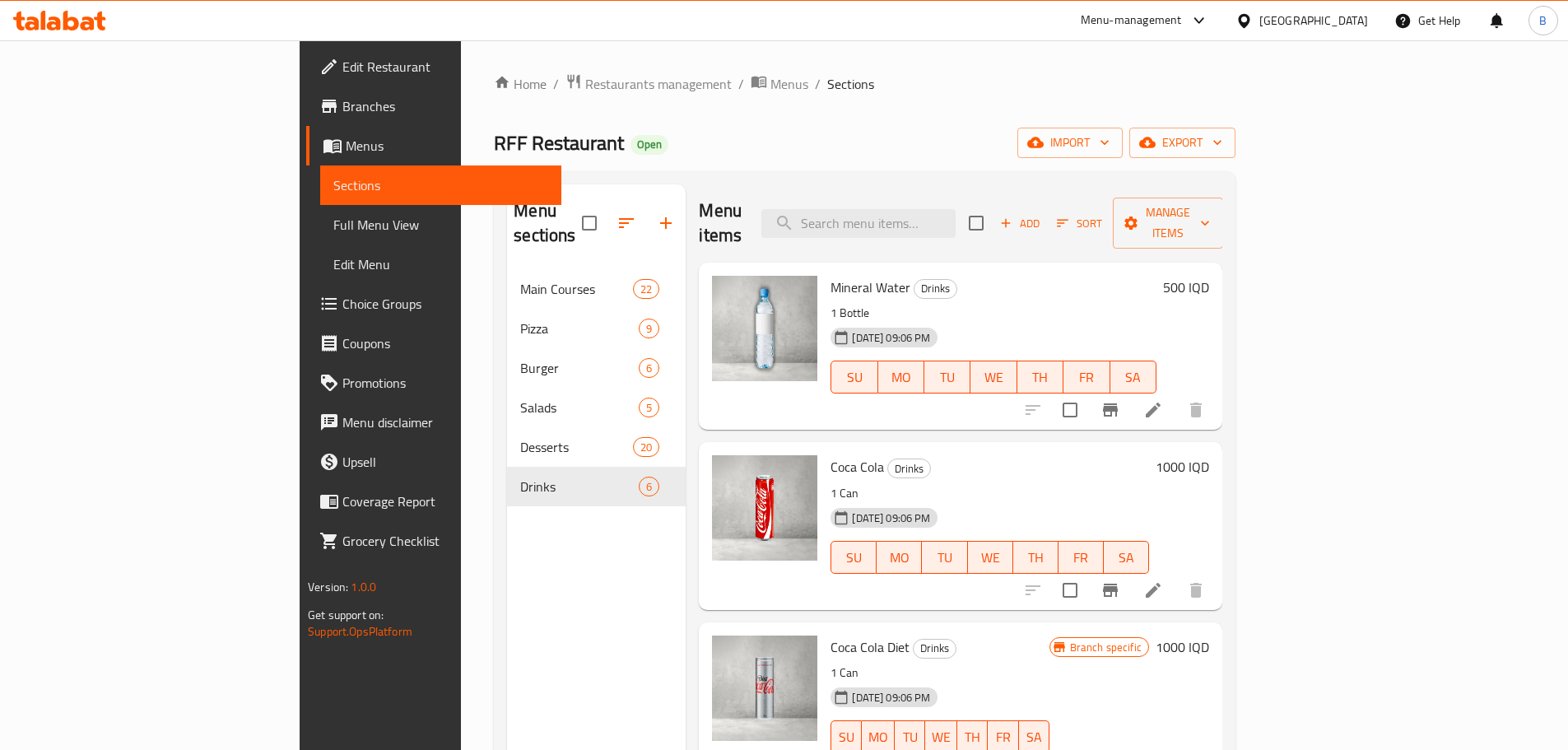
click at [507, 520] on div "Menu sections Main Courses 22 Pizza 9 Burger 6 Salads 5 Desserts 20 Drinks 6" at bounding box center [595, 559] width 179 height 750
